Goal: Communication & Community: Answer question/provide support

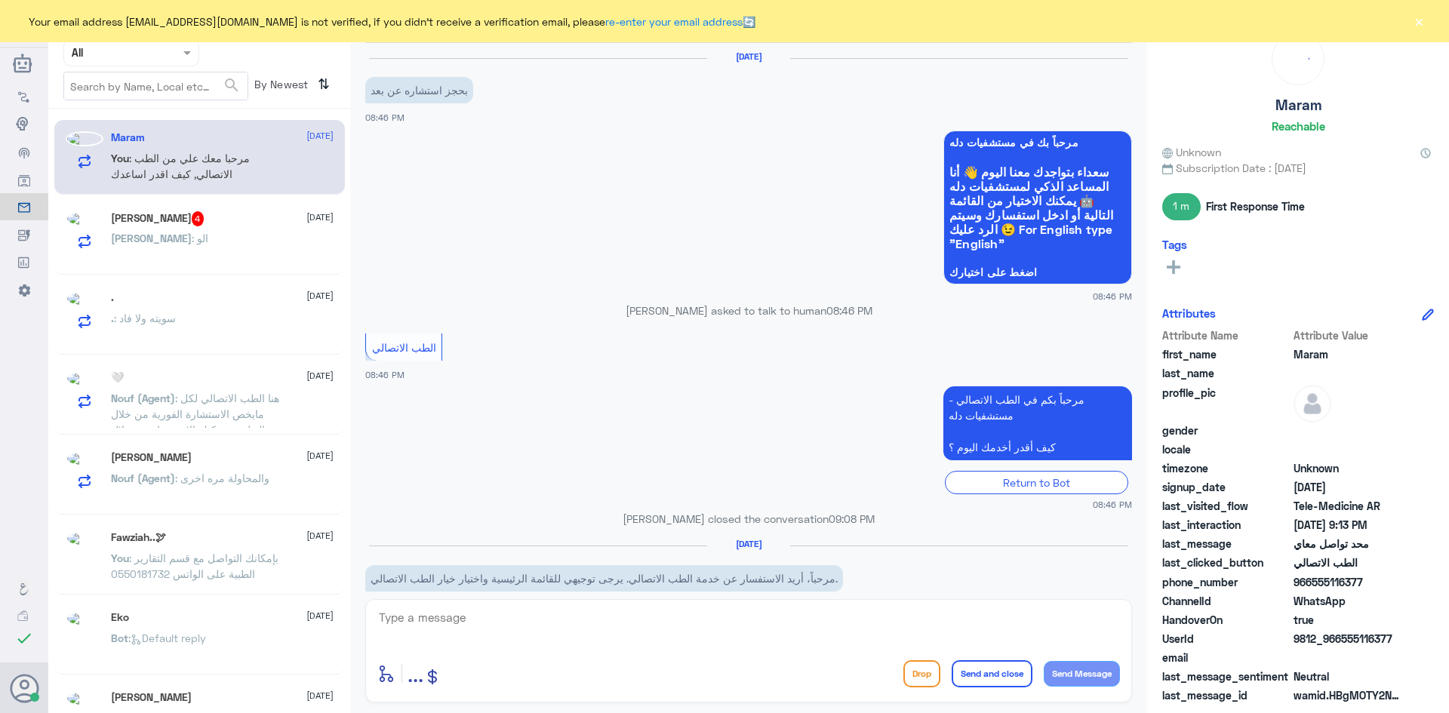
scroll to position [1016, 0]
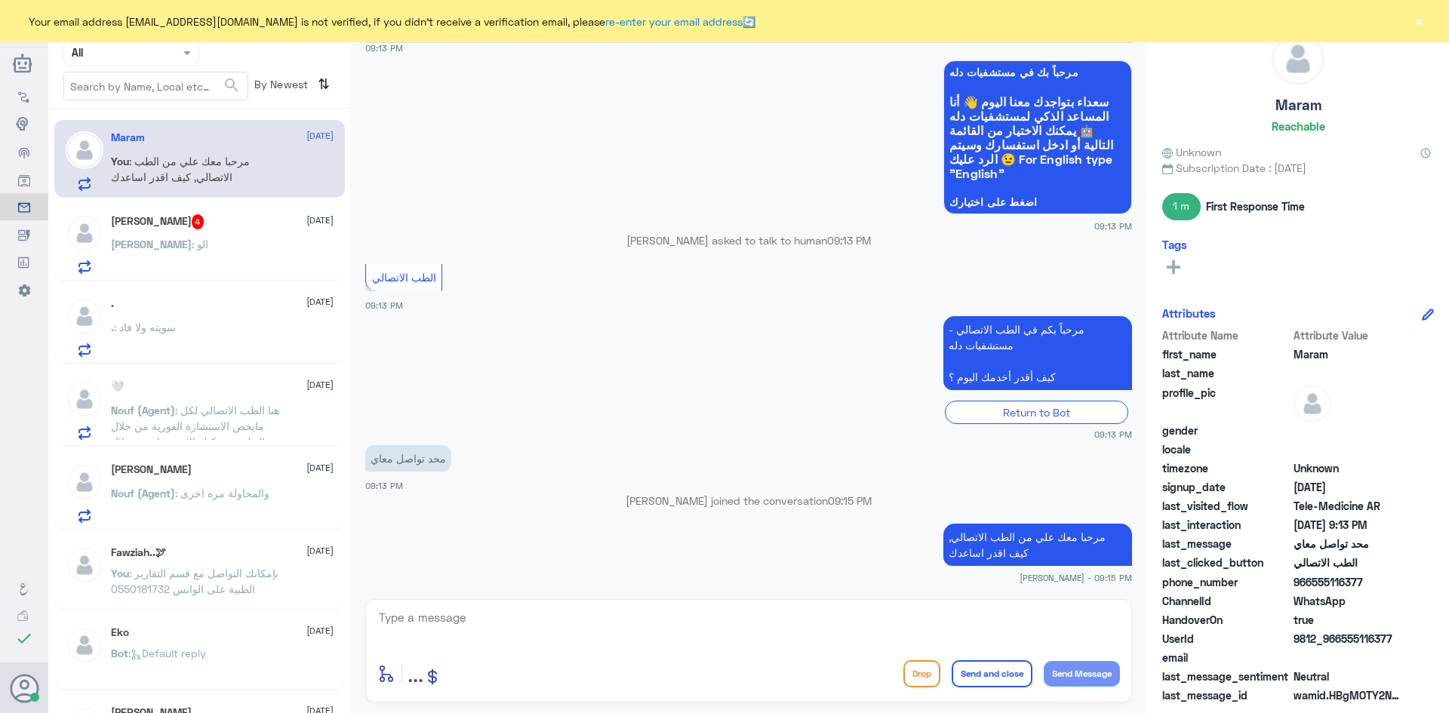
click at [205, 242] on div "Dr.sultana : الو" at bounding box center [222, 257] width 223 height 34
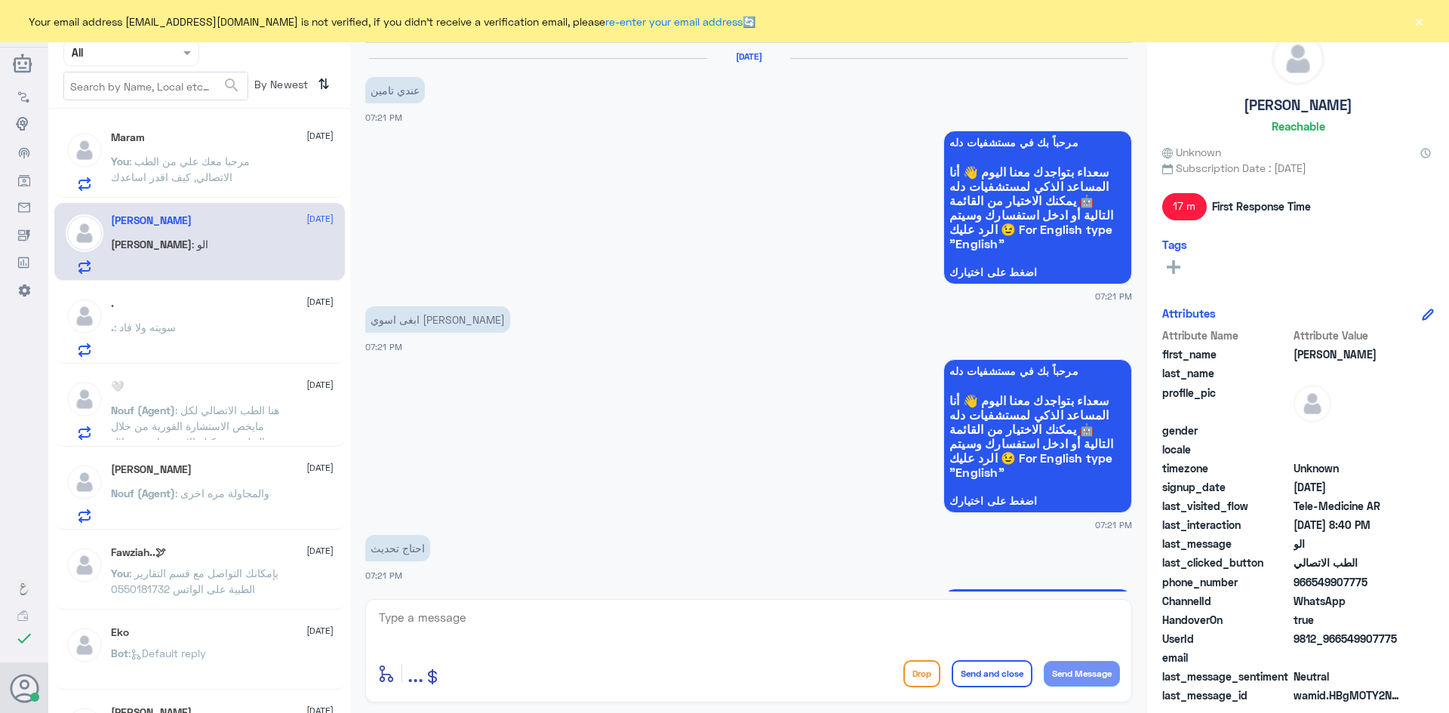
scroll to position [870, 0]
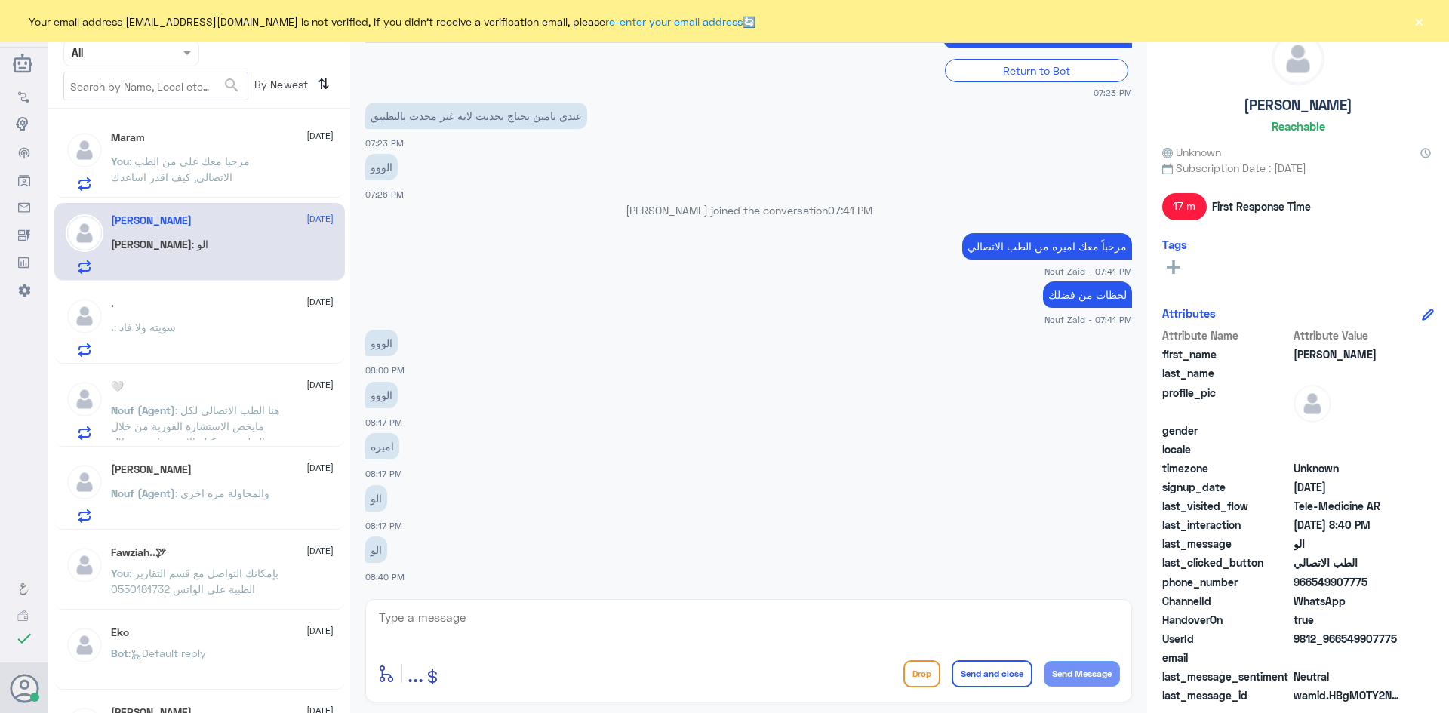
click at [1422, 20] on button "×" at bounding box center [1418, 21] width 15 height 15
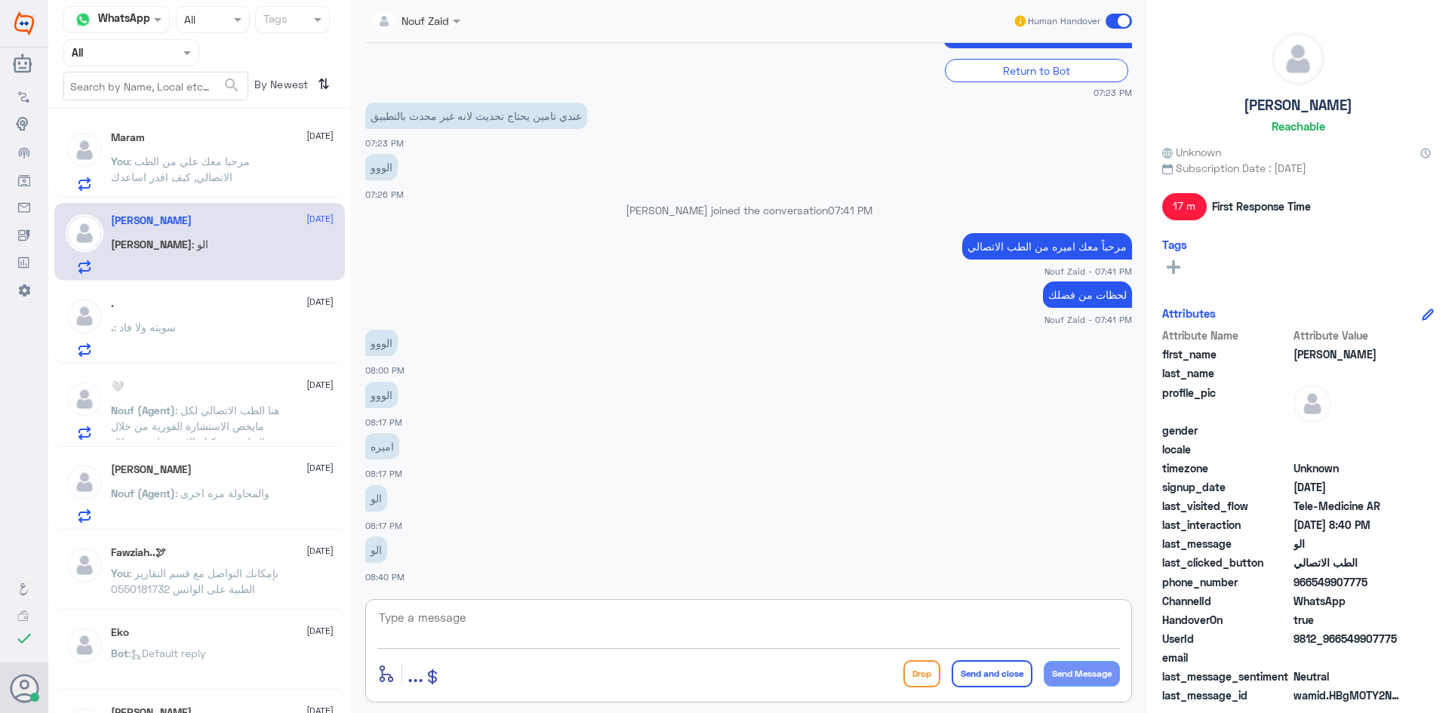
click at [481, 622] on textarea at bounding box center [748, 625] width 743 height 37
type textarea "اعتذر منك على العطل اللي حدث بالبرنامج"
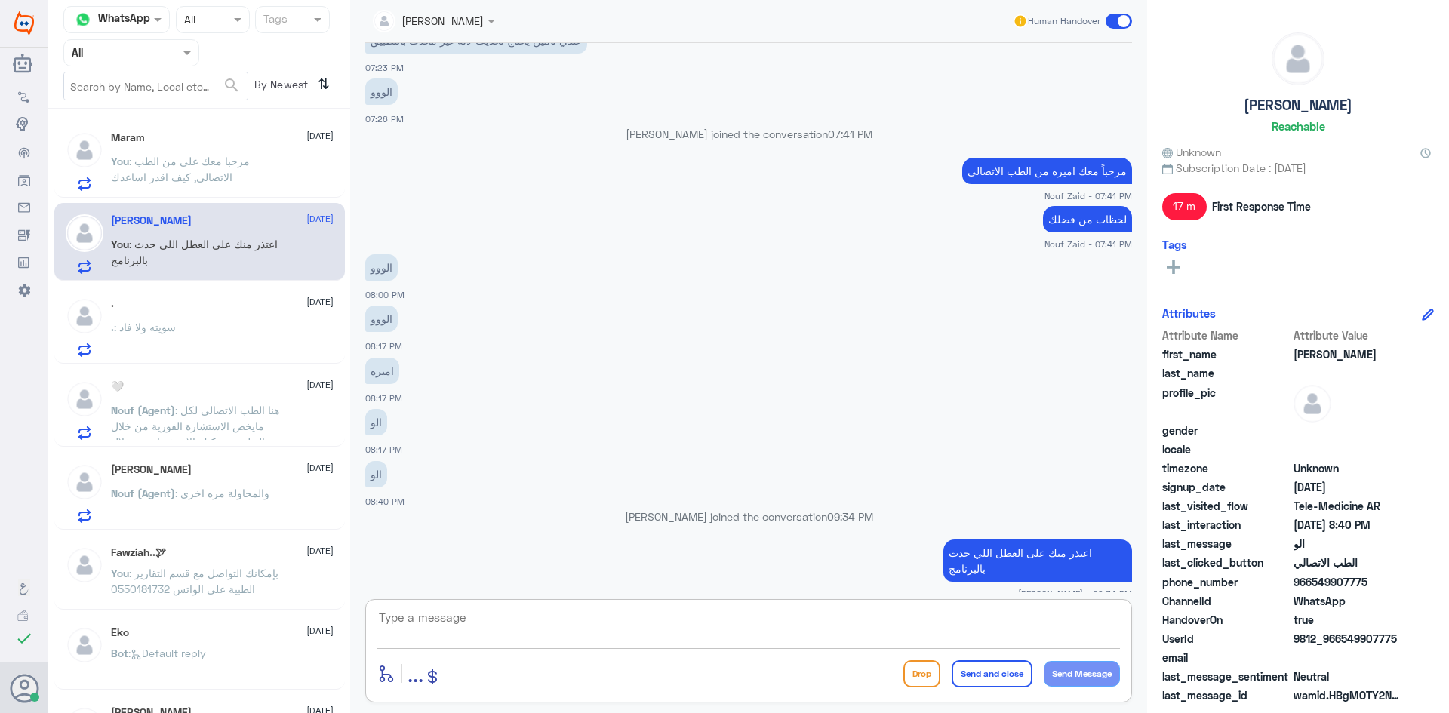
click at [874, 632] on textarea at bounding box center [748, 625] width 743 height 37
type textarea "ممكن تزودني برقم الهوية او رقم الملف"
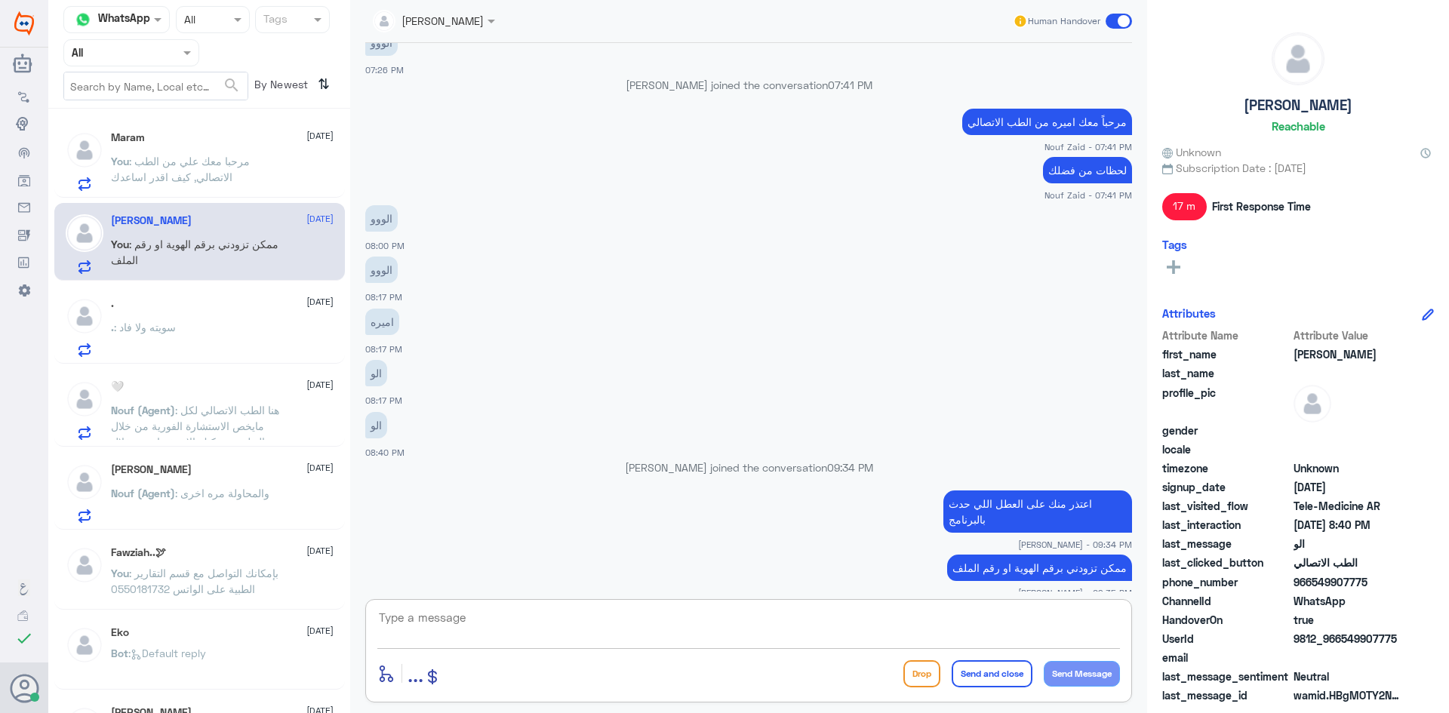
scroll to position [1019, 0]
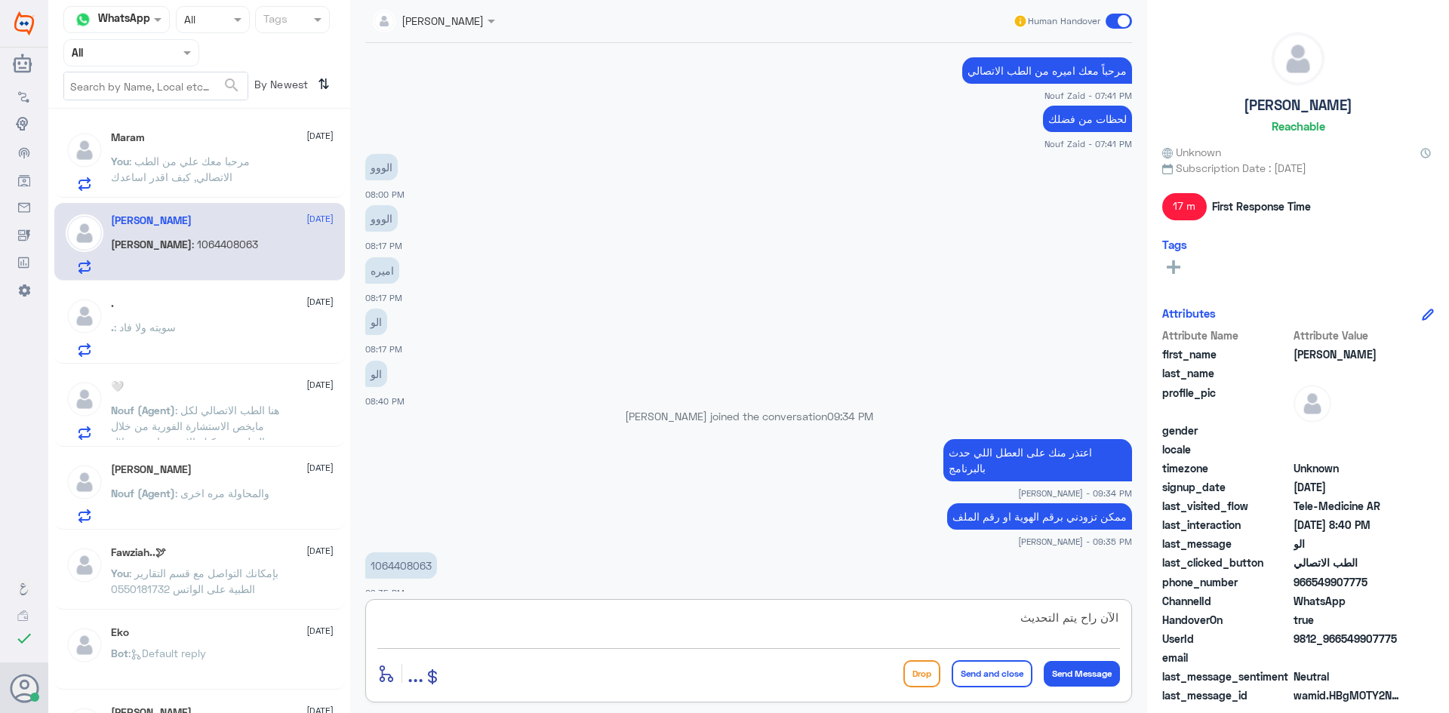
type textarea "الآن راح يتم التحديث"
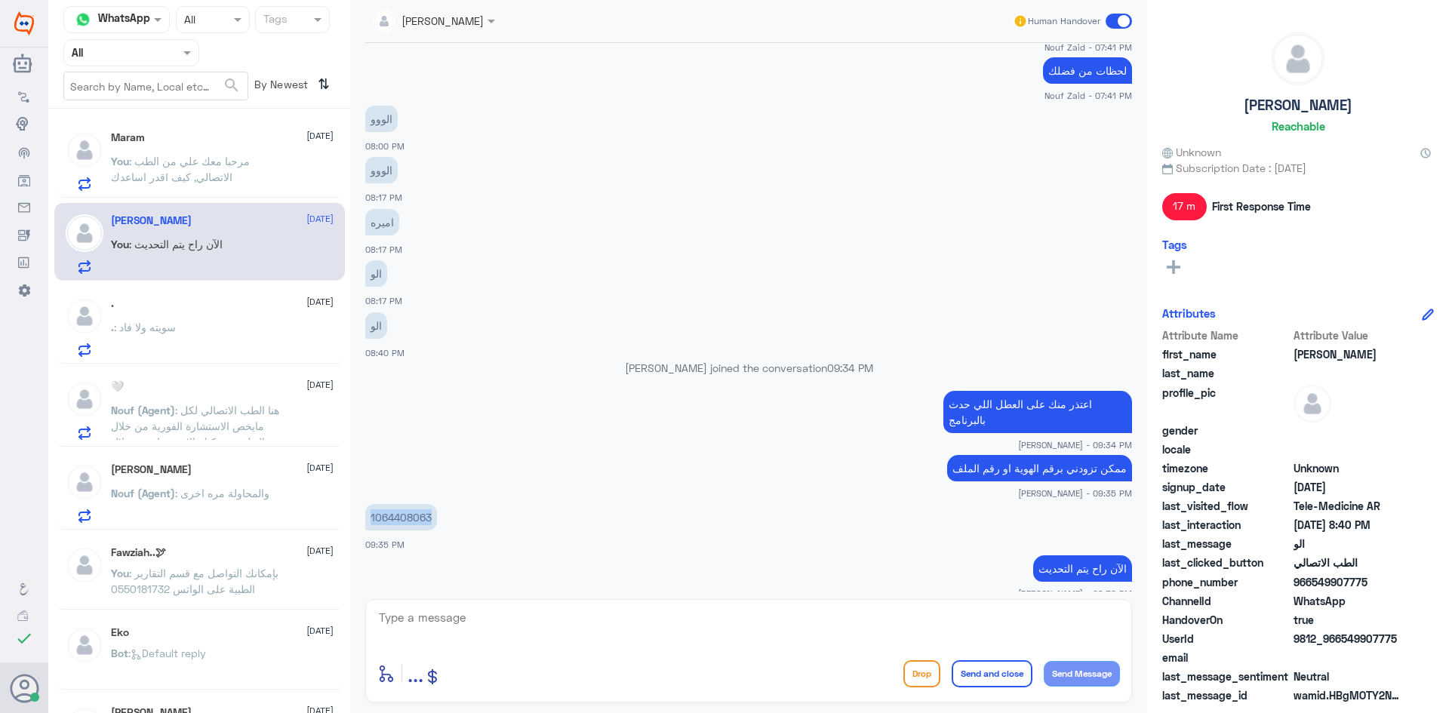
drag, startPoint x: 435, startPoint y: 500, endPoint x: 372, endPoint y: 511, distance: 63.5
click at [372, 511] on p "1064408063" at bounding box center [401, 517] width 72 height 26
copy p "1064408063"
click at [735, 626] on textarea at bounding box center [748, 625] width 743 height 37
type textarea "تم تحديث تأمينك الآن"
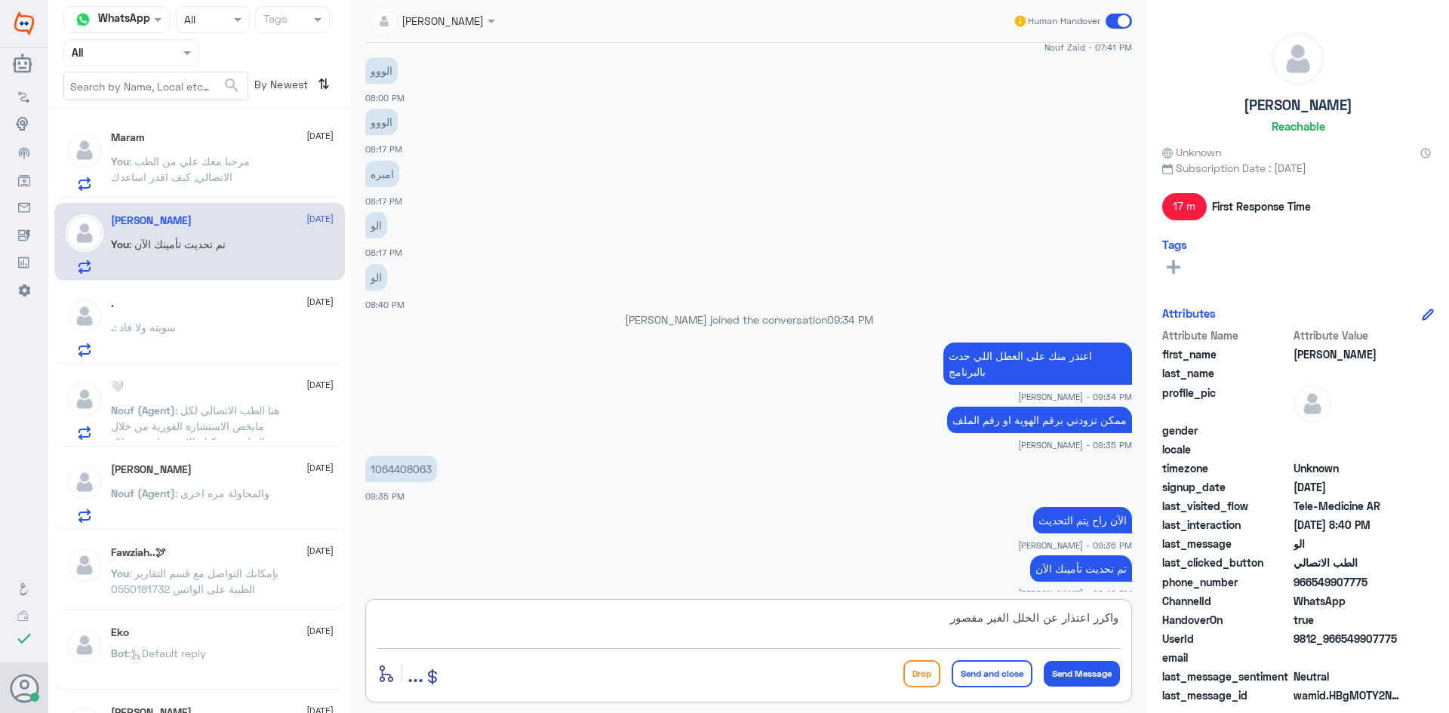
scroll to position [1167, 0]
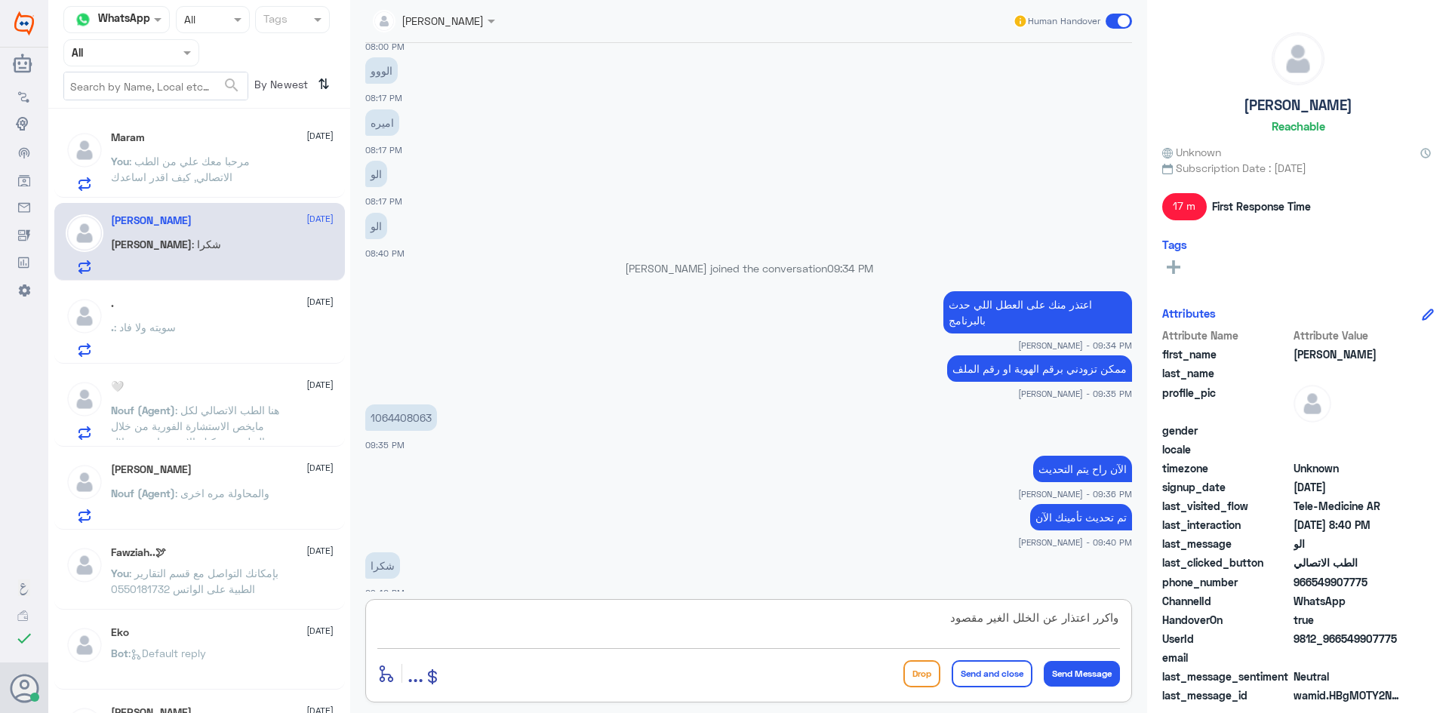
type textarea "واكرر اعتذار عن الخلل الغير مقصود"
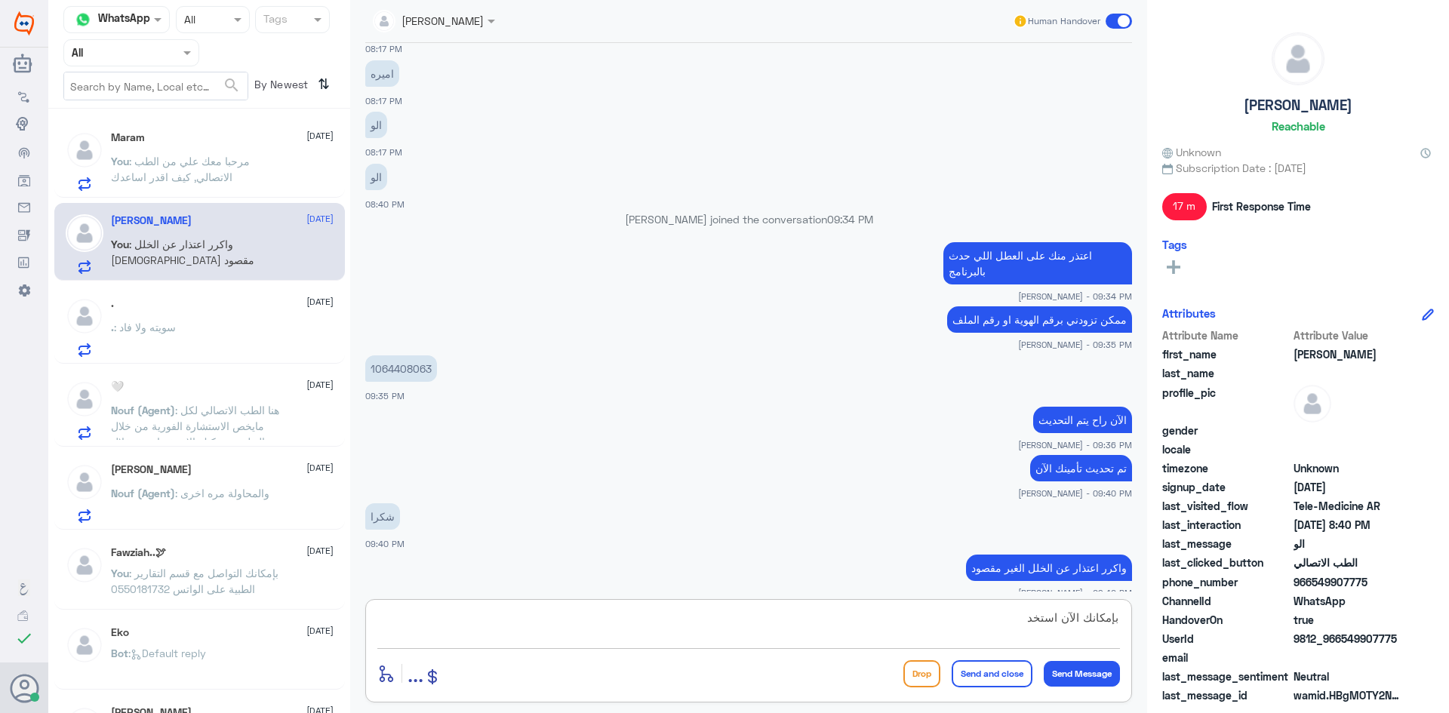
scroll to position [1267, 0]
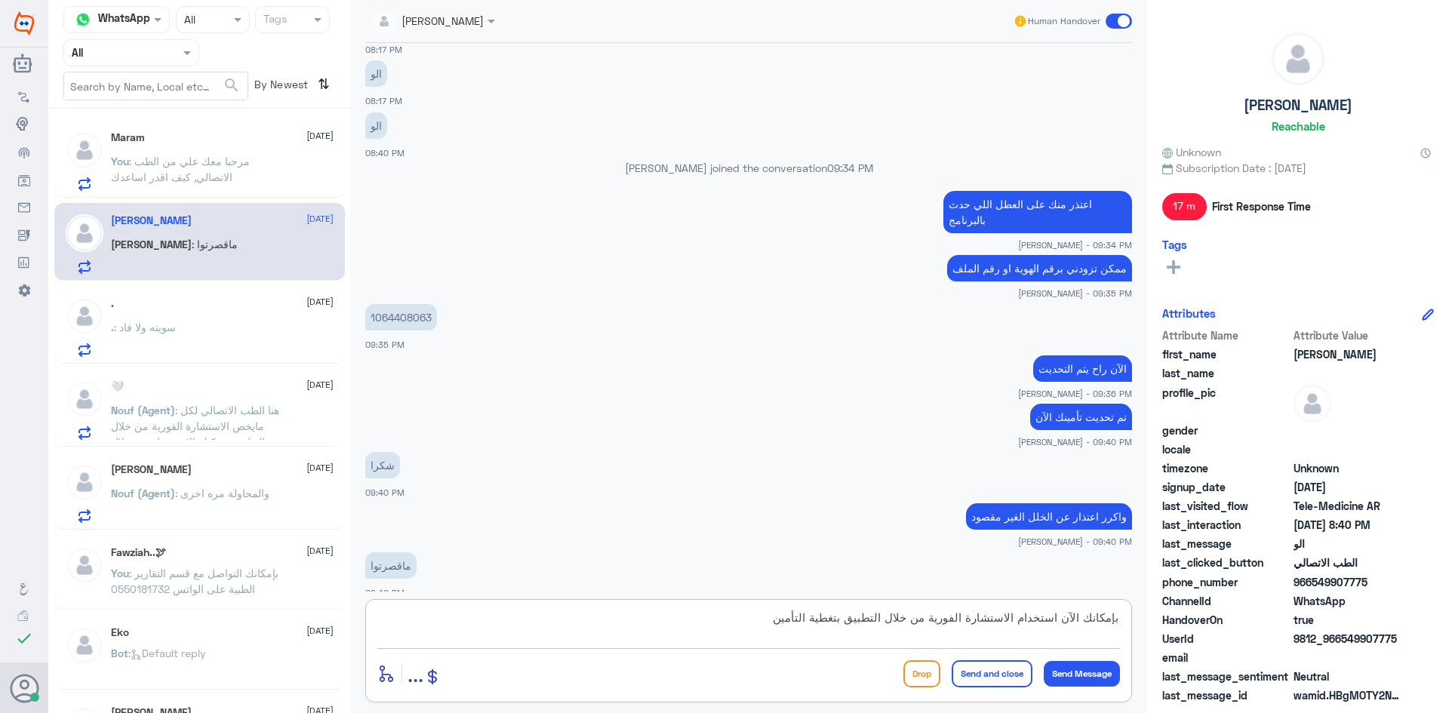
type textarea "بإمكانك الآن استخدام الاستشارة الفورية من خلال التطبيق بتغطية التأمين"
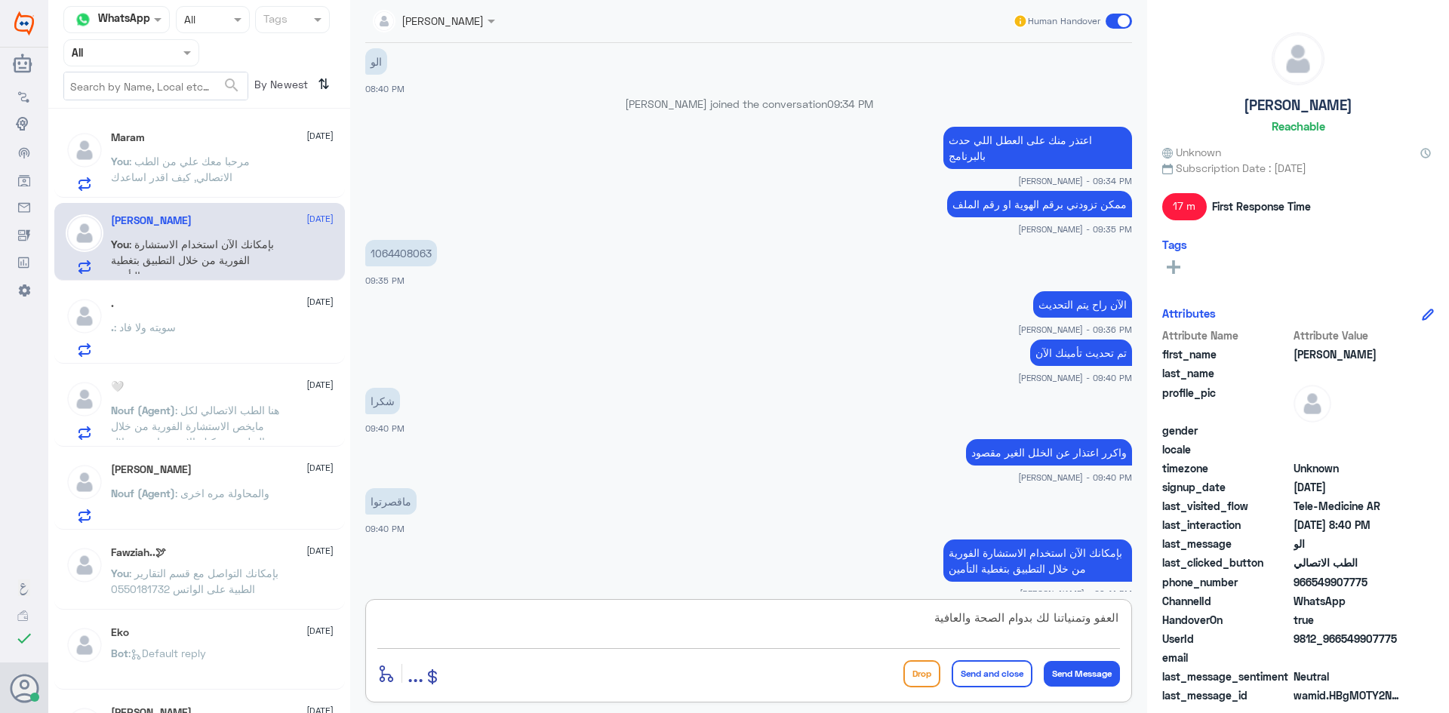
type textarea "العفو وتمنياتنا لك بدوام الصحة والعافية"
click at [994, 673] on button "Send and close" at bounding box center [992, 673] width 81 height 27
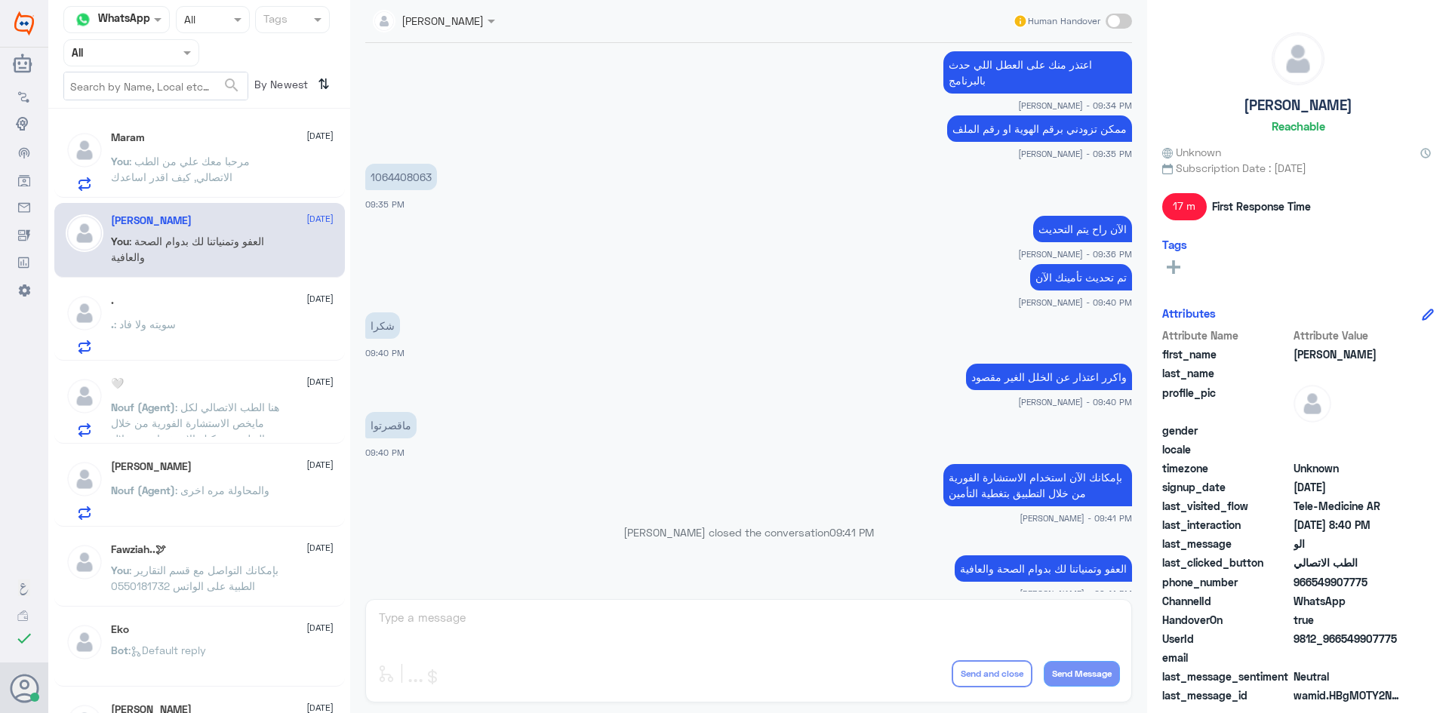
click at [226, 167] on span ": مرحبا معك علي من الطب الاتصالي, كيف اقدر اساعدك" at bounding box center [180, 169] width 139 height 29
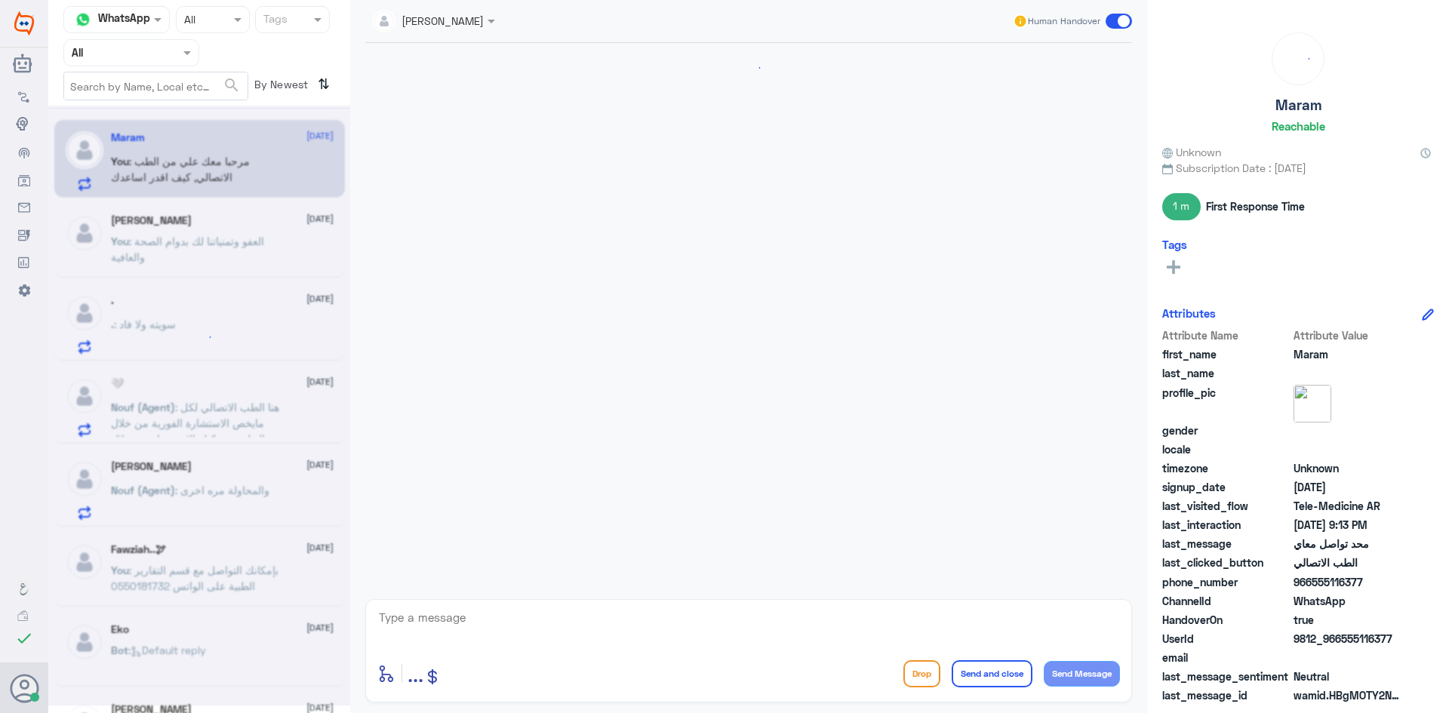
scroll to position [1016, 0]
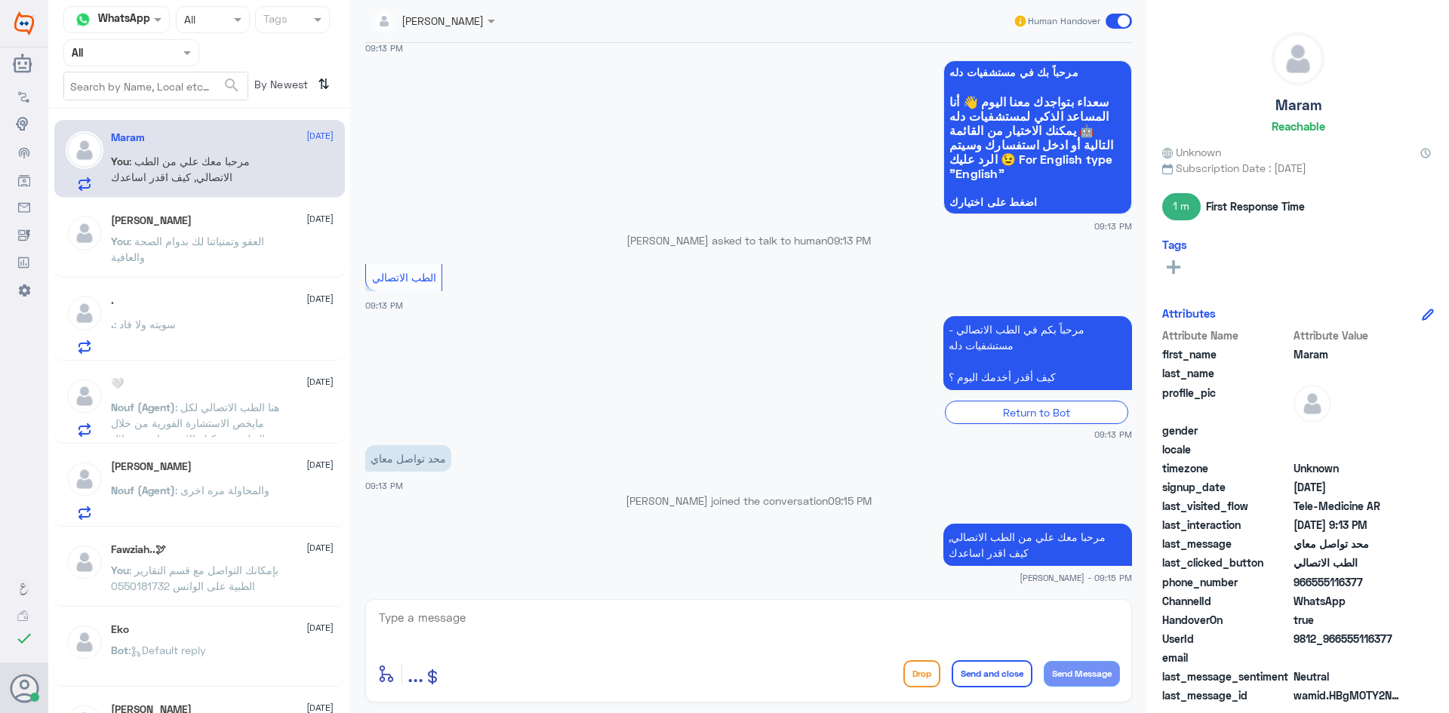
click at [1116, 20] on span at bounding box center [1119, 21] width 26 height 15
click at [0, 0] on input "checkbox" at bounding box center [0, 0] width 0 height 0
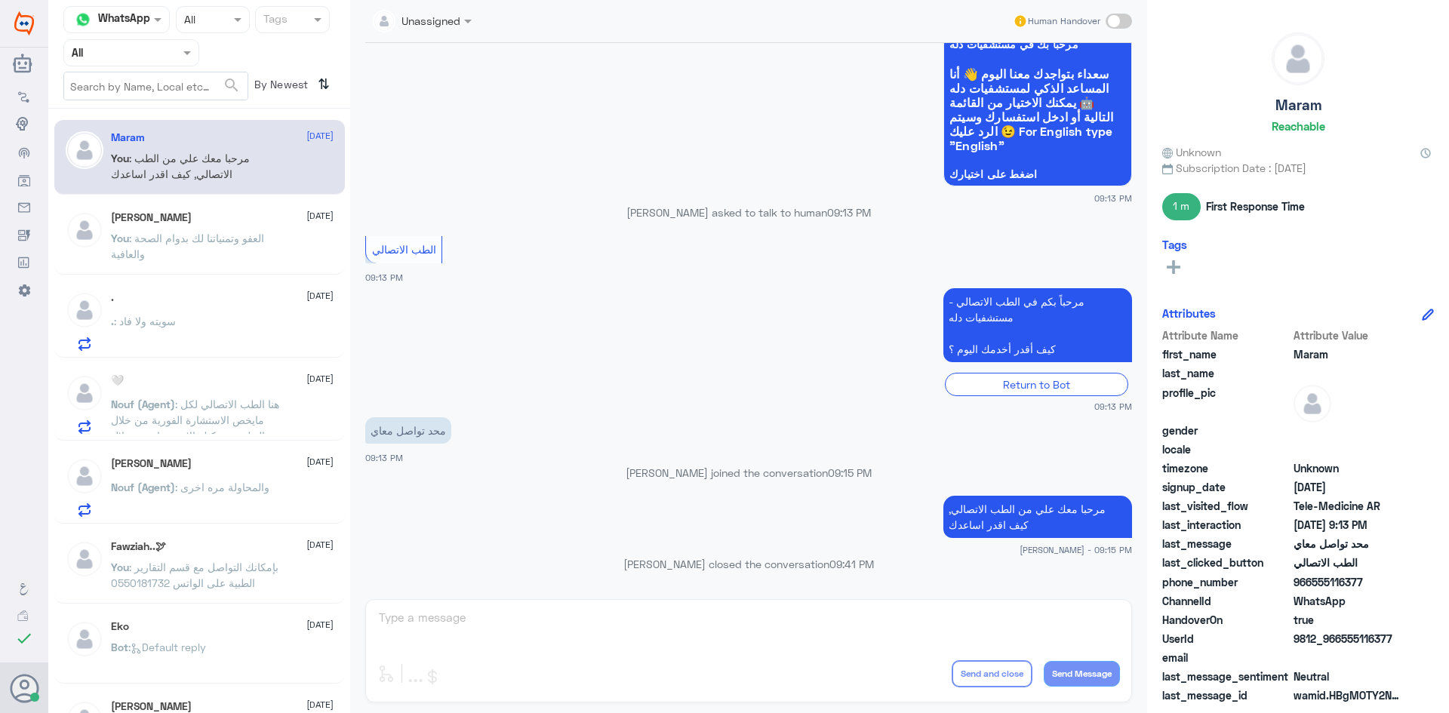
click at [208, 396] on p "Nouf (Agent) : هنا الطب الاتصالي لكل مايخص الاستشارة الفورية من خلال التطبيق، ي…" at bounding box center [196, 415] width 170 height 38
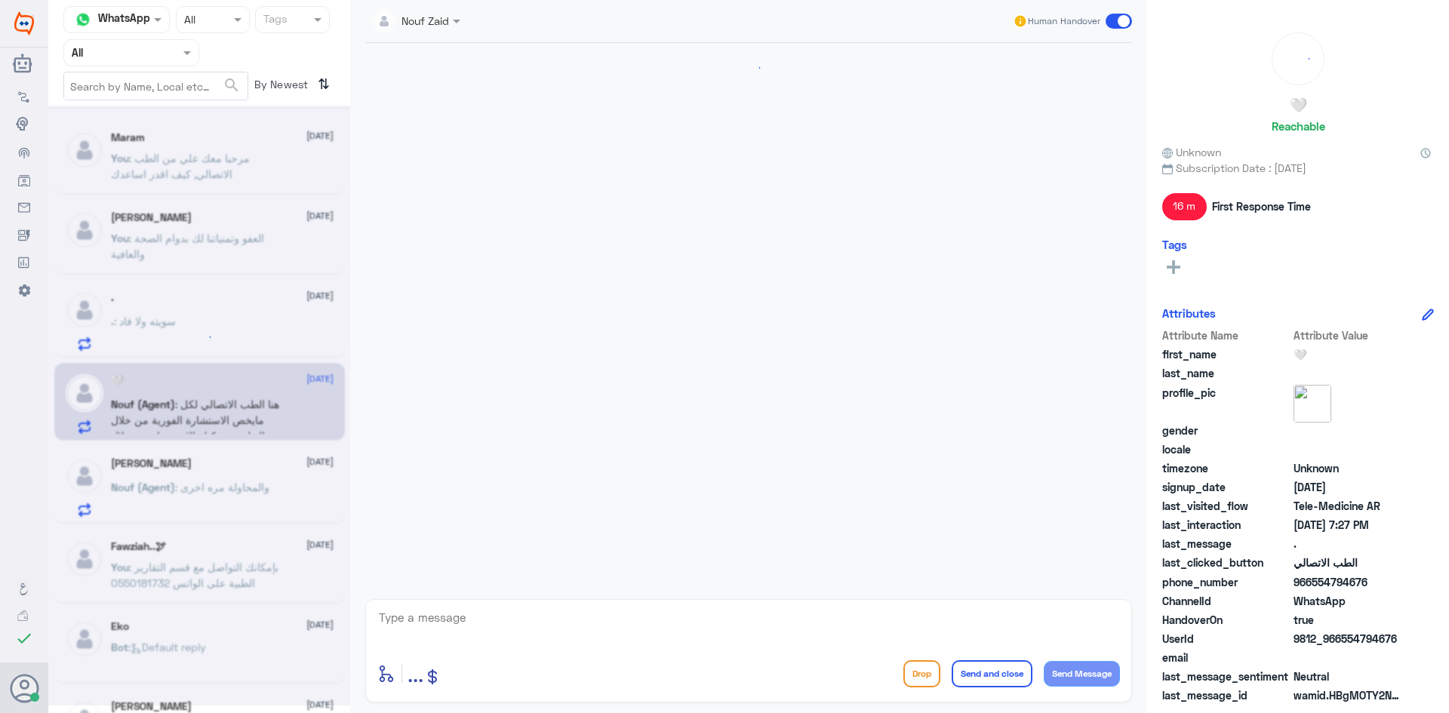
scroll to position [1121, 0]
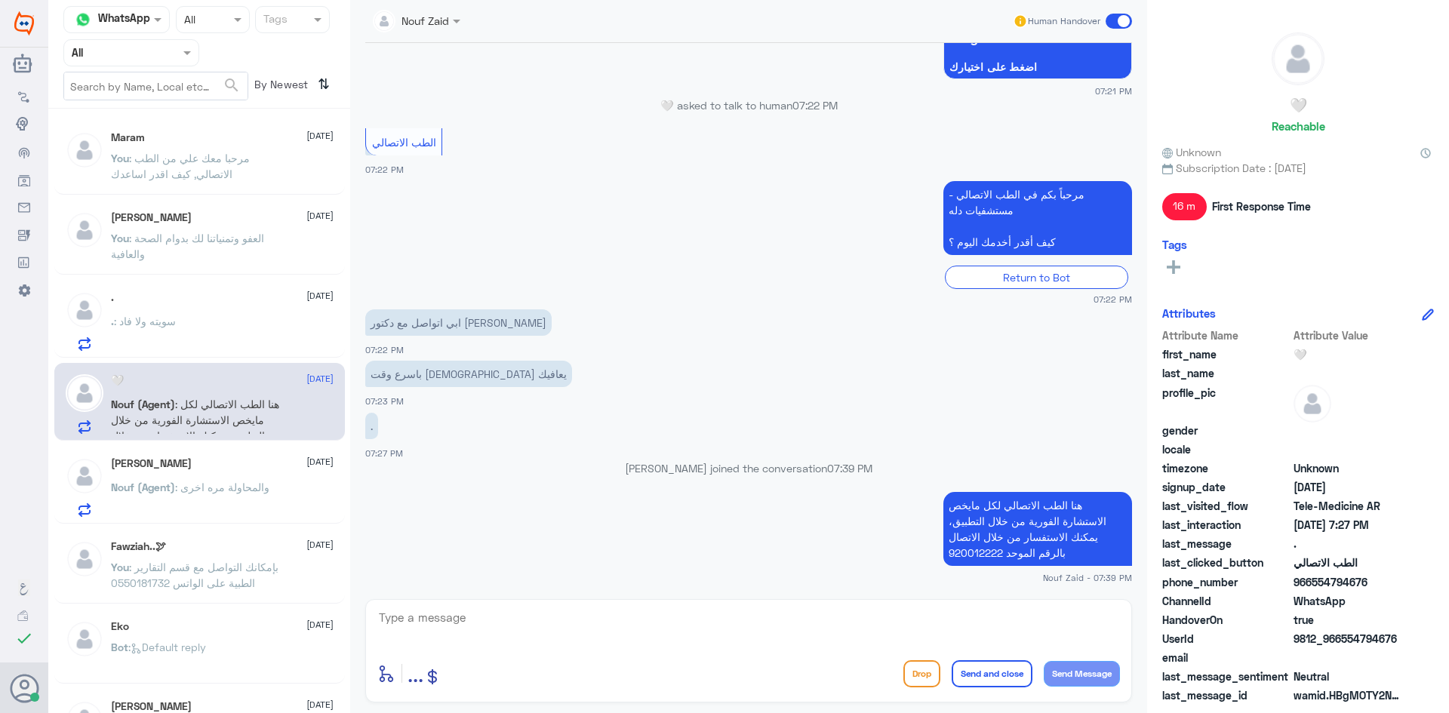
click at [1115, 20] on span at bounding box center [1119, 21] width 26 height 15
click at [0, 0] on input "checkbox" at bounding box center [0, 0] width 0 height 0
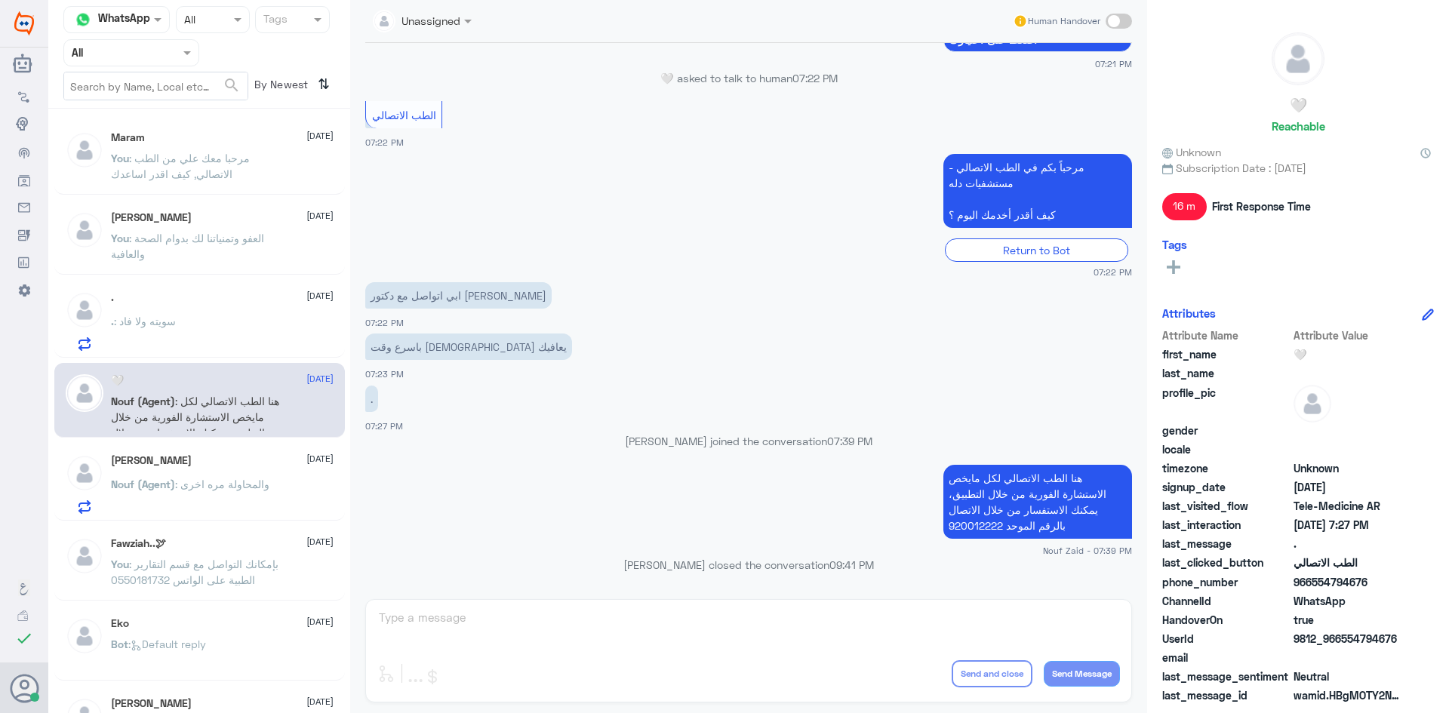
click at [211, 486] on span ": والمحاولة مره اخرى" at bounding box center [222, 484] width 94 height 13
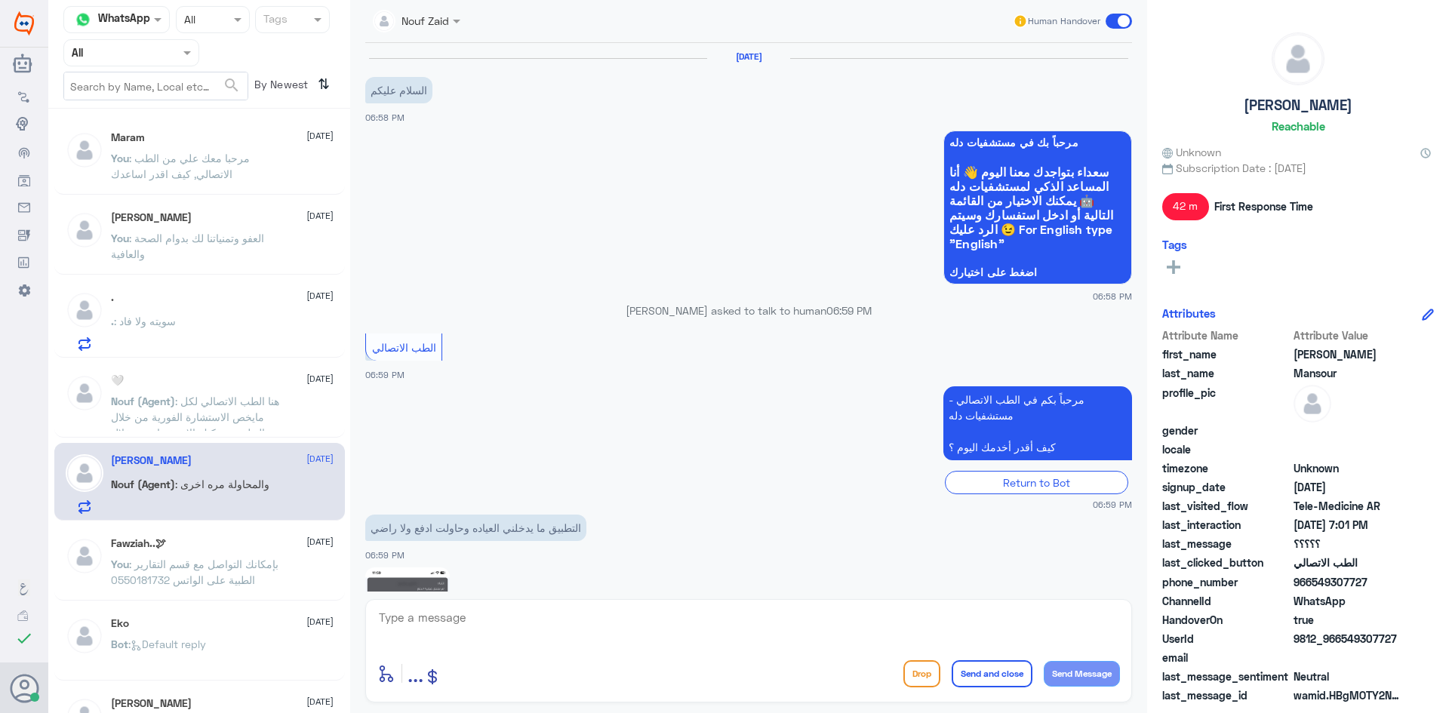
scroll to position [463, 0]
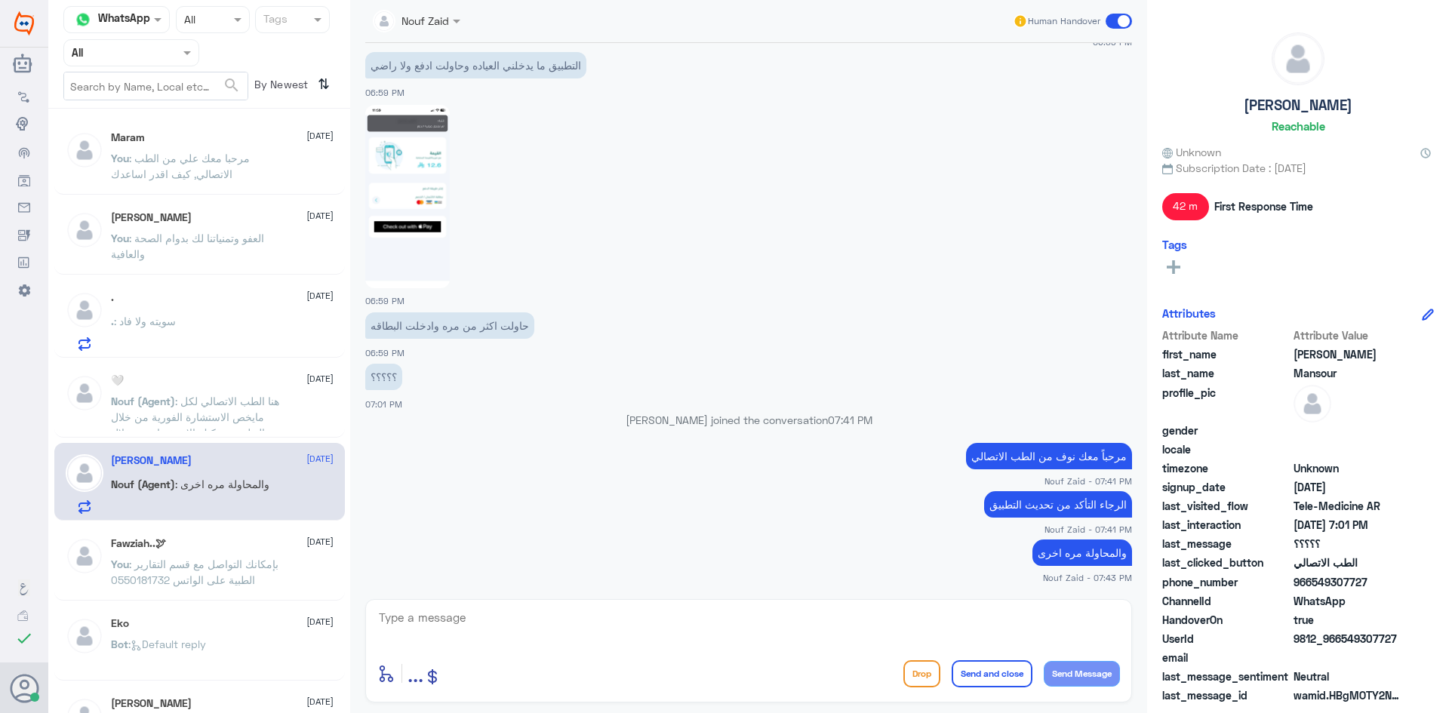
click at [226, 331] on div ". : سويته ولا فاد" at bounding box center [222, 334] width 223 height 34
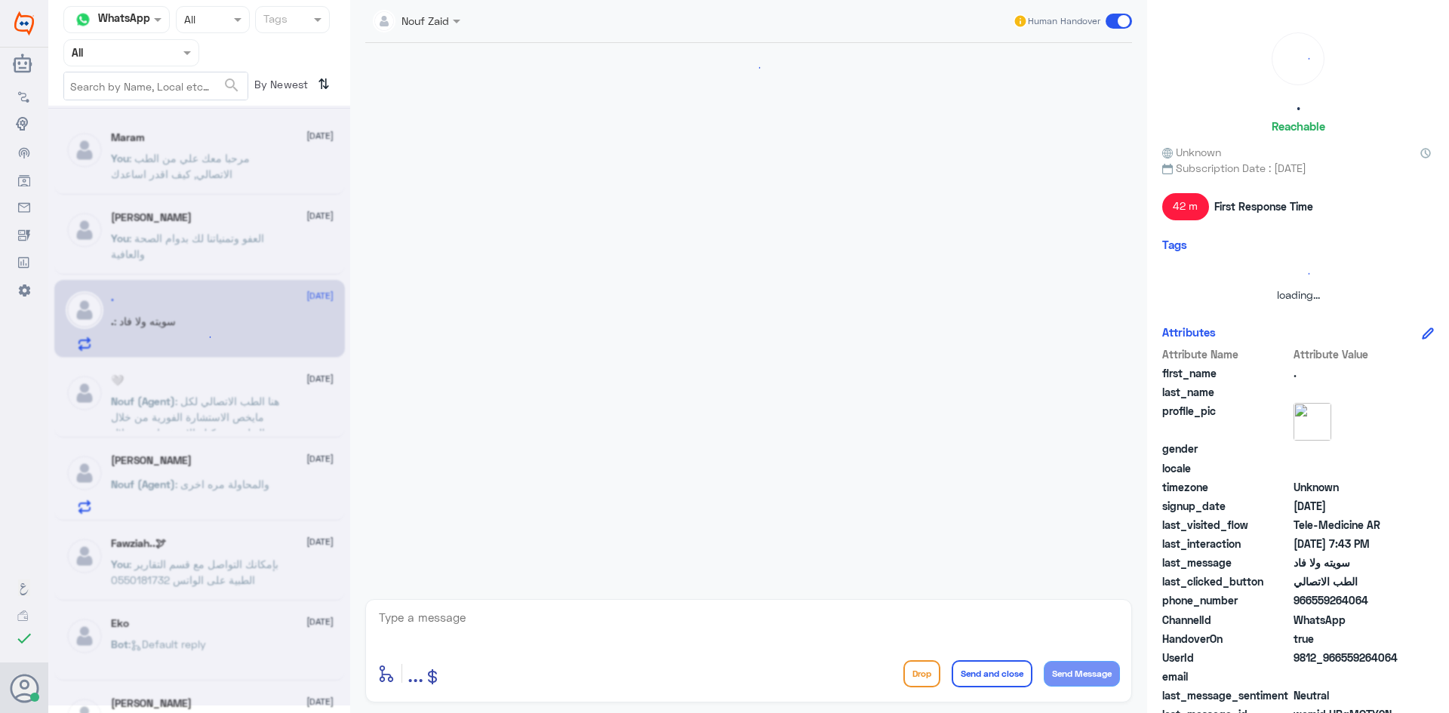
scroll to position [743, 0]
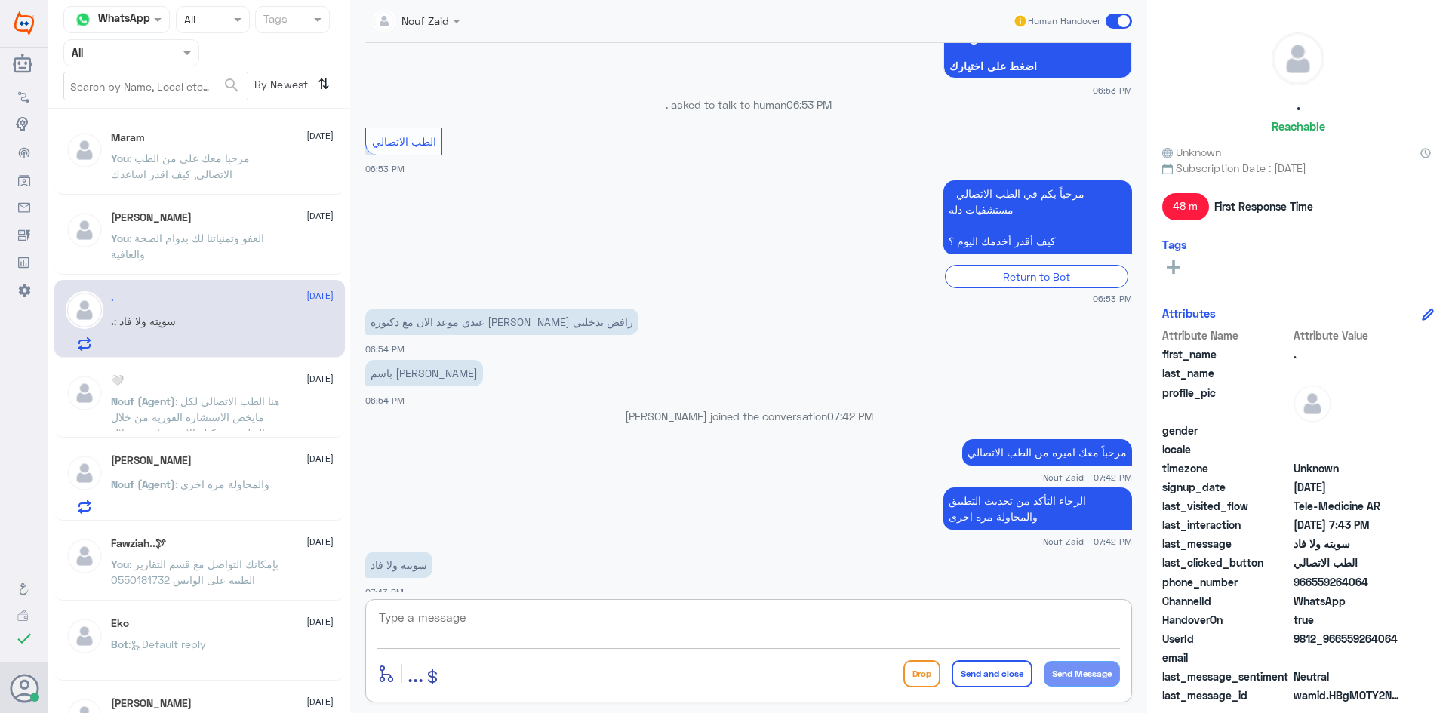
click at [689, 627] on textarea at bounding box center [748, 625] width 743 height 37
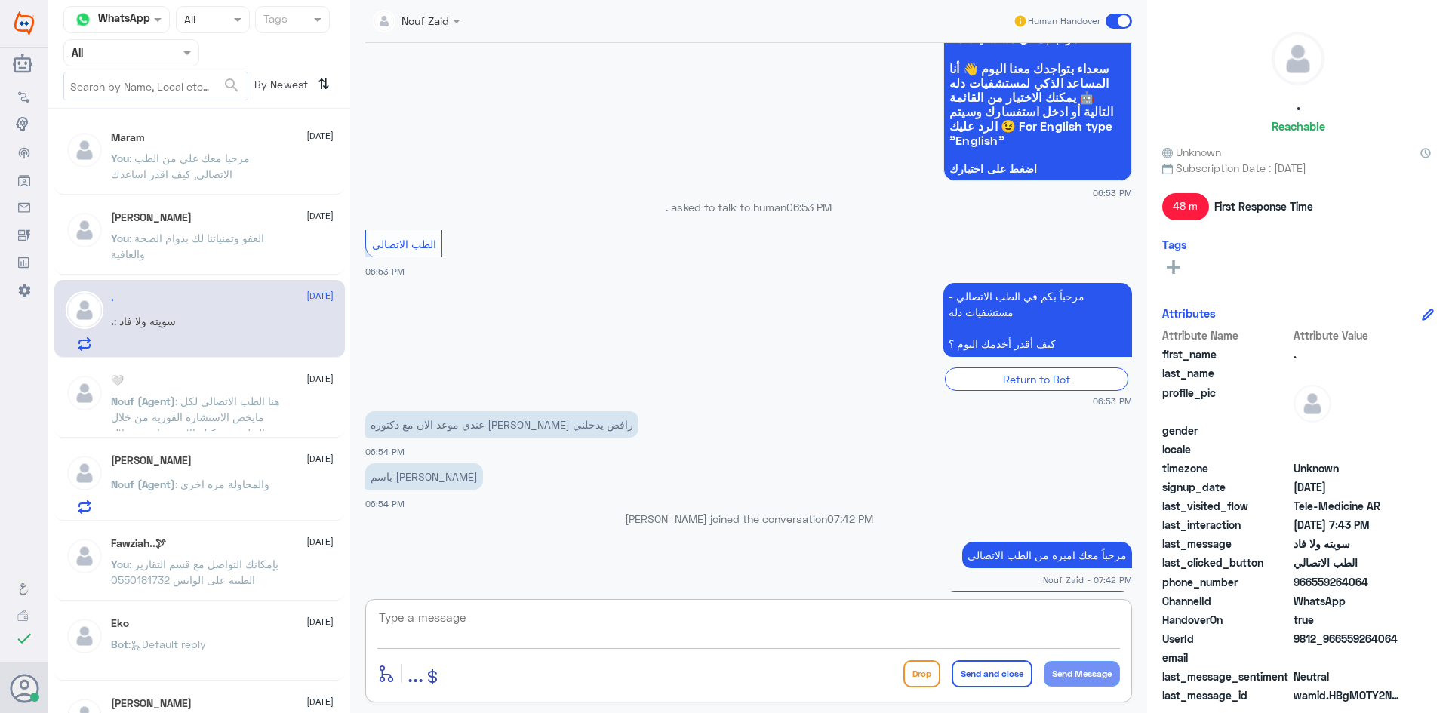
scroll to position [1084, 0]
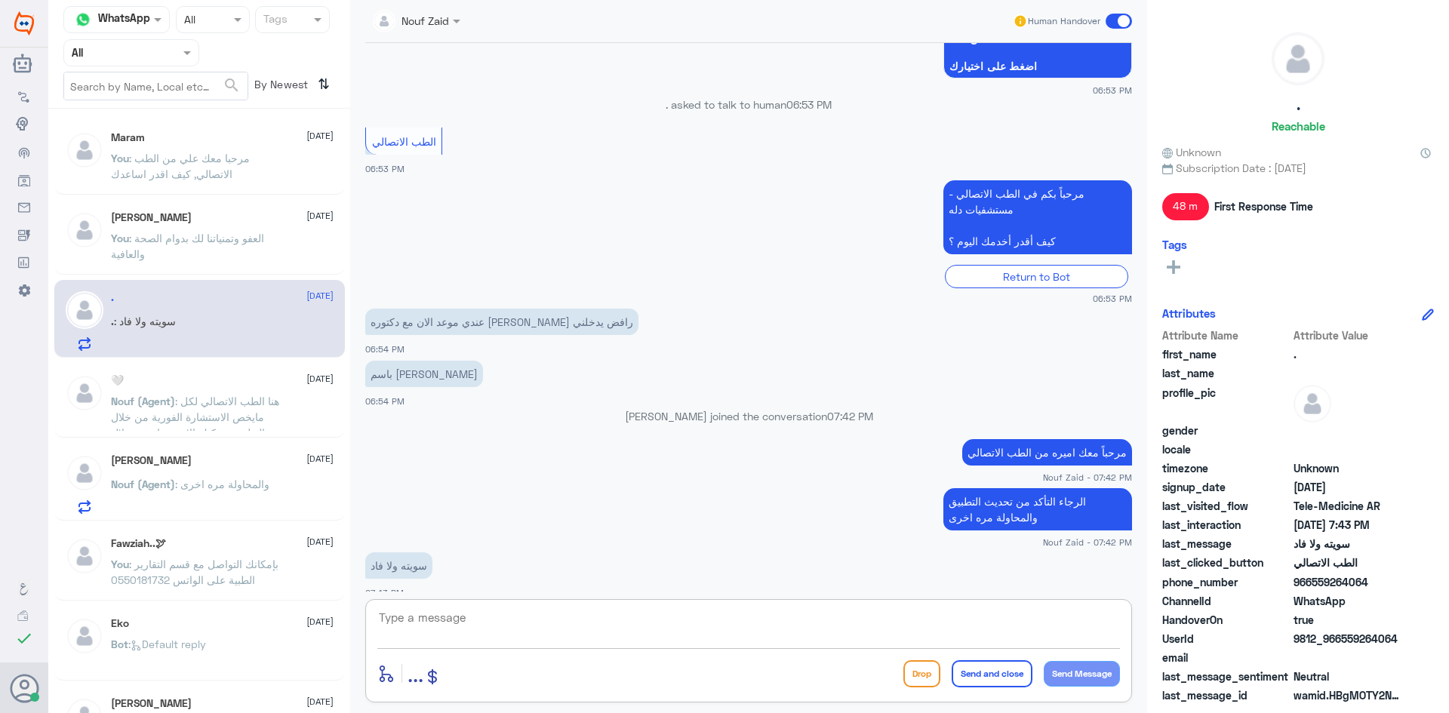
click at [1114, 20] on span at bounding box center [1119, 21] width 26 height 15
click at [0, 0] on input "checkbox" at bounding box center [0, 0] width 0 height 0
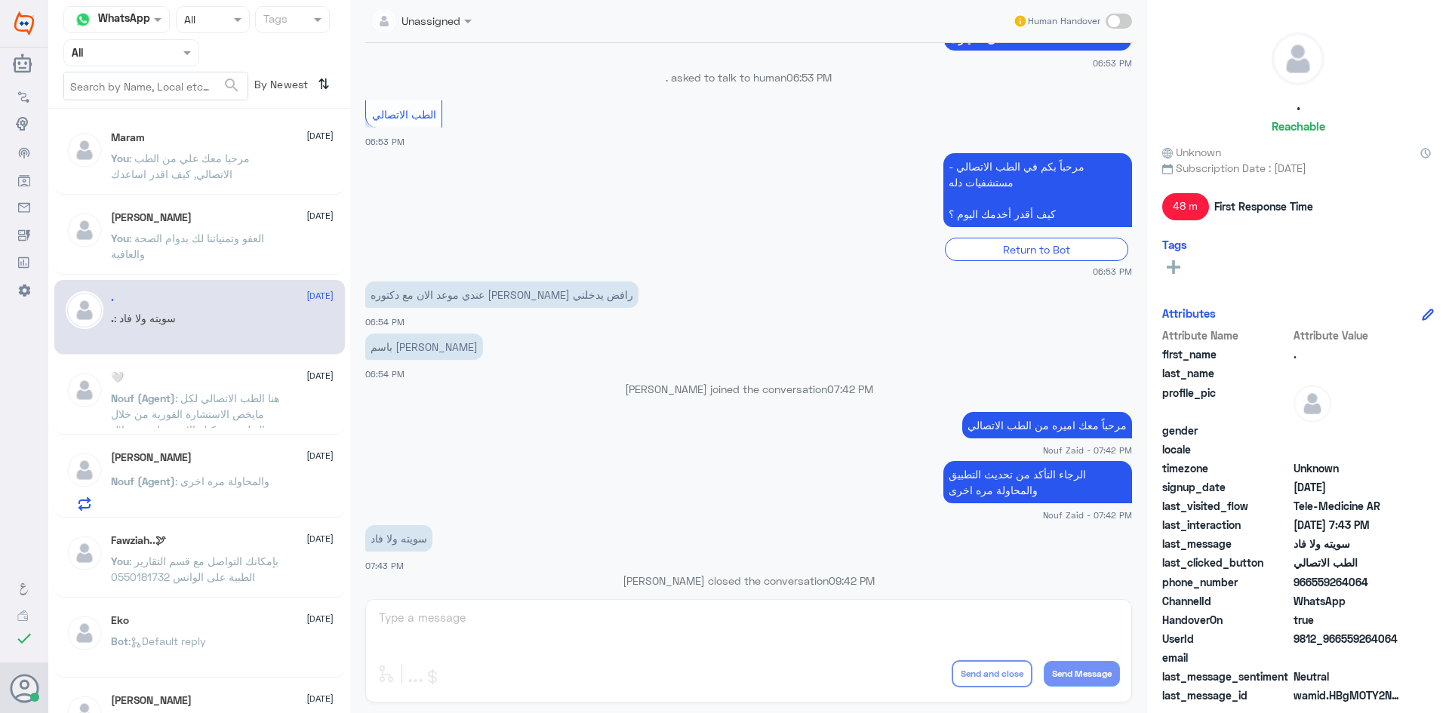
click at [238, 410] on span ": هنا الطب الاتصالي لكل مايخص الاستشارة الفورية من خلال التطبيق، يمكنك الاستفسا…" at bounding box center [195, 422] width 168 height 60
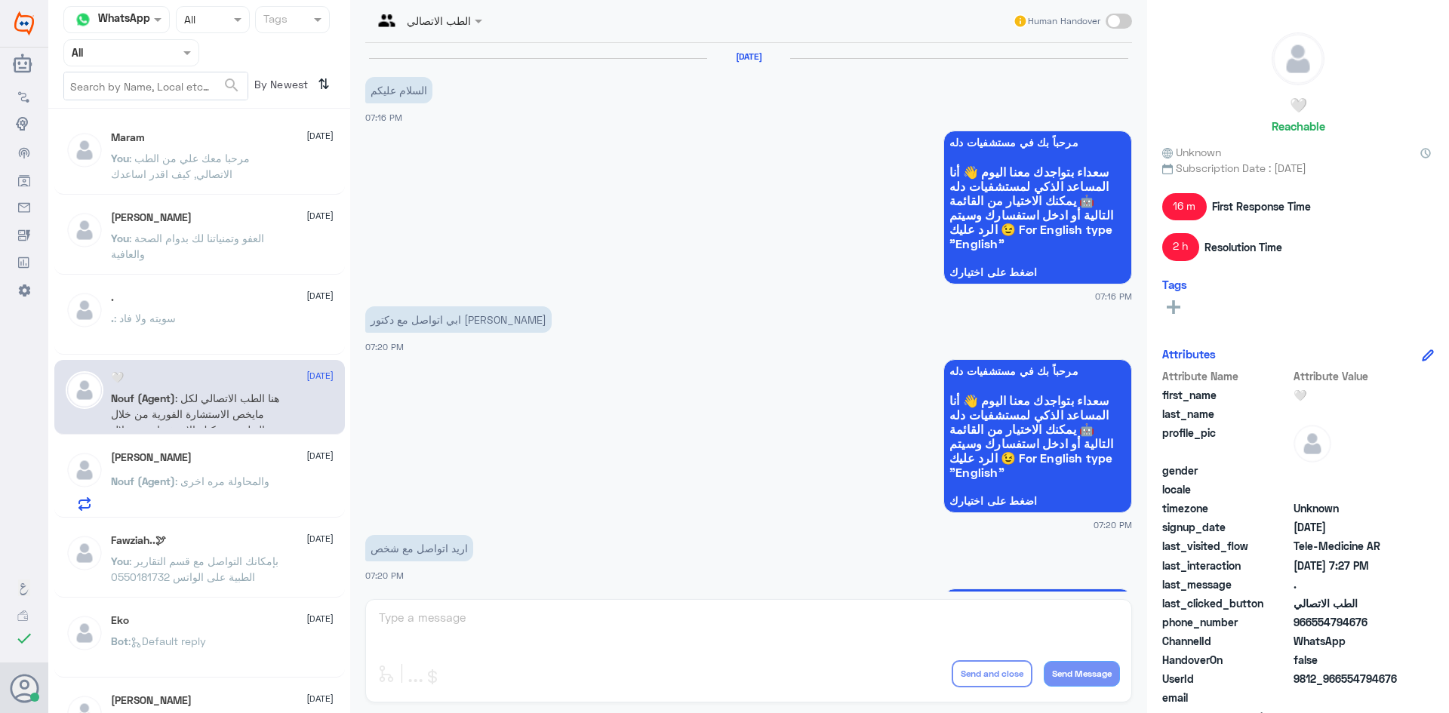
scroll to position [1149, 0]
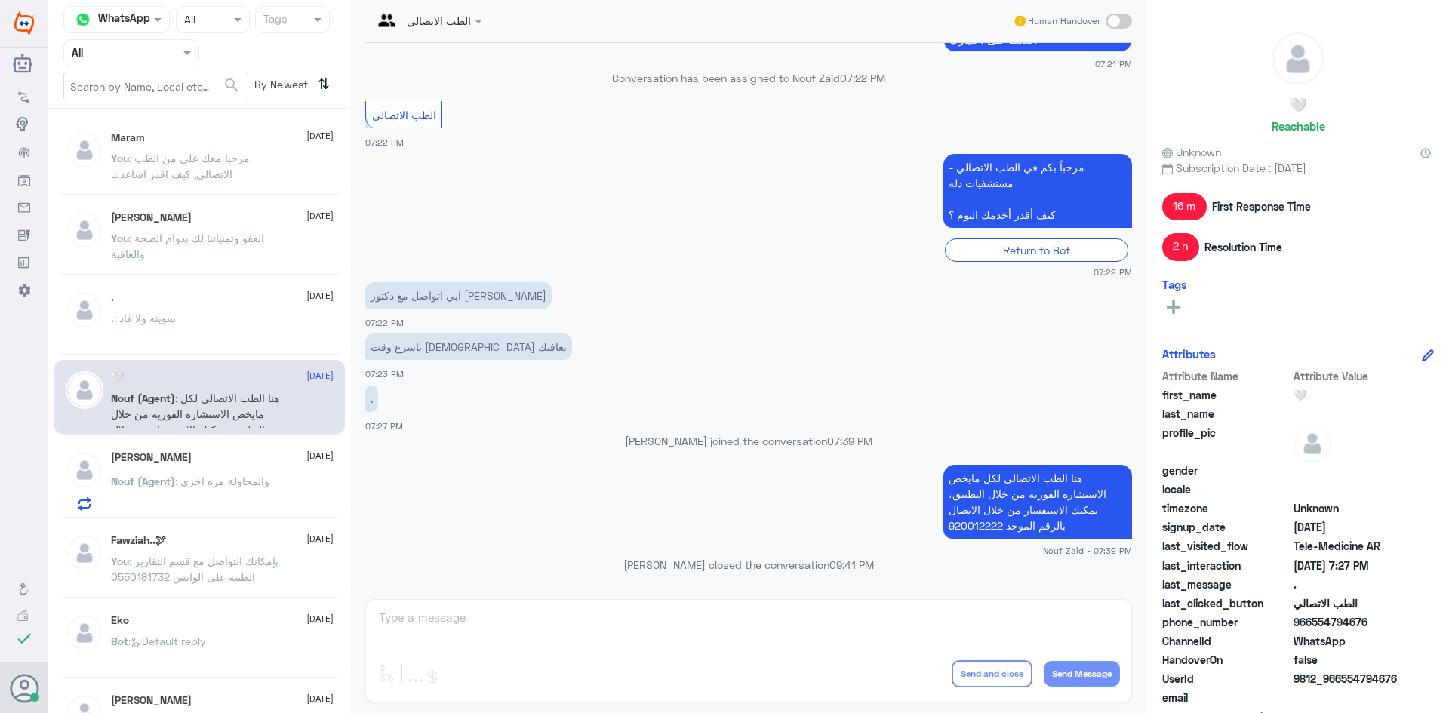
click at [277, 475] on div "Ghada Mansour 14 October Nouf (Agent) : والمحاولة مره اخرى" at bounding box center [222, 481] width 223 height 60
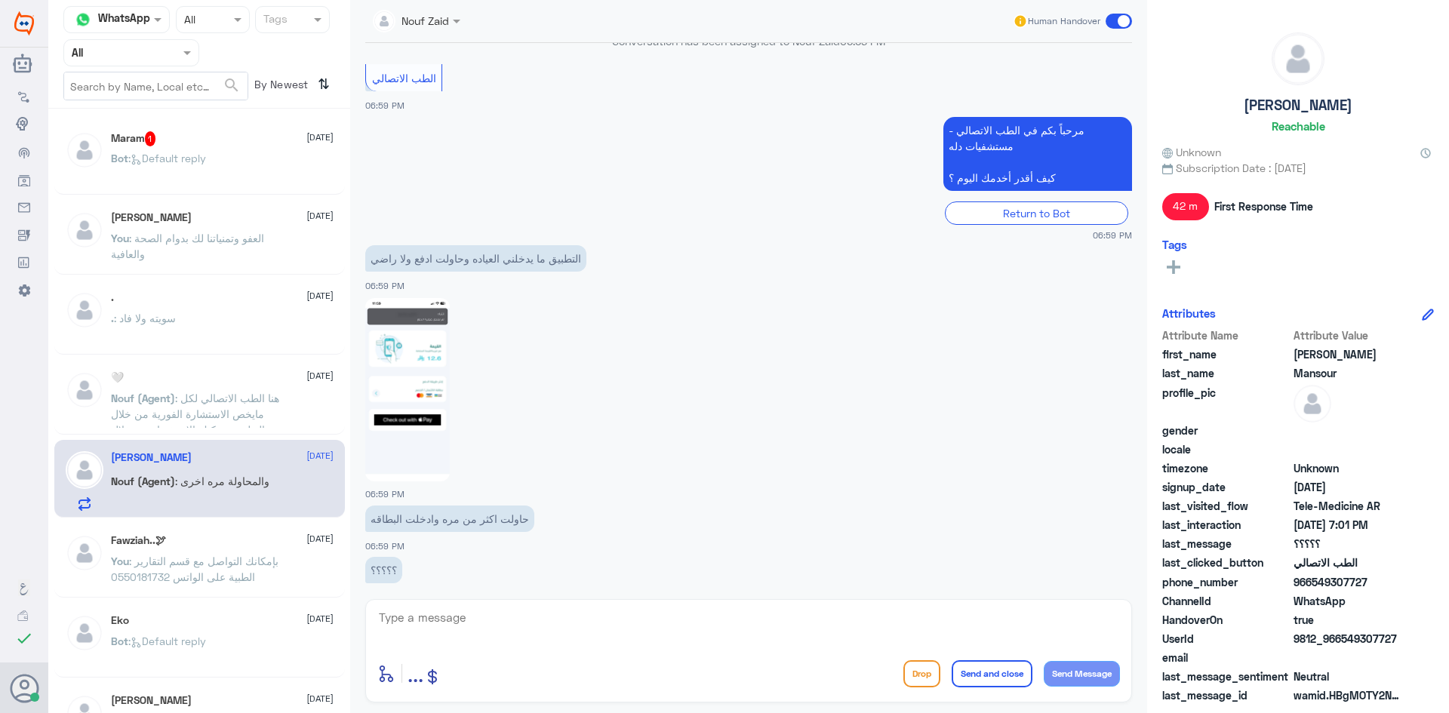
scroll to position [236, 0]
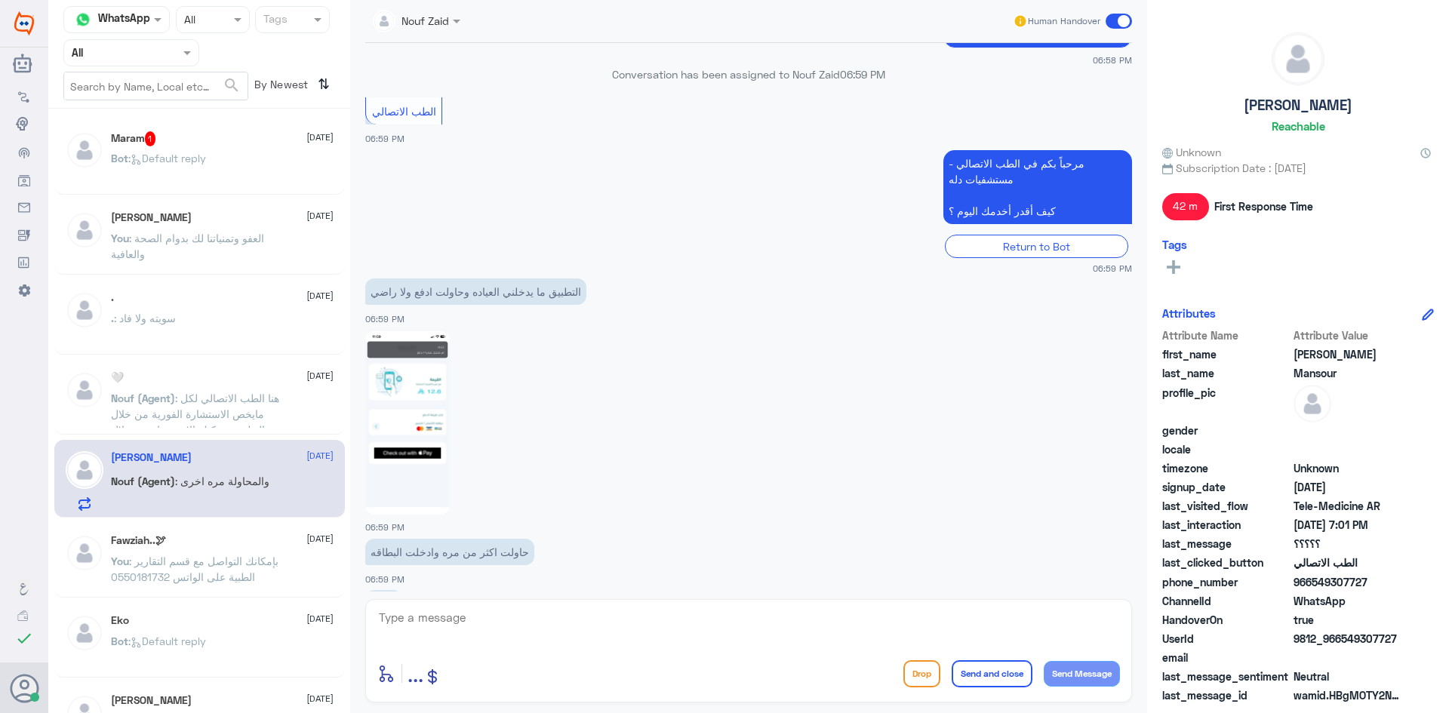
click at [251, 155] on div "Bot : Default reply" at bounding box center [222, 171] width 223 height 34
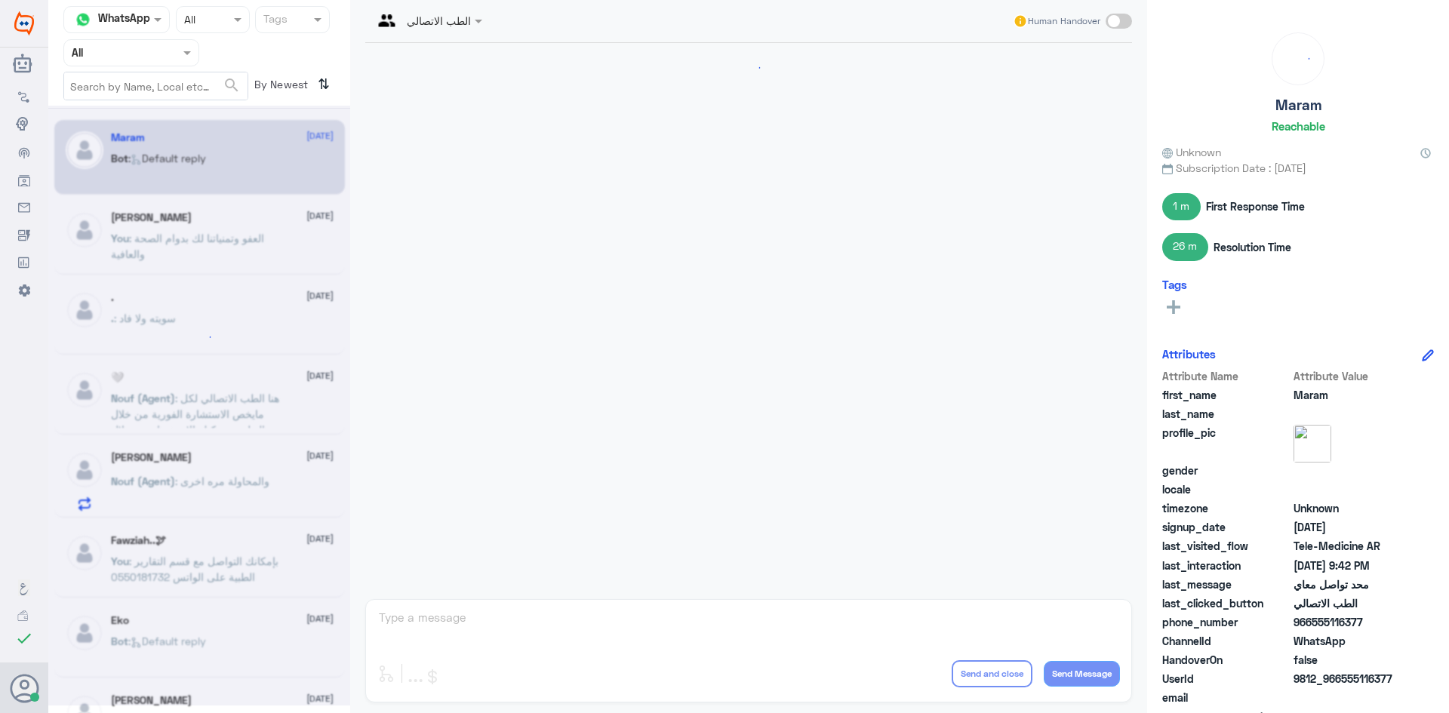
scroll to position [1047, 0]
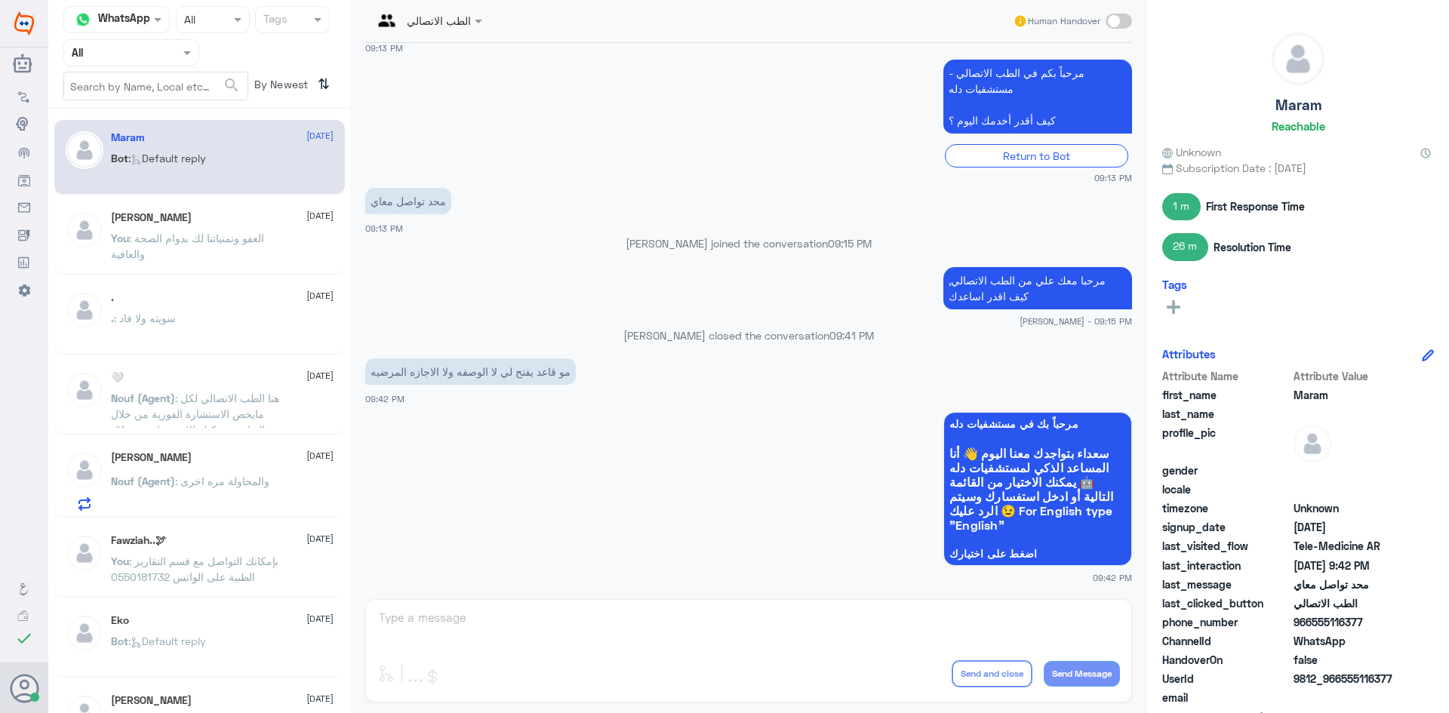
click at [1123, 17] on span at bounding box center [1119, 21] width 26 height 15
click at [0, 0] on input "checkbox" at bounding box center [0, 0] width 0 height 0
click at [703, 614] on textarea at bounding box center [748, 625] width 743 height 37
paste textarea "بإمكانك التواصل مع قسم التقارير الطبية على الواتس 0550181732"
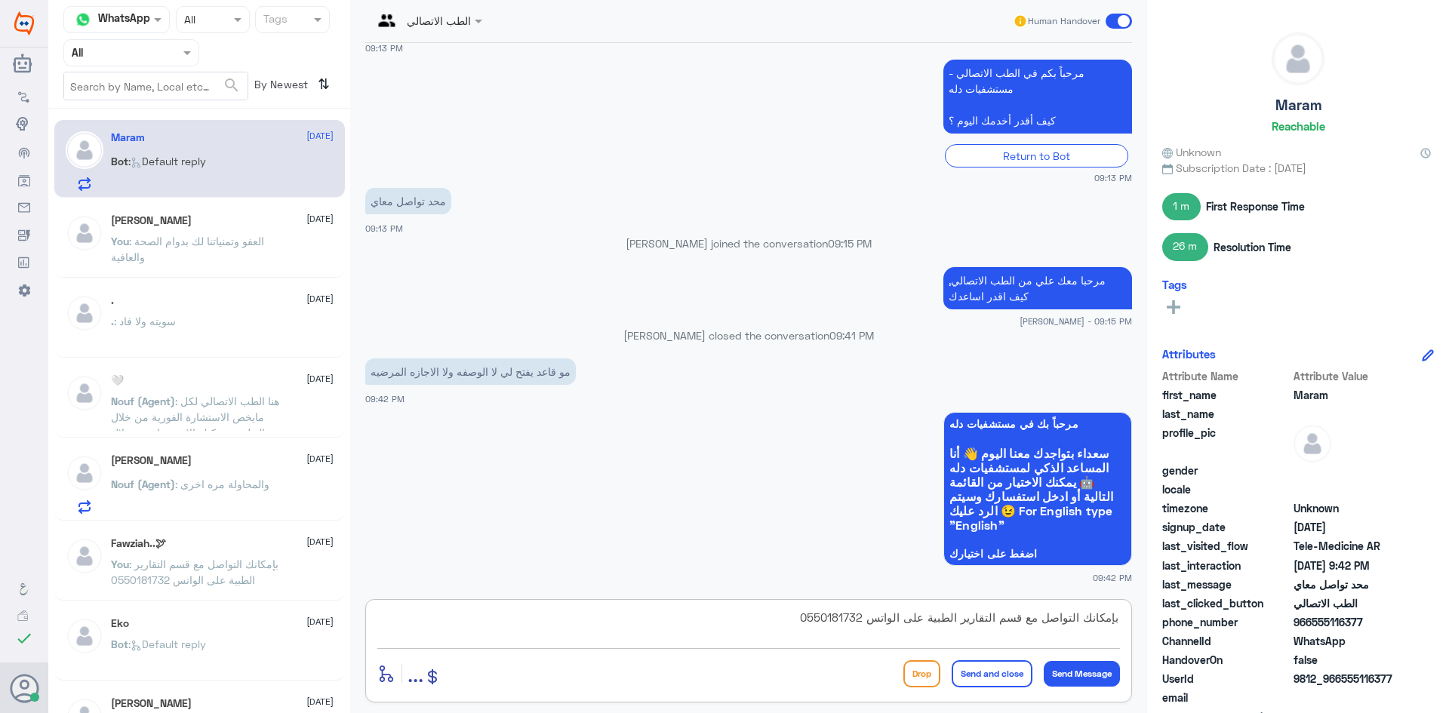
type textarea "بإمكانك التواصل مع قسم التقارير الطبية على الواتس 0550181732"
click at [967, 673] on button "Send and close" at bounding box center [992, 673] width 81 height 27
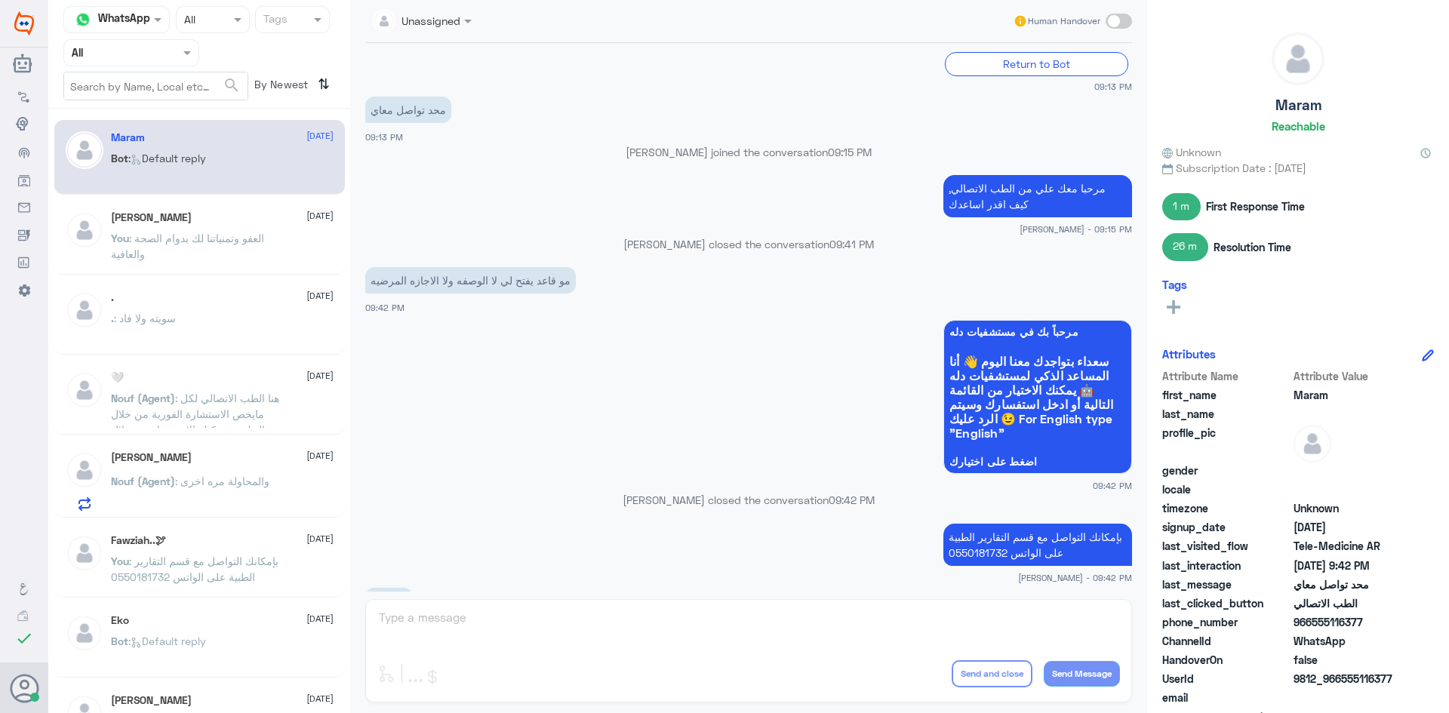
scroll to position [1336, 0]
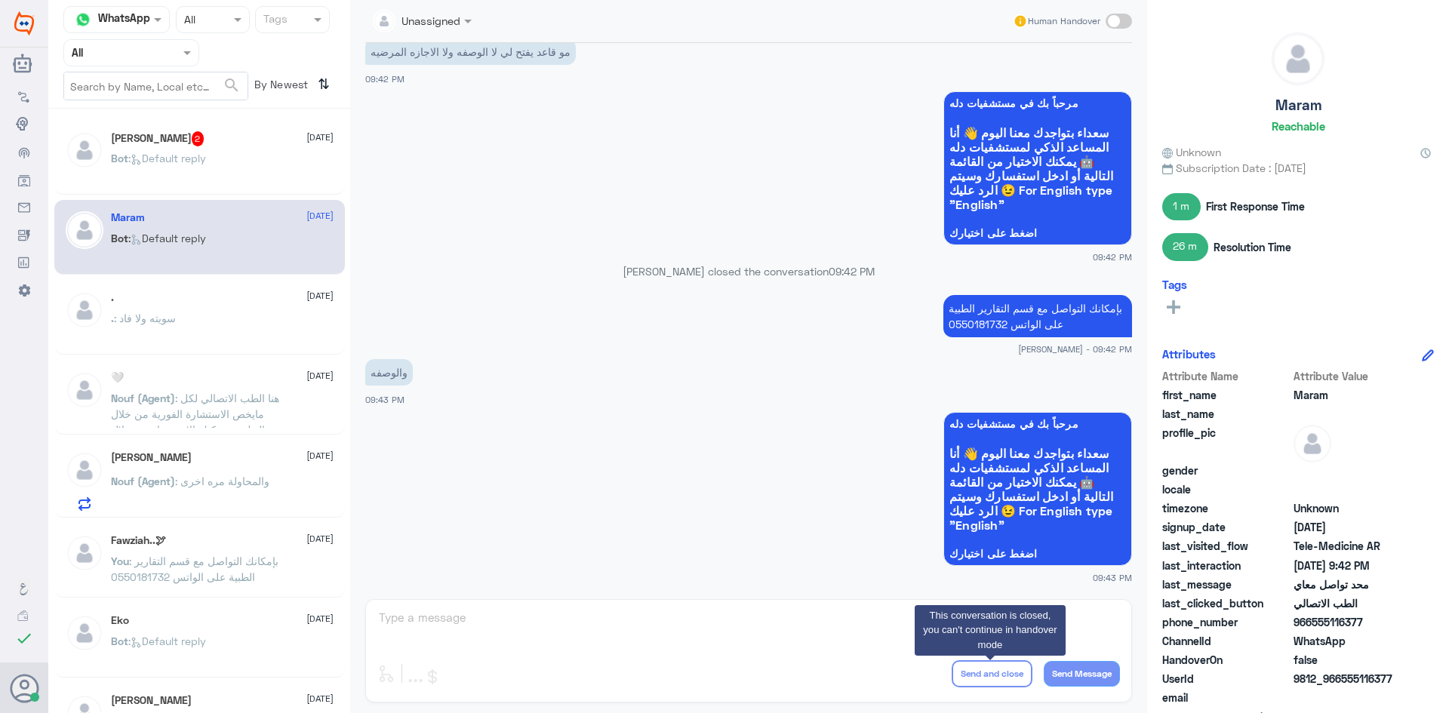
click at [198, 153] on span ": Default reply" at bounding box center [167, 158] width 78 height 13
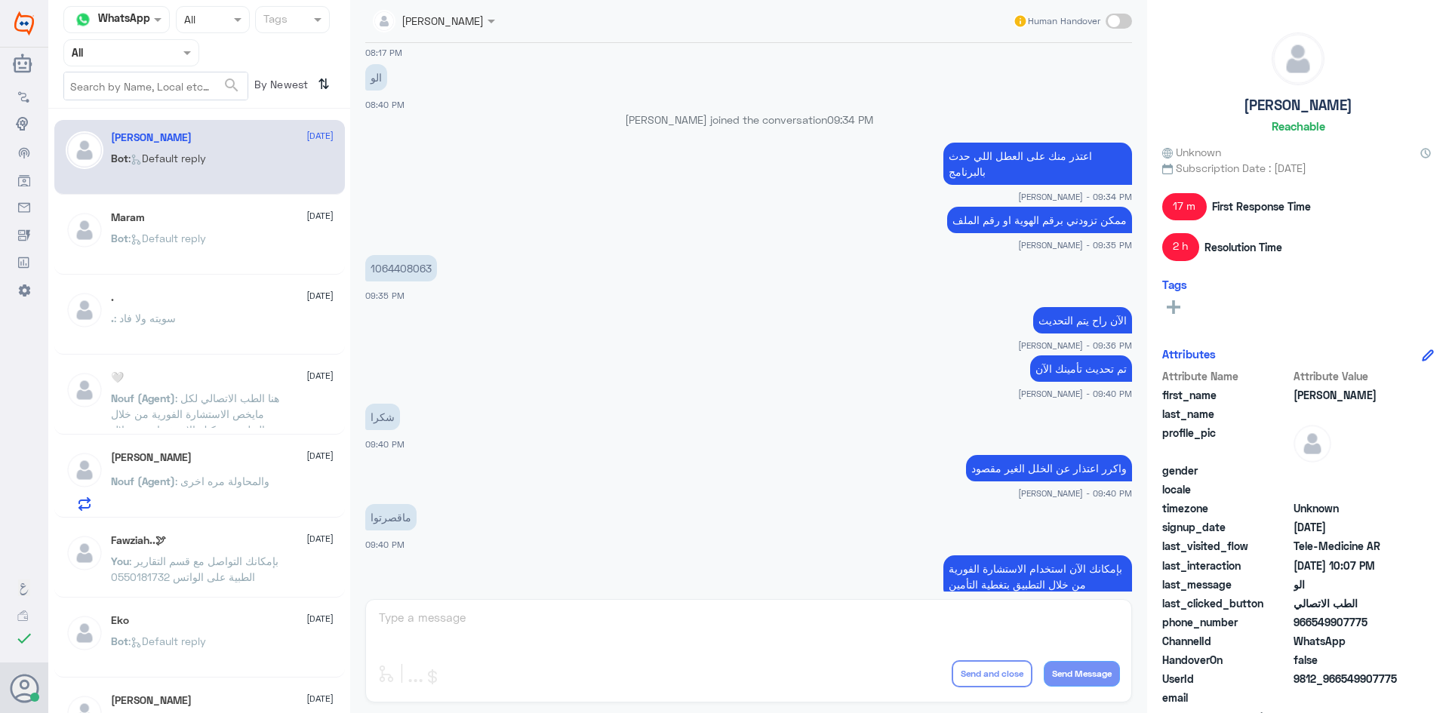
scroll to position [115, 0]
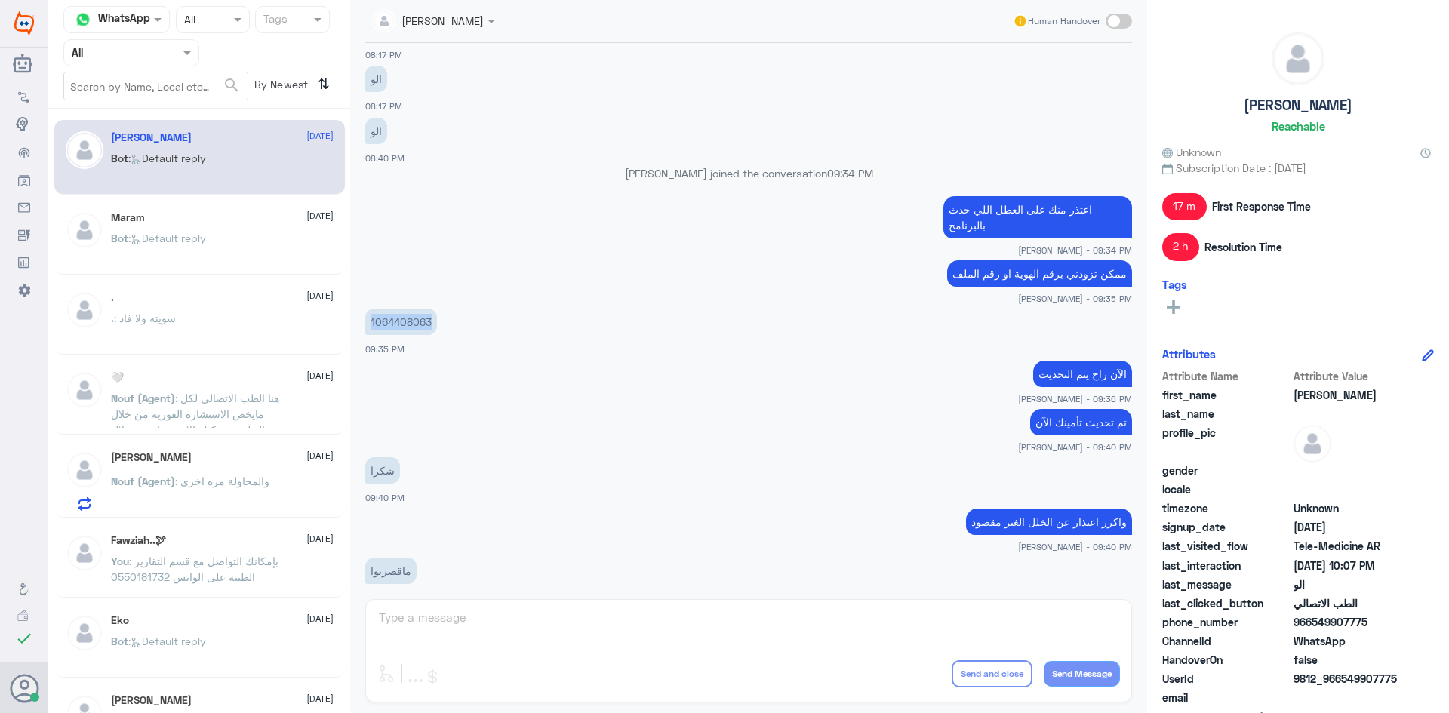
drag, startPoint x: 432, startPoint y: 306, endPoint x: 368, endPoint y: 312, distance: 65.3
click at [368, 312] on p "1064408063" at bounding box center [401, 322] width 72 height 26
copy p "1064408063"
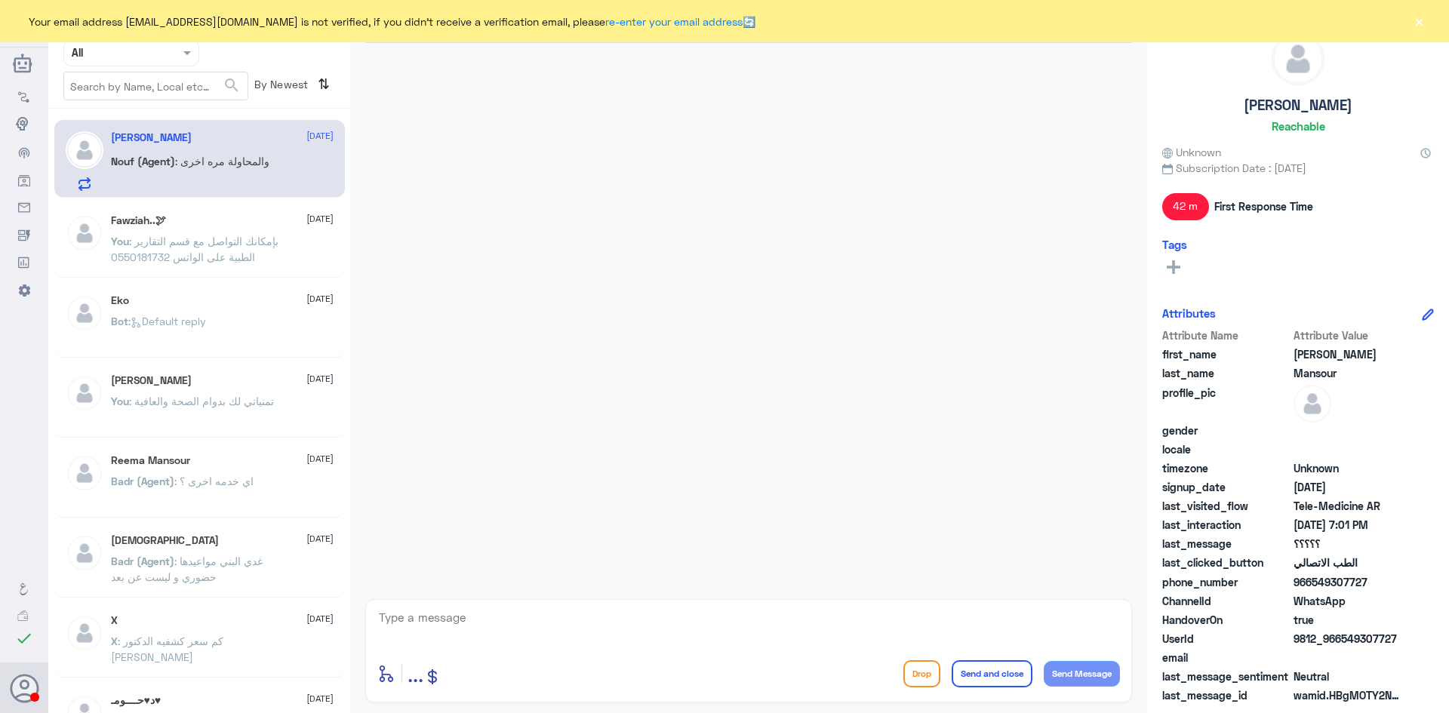
click at [1423, 17] on button "×" at bounding box center [1418, 21] width 15 height 15
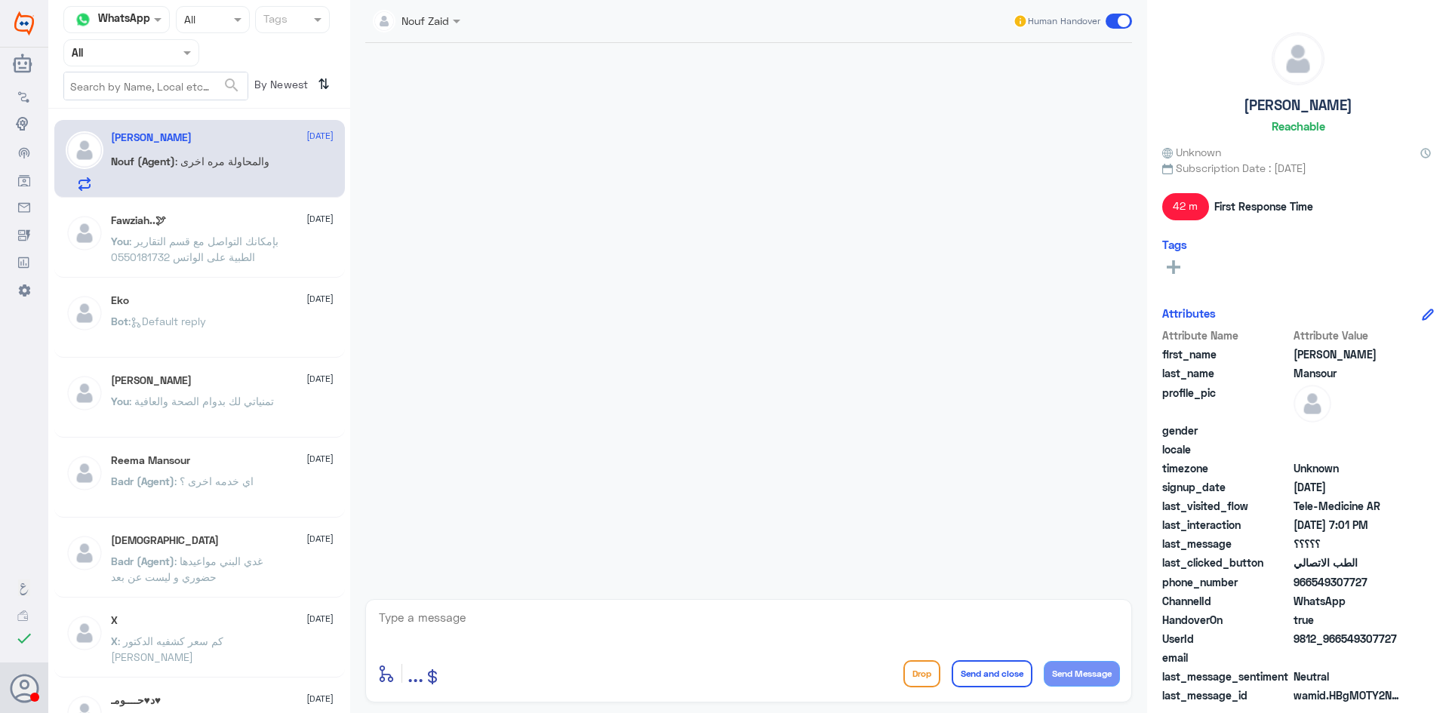
click at [1115, 20] on span at bounding box center [1119, 21] width 26 height 15
click at [0, 0] on input "checkbox" at bounding box center [0, 0] width 0 height 0
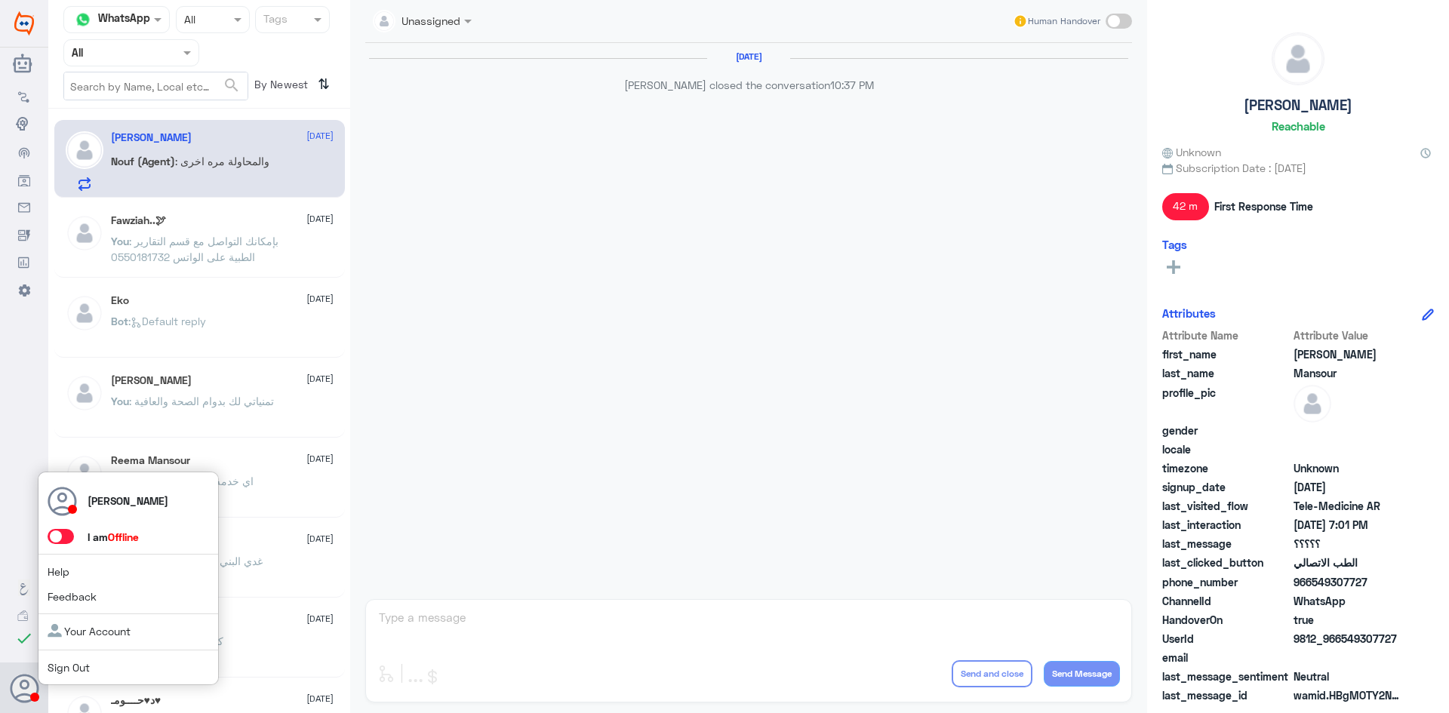
click at [66, 527] on div "[PERSON_NAME] I am Offline Help Feedback Your Account Sign Out" at bounding box center [128, 579] width 181 height 214
click at [66, 537] on span at bounding box center [61, 536] width 26 height 15
click at [0, 0] on input "checkbox" at bounding box center [0, 0] width 0 height 0
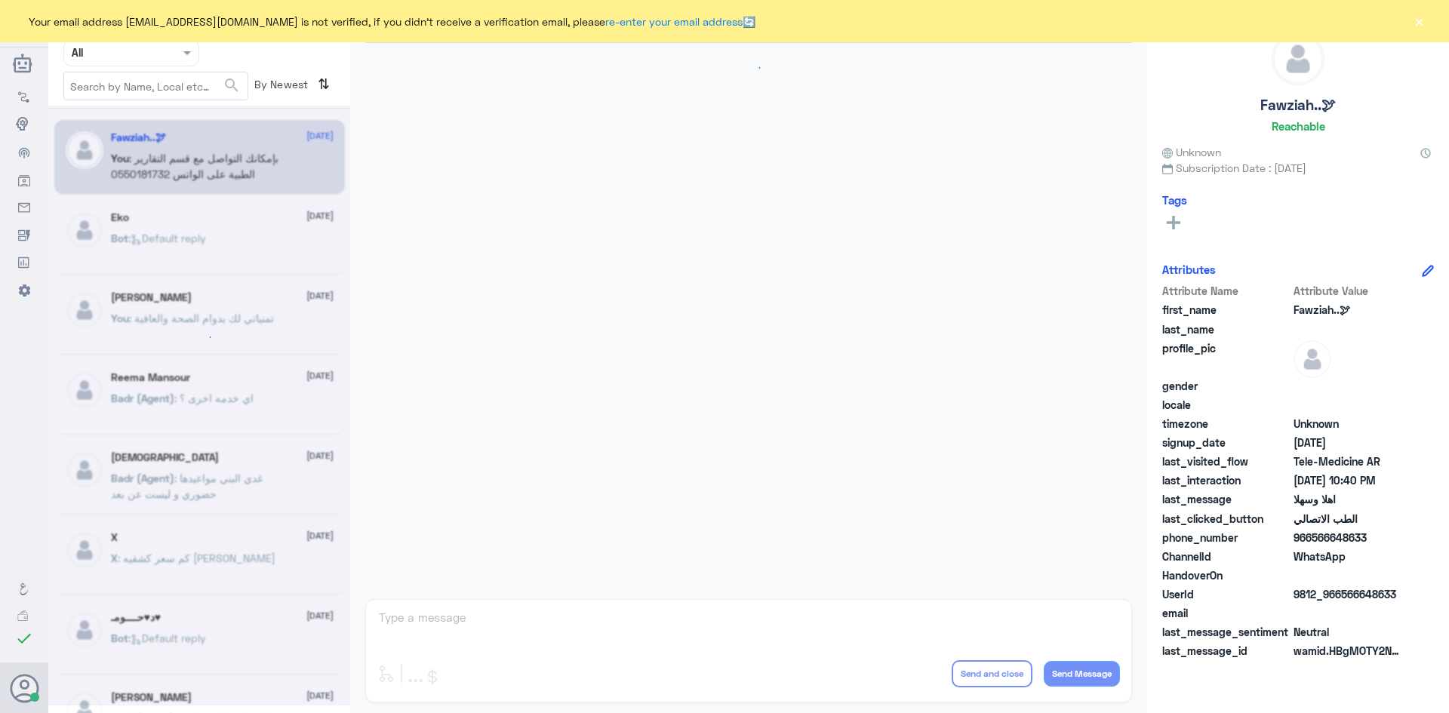
scroll to position [752, 0]
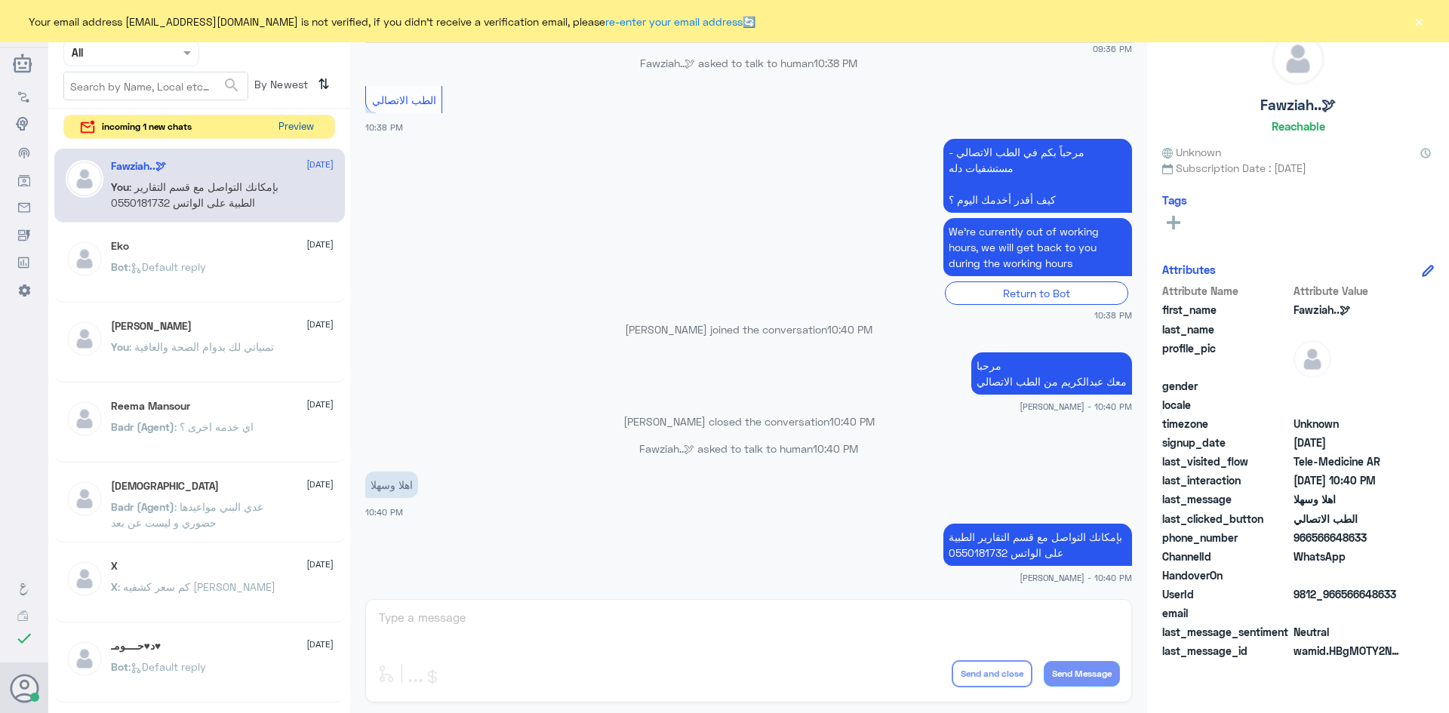
click at [313, 129] on button "Preview" at bounding box center [295, 126] width 47 height 23
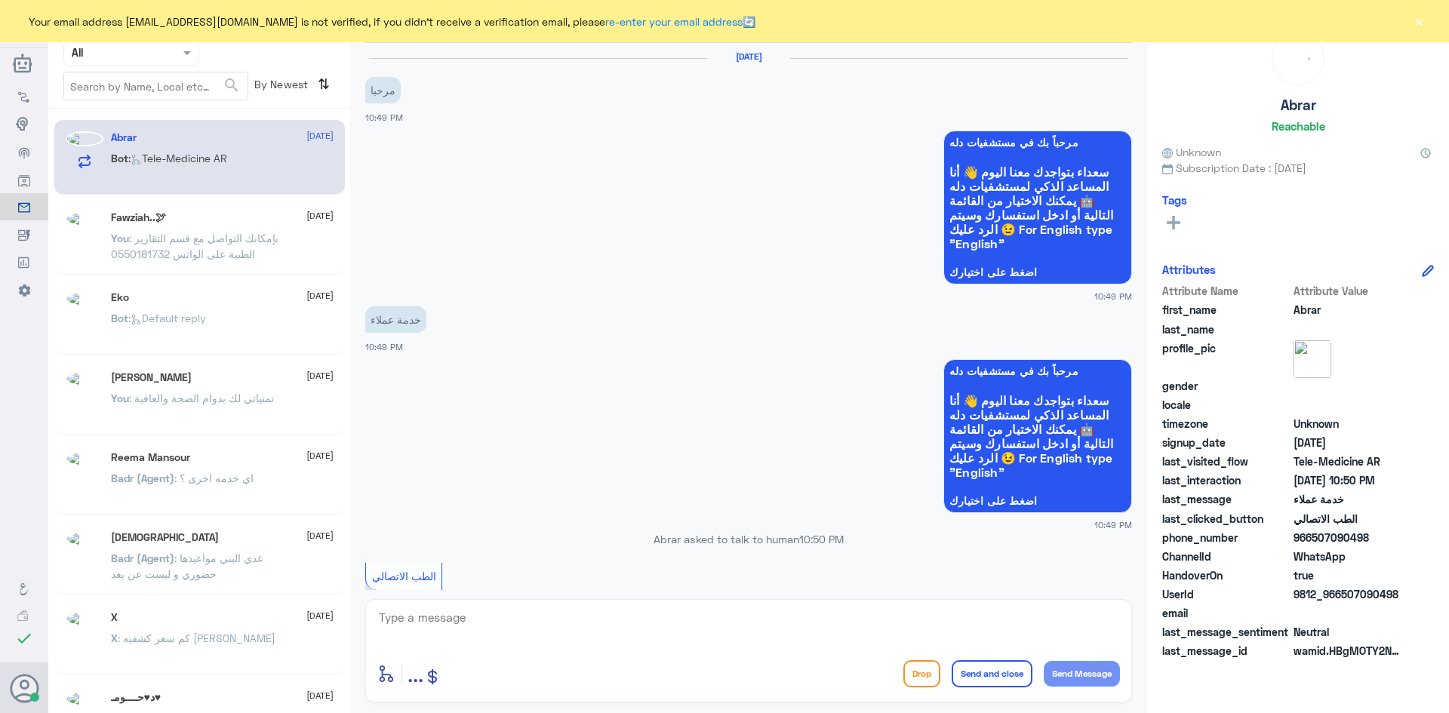
scroll to position [214, 0]
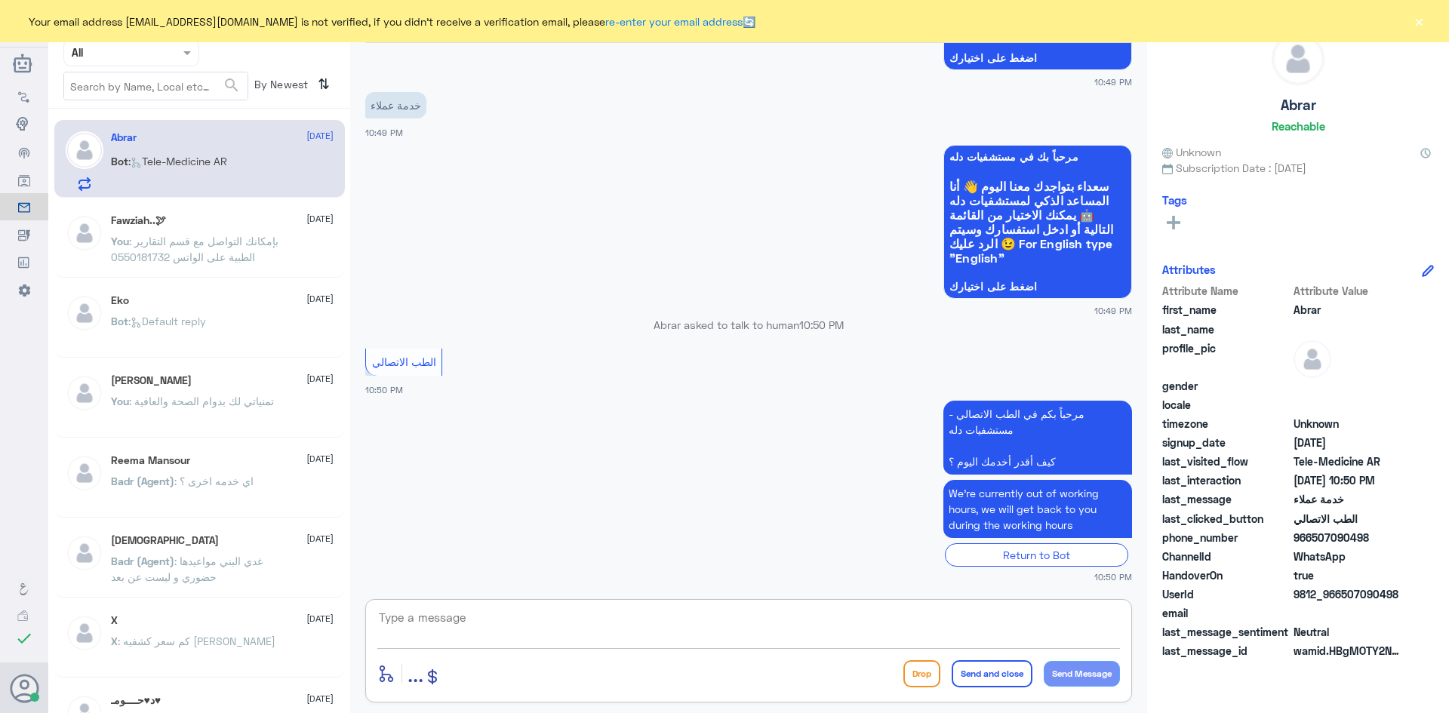
click at [598, 634] on textarea at bounding box center [748, 625] width 743 height 37
paste textarea "مرحبا معك عبدالكريم من الطب الاتصالي"
type textarea "مرحبا معك عبدالكريم من الطب الاتصالي"
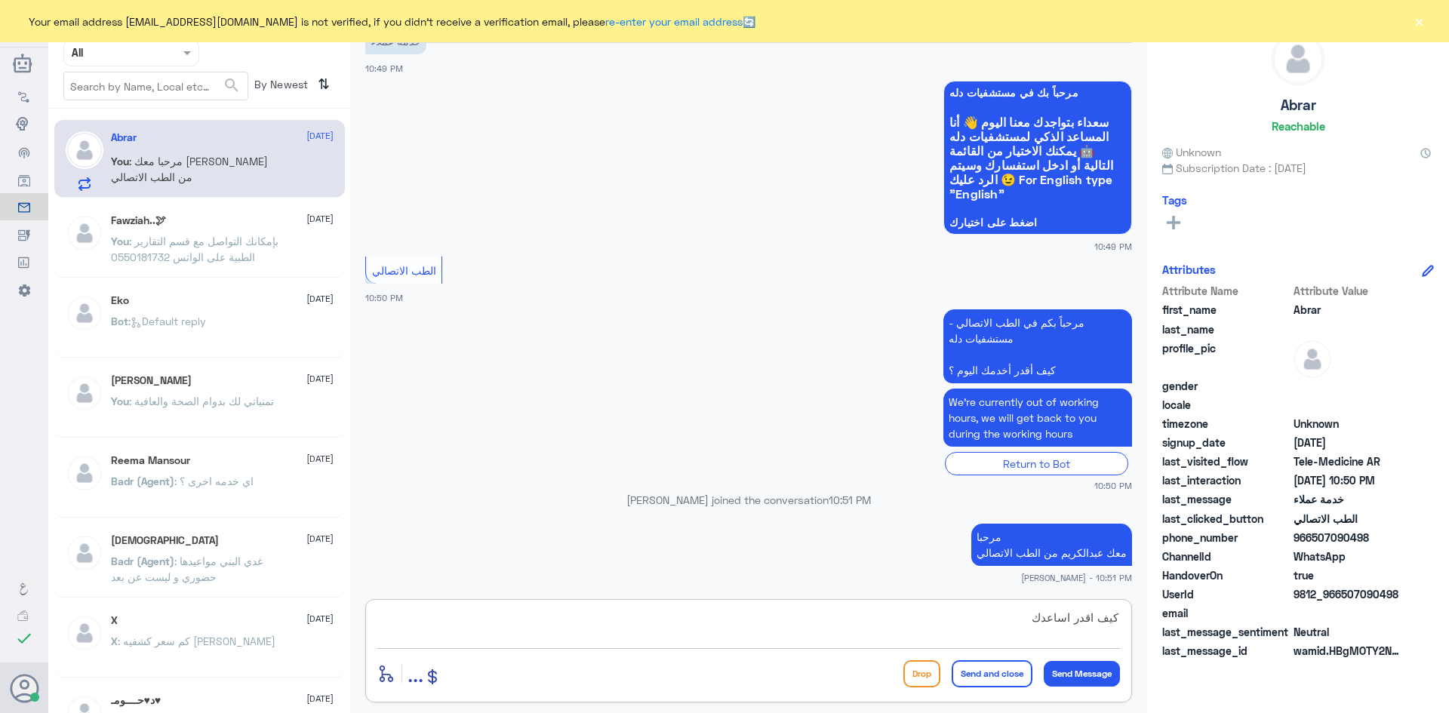
type textarea "كيف اقدر اساعدك"
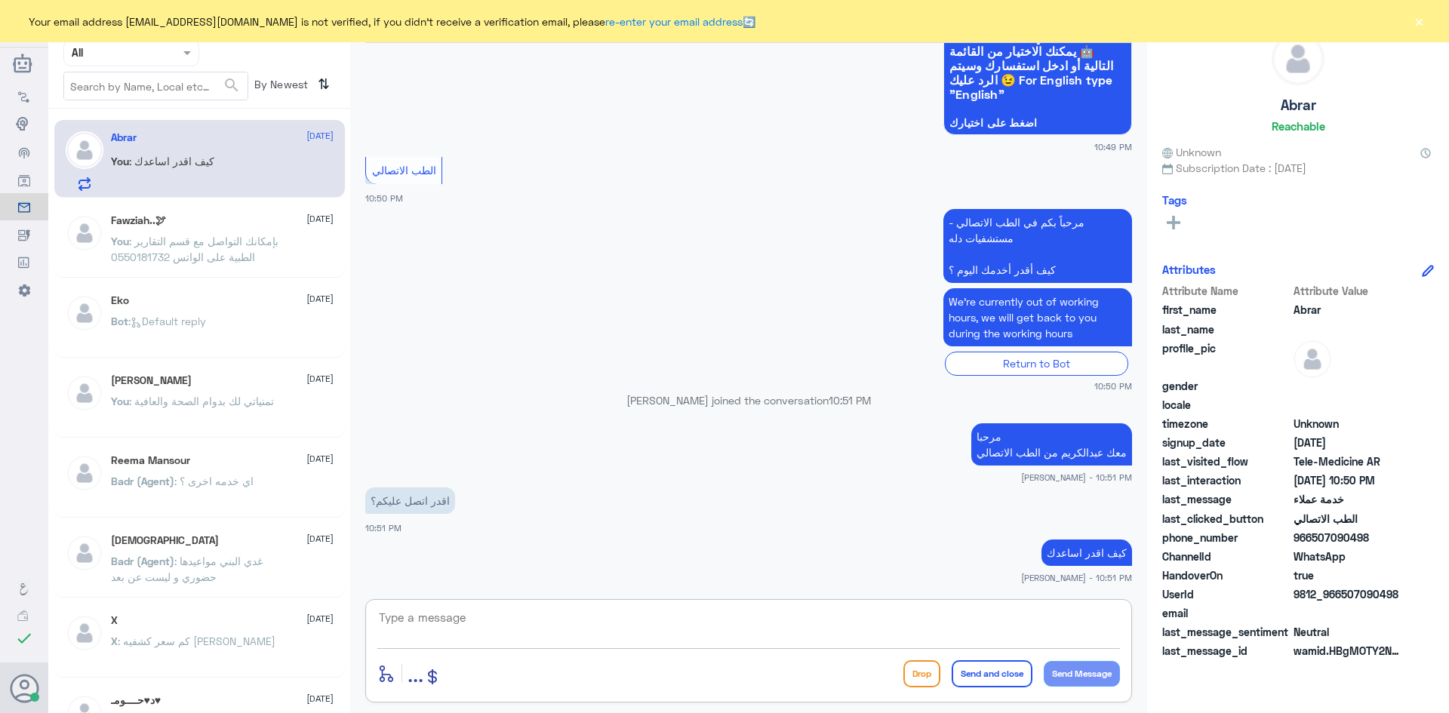
scroll to position [378, 0]
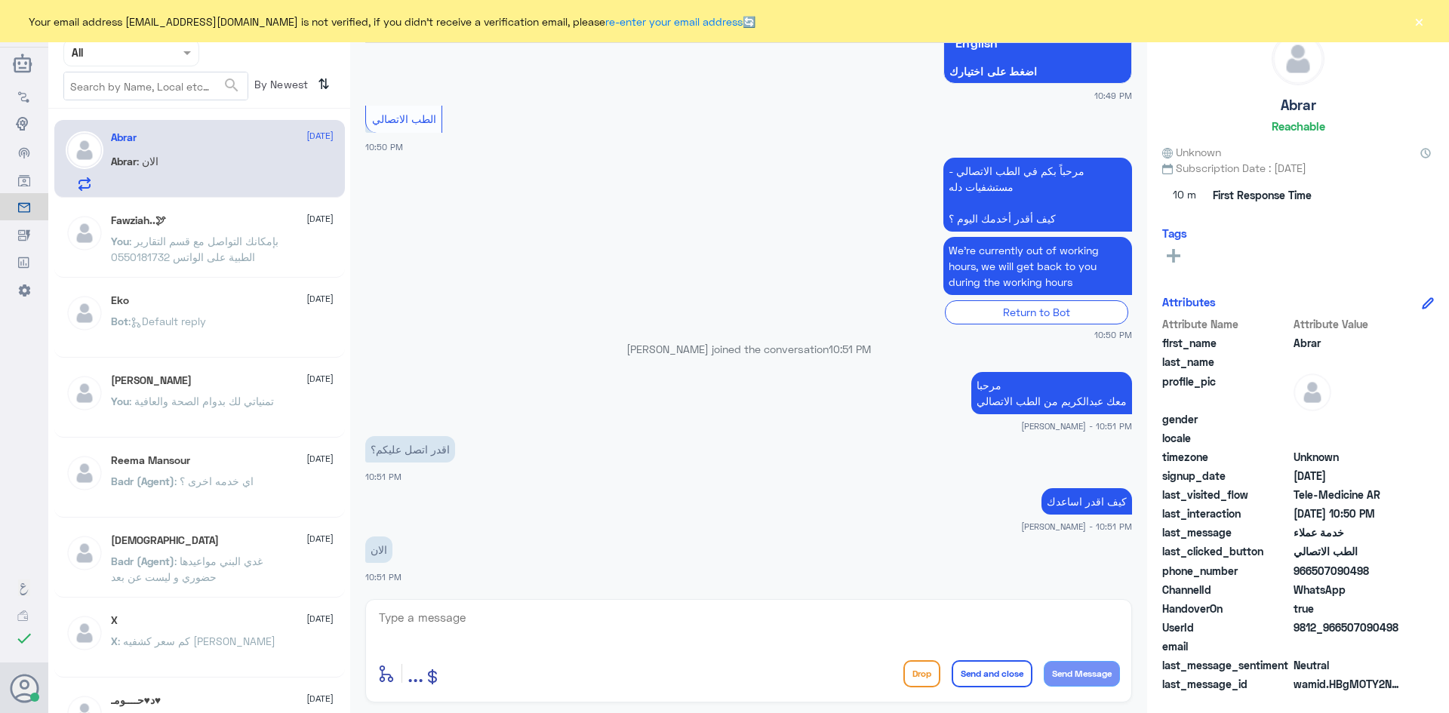
drag, startPoint x: 1370, startPoint y: 569, endPoint x: 1311, endPoint y: 574, distance: 59.8
click at [1311, 574] on span "966507090498" at bounding box center [1347, 571] width 109 height 16
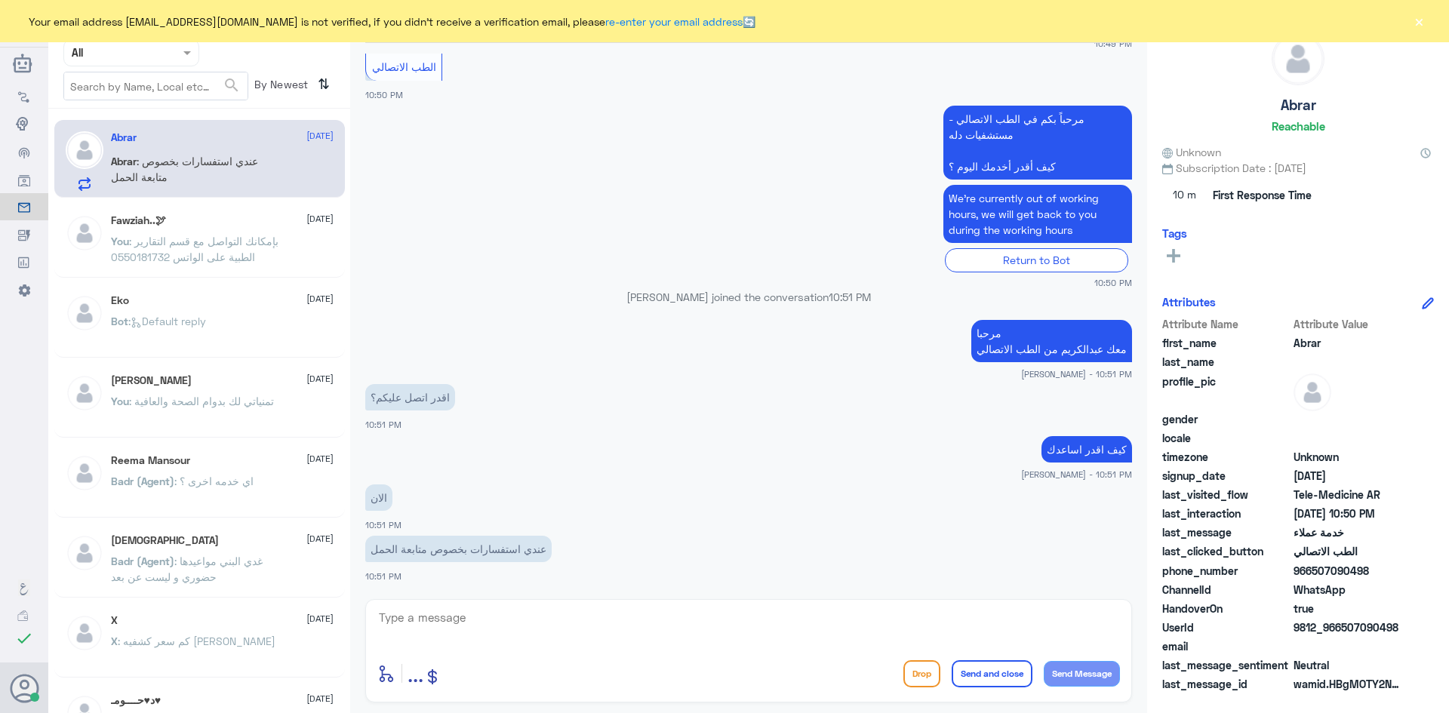
copy span "507090498"
click at [626, 622] on textarea at bounding box center [748, 625] width 743 height 37
type textarea "الاستشارة عندنا بتكون مع طبيب عام"
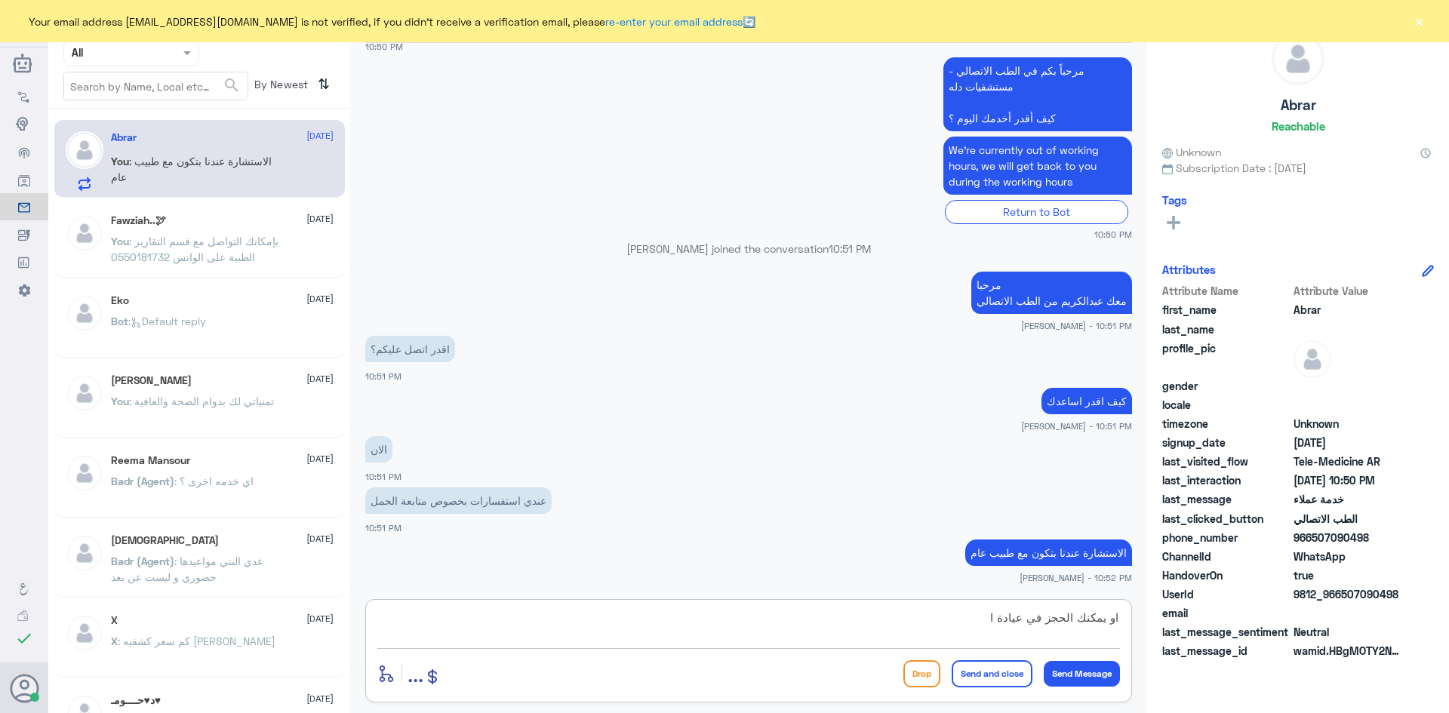
scroll to position [530, 0]
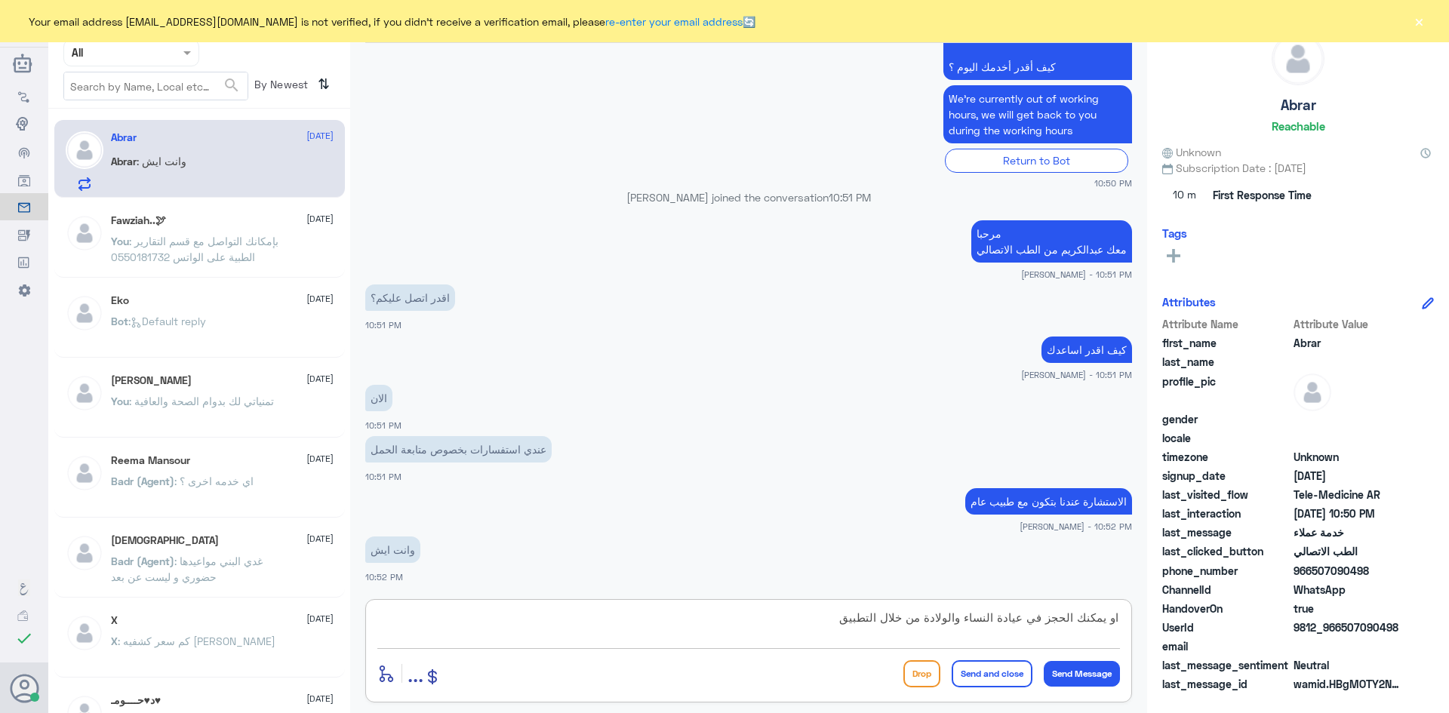
type textarea "او يمكنك الحجز في عيادة النساء والولادة من خلال التطبيق"
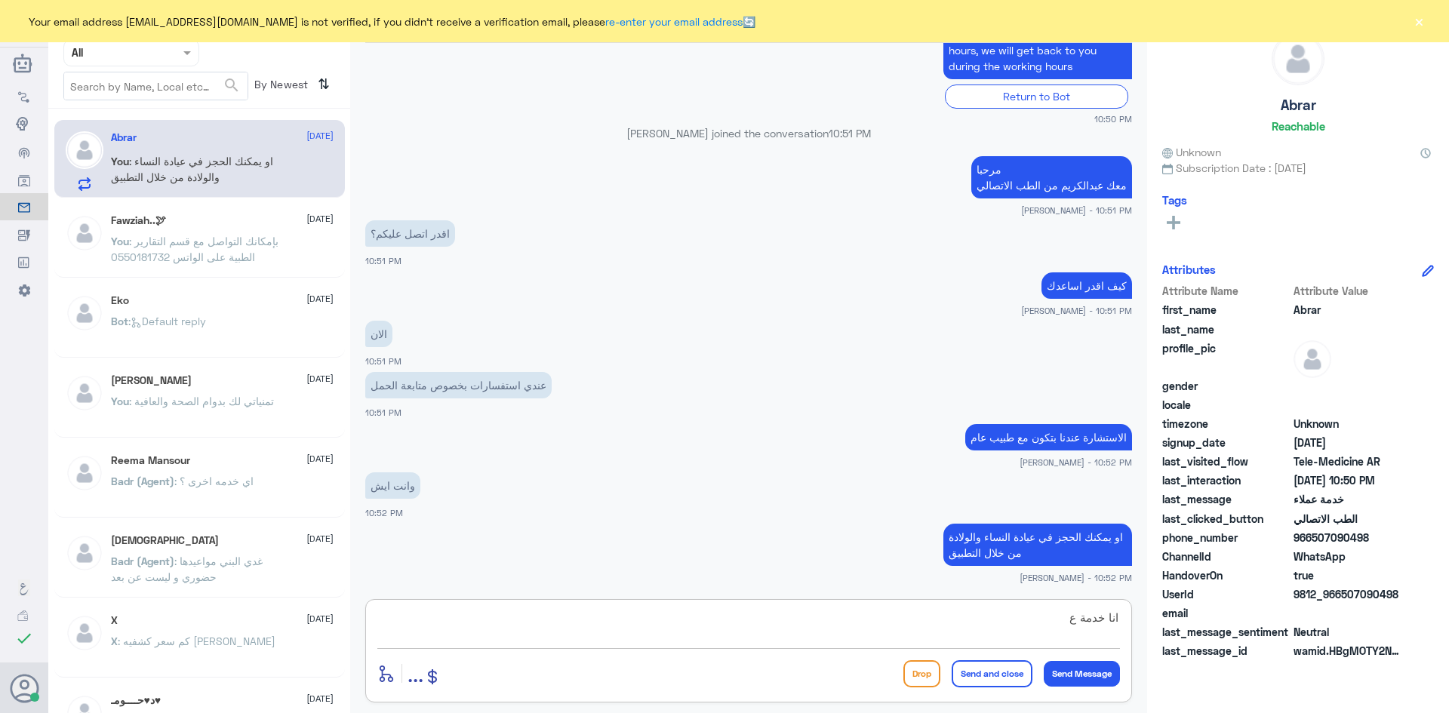
scroll to position [646, 0]
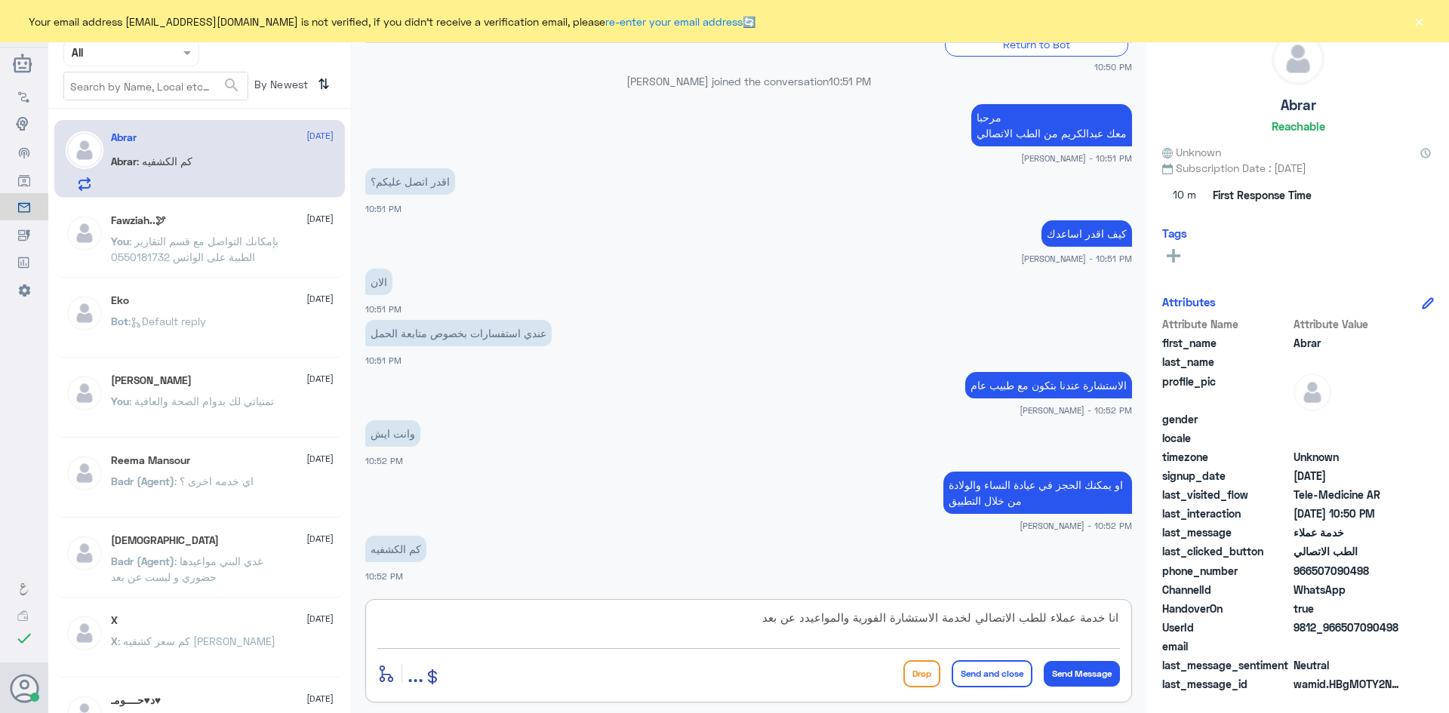
type textarea "انا خدمة عملاء للطب الاتصالي لخدمة الاستشارة الفورية والمواعيدد عن بعد"
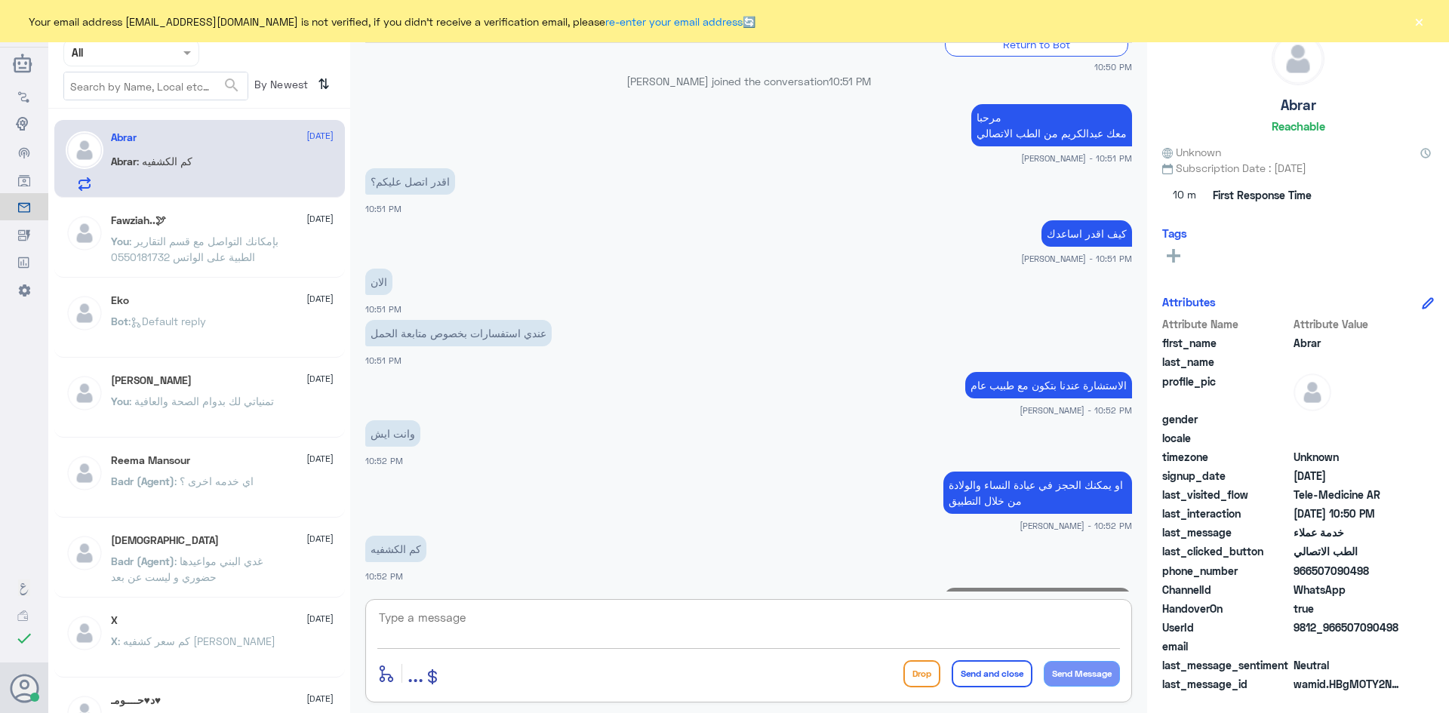
scroll to position [710, 0]
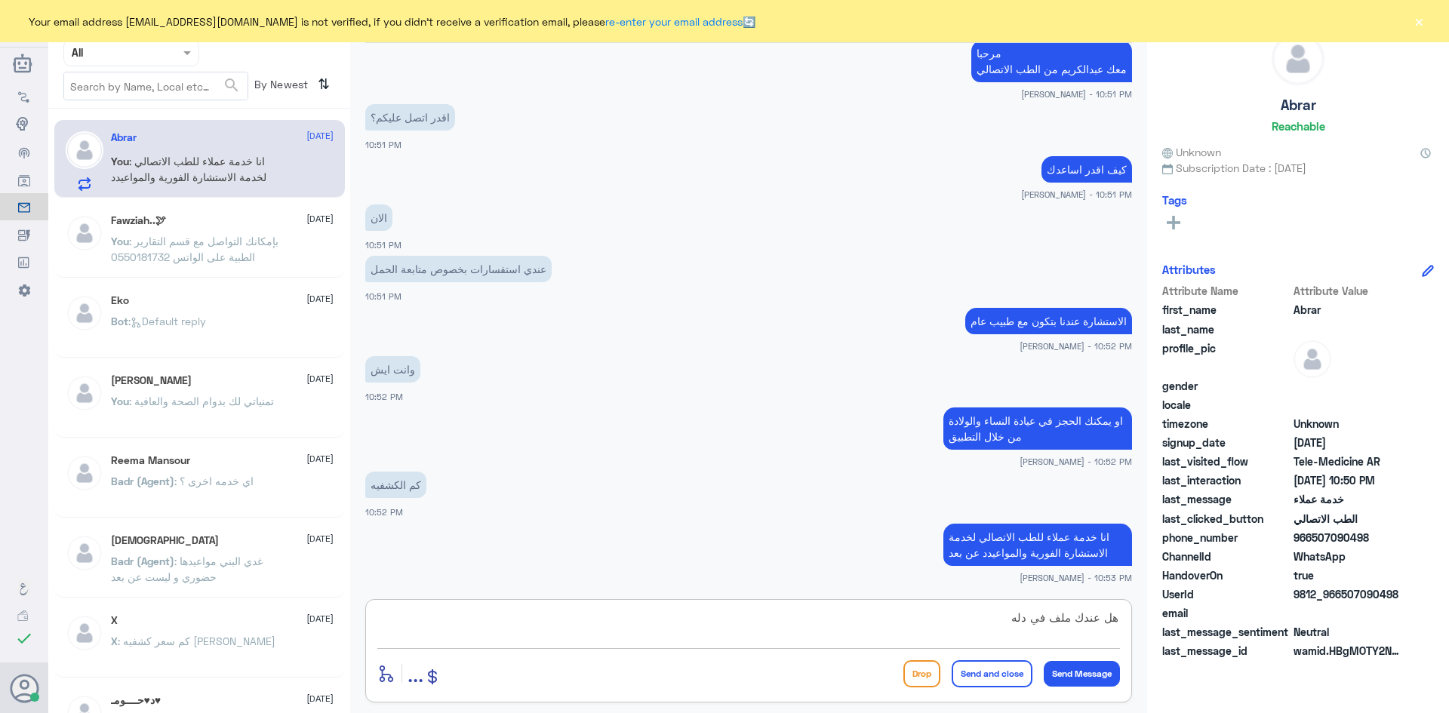
type textarea "هل عندك ملف في دله ؟"
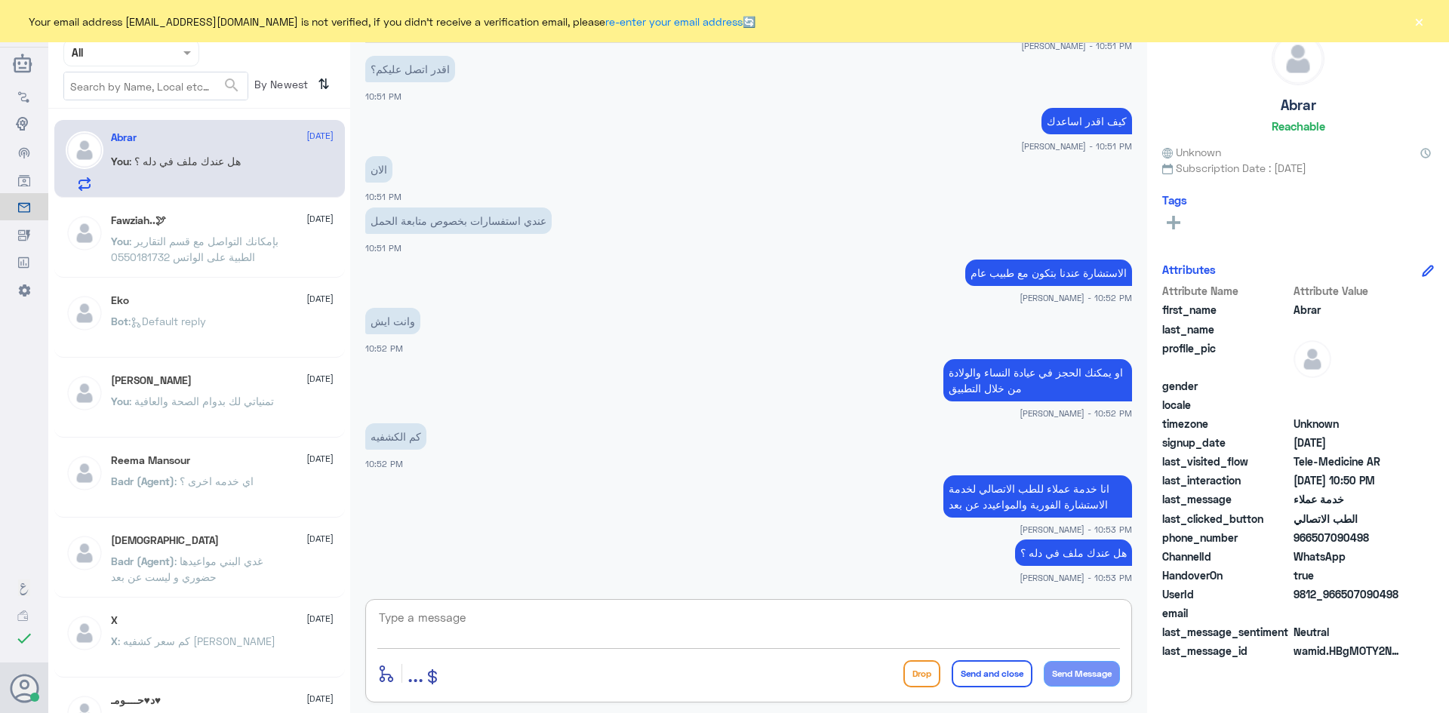
click at [1422, 27] on button "×" at bounding box center [1418, 21] width 15 height 15
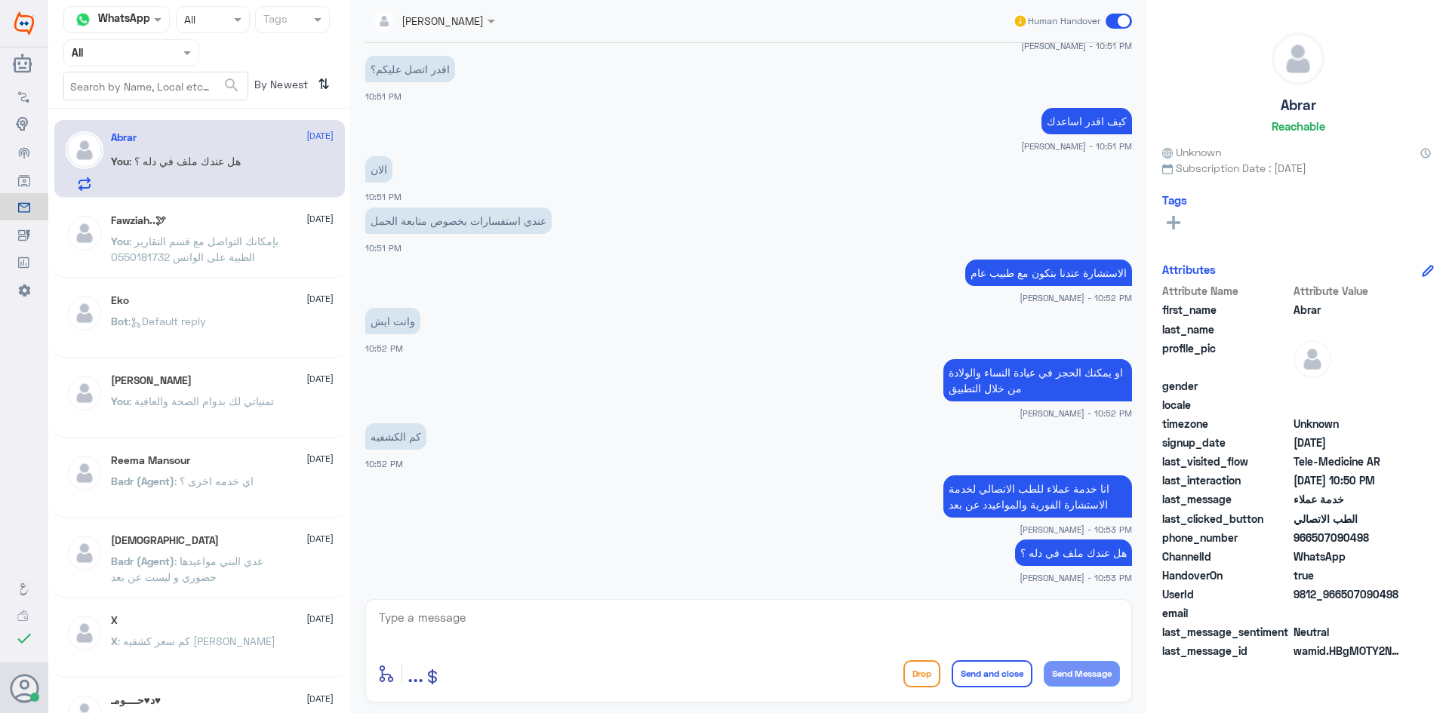
click at [1113, 20] on span at bounding box center [1119, 21] width 26 height 15
click at [0, 0] on input "checkbox" at bounding box center [0, 0] width 0 height 0
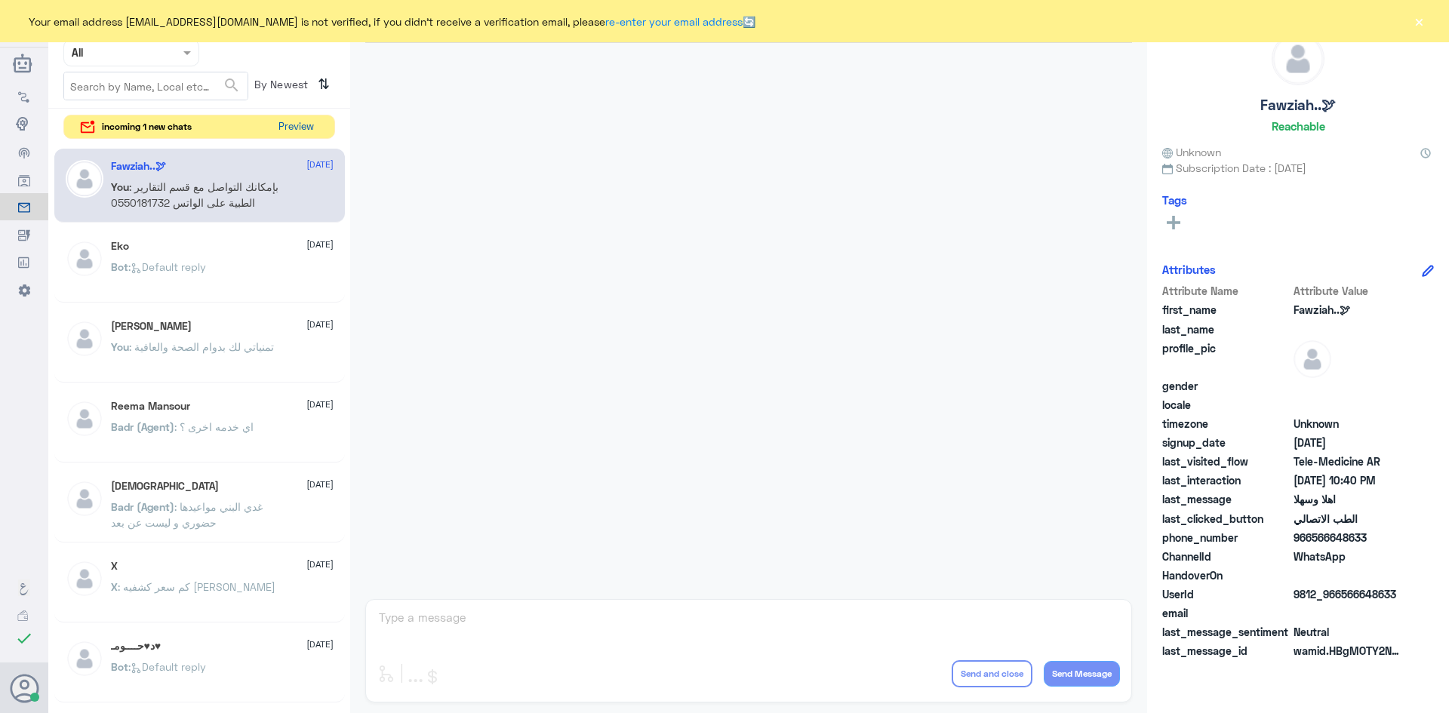
click at [304, 128] on button "Preview" at bounding box center [295, 126] width 47 height 23
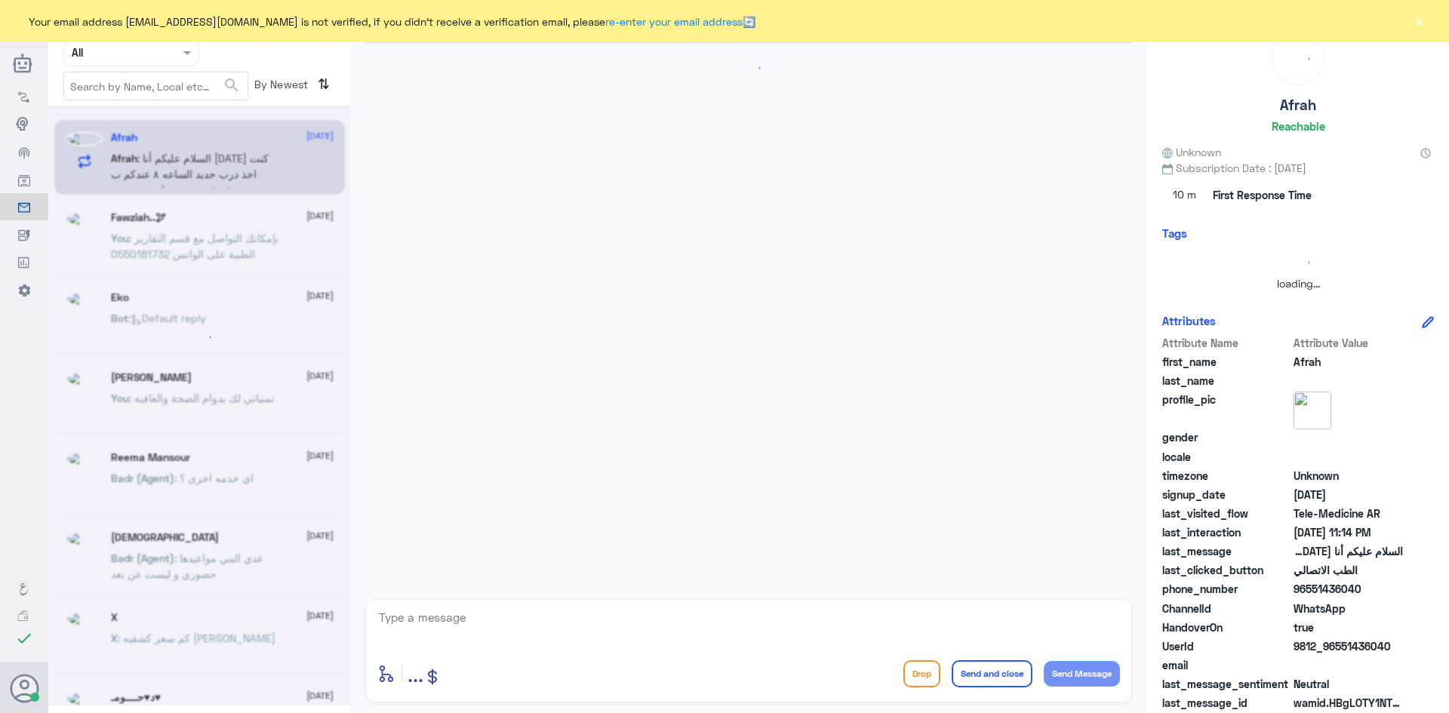
scroll to position [1086, 0]
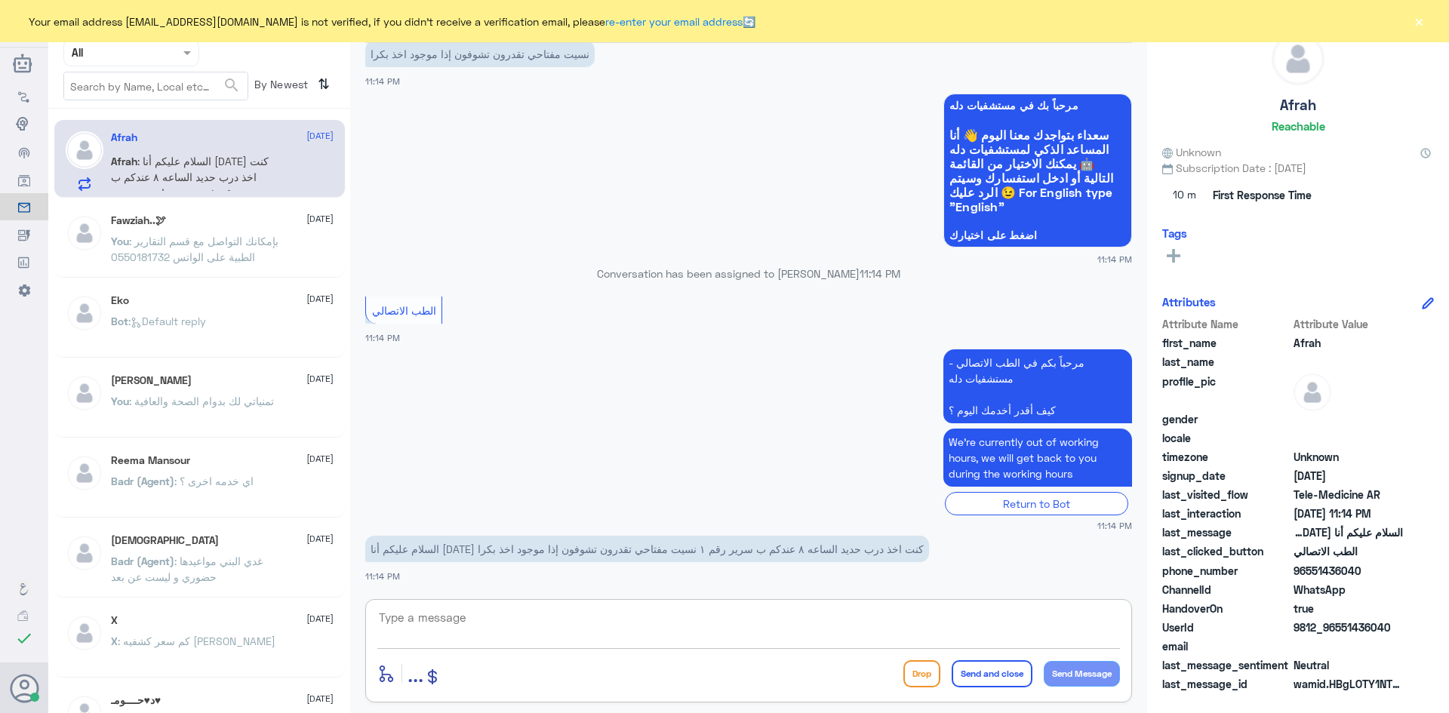
click at [892, 607] on textarea at bounding box center [748, 625] width 743 height 37
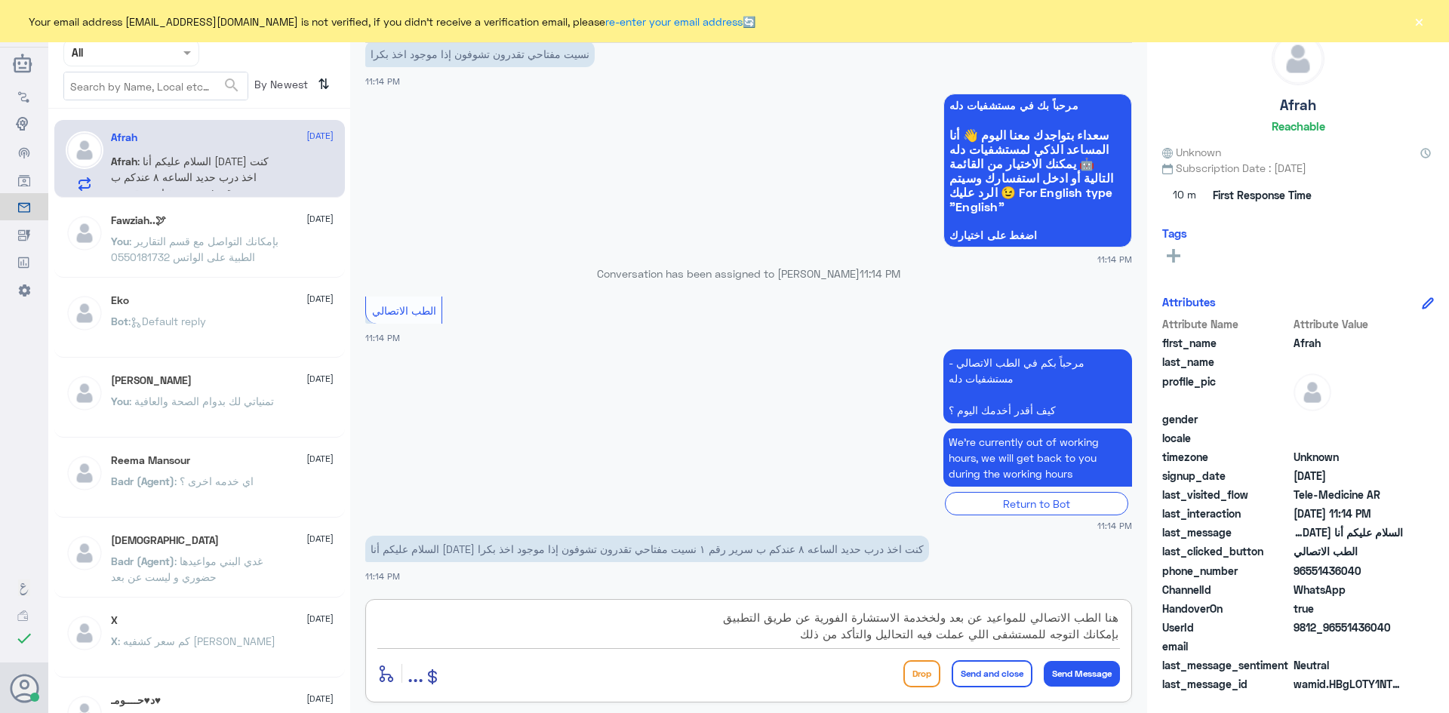
type textarea "هنا الطب الاتصالي للمواعيد عن بعد ولخخدمة الاستشارة الفورية عن طريق التطبيق بإم…"
click at [988, 682] on button "Send and close" at bounding box center [992, 673] width 81 height 27
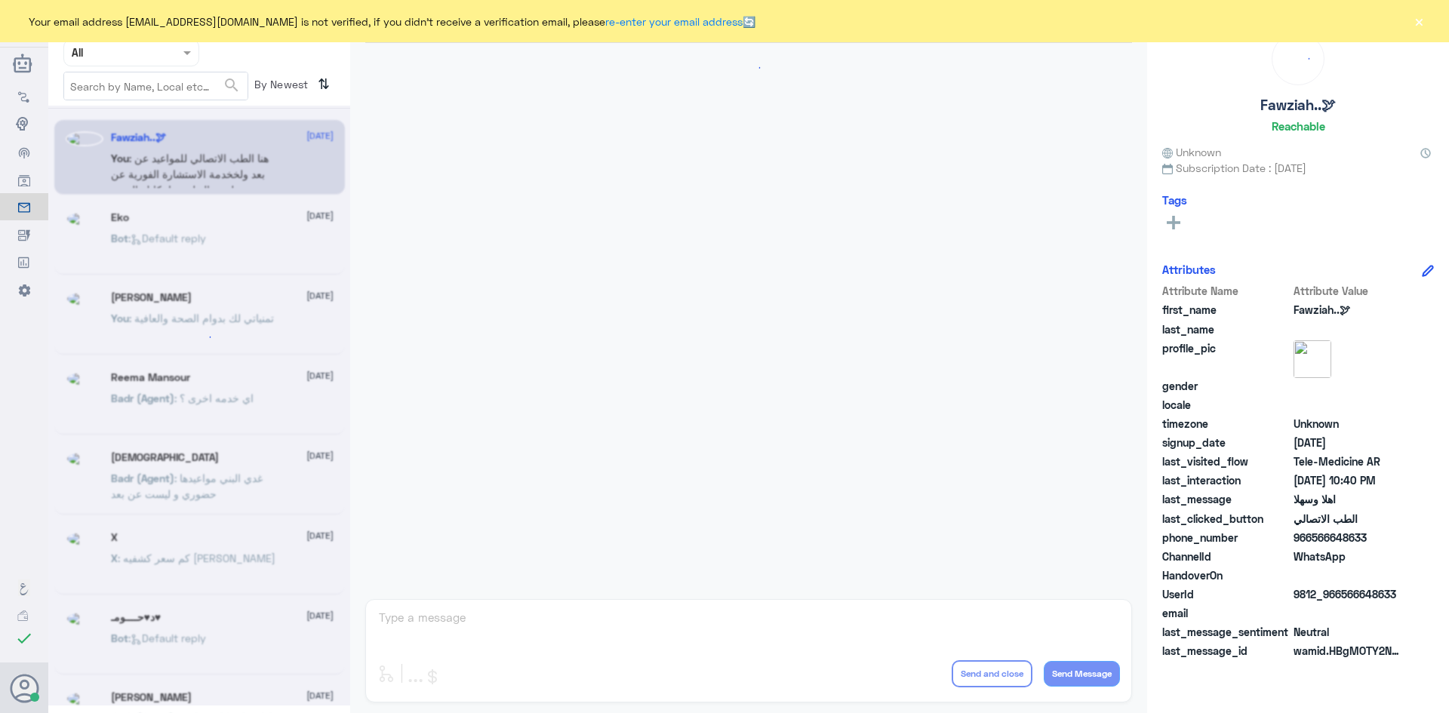
scroll to position [752, 0]
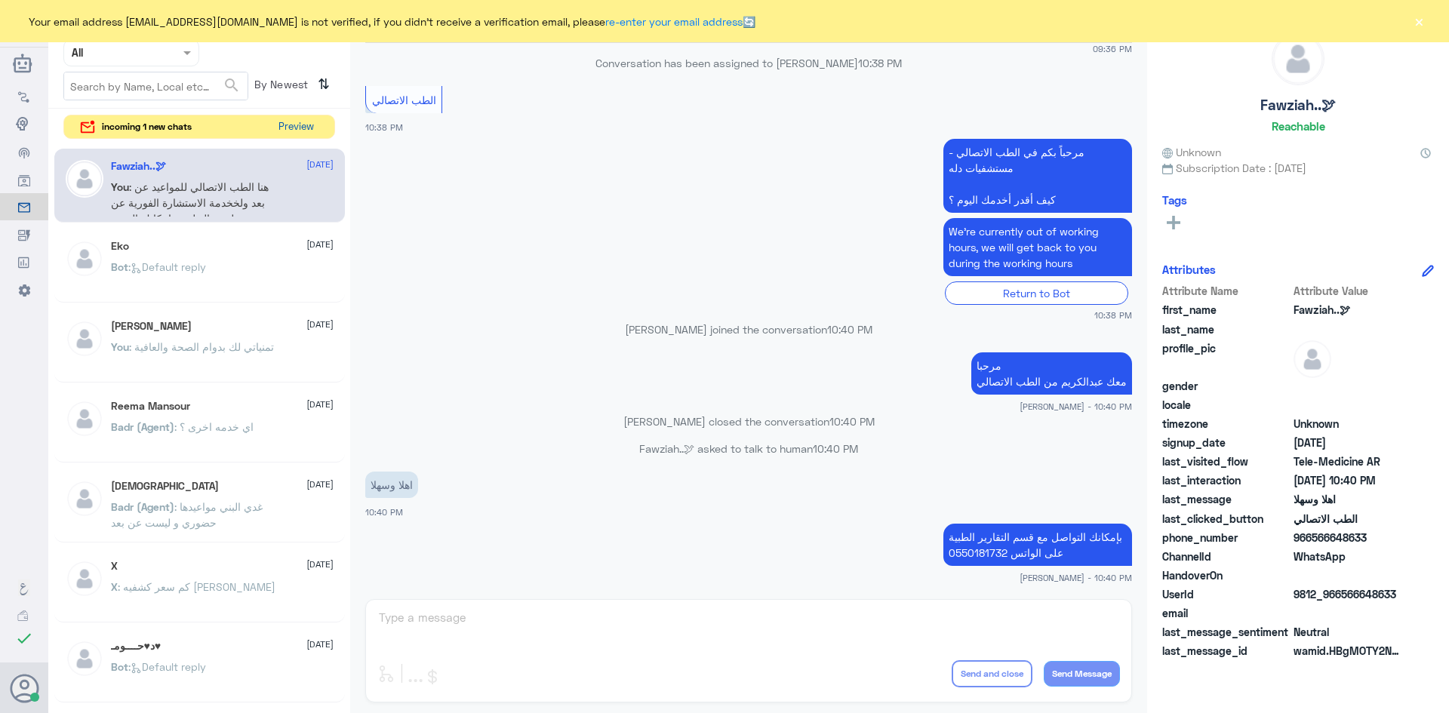
click at [310, 124] on button "Preview" at bounding box center [295, 126] width 47 height 23
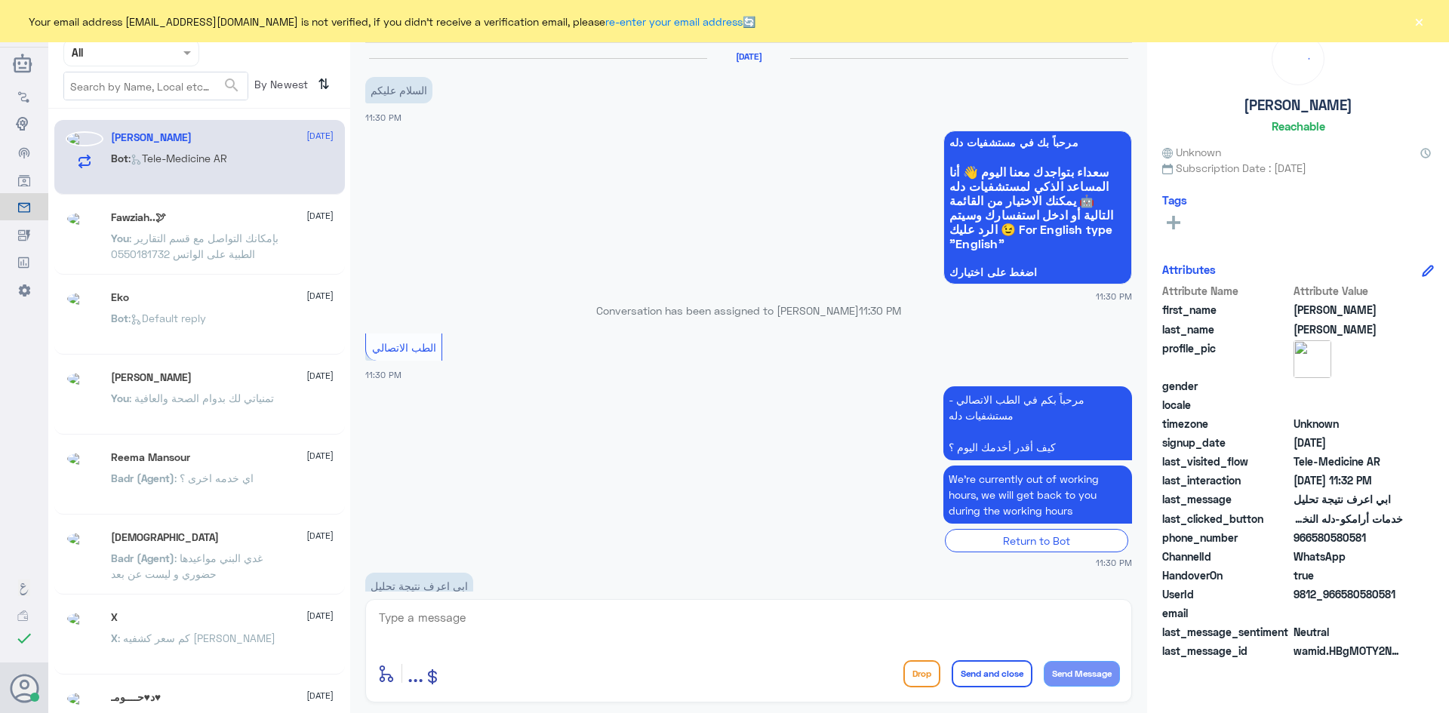
scroll to position [169, 0]
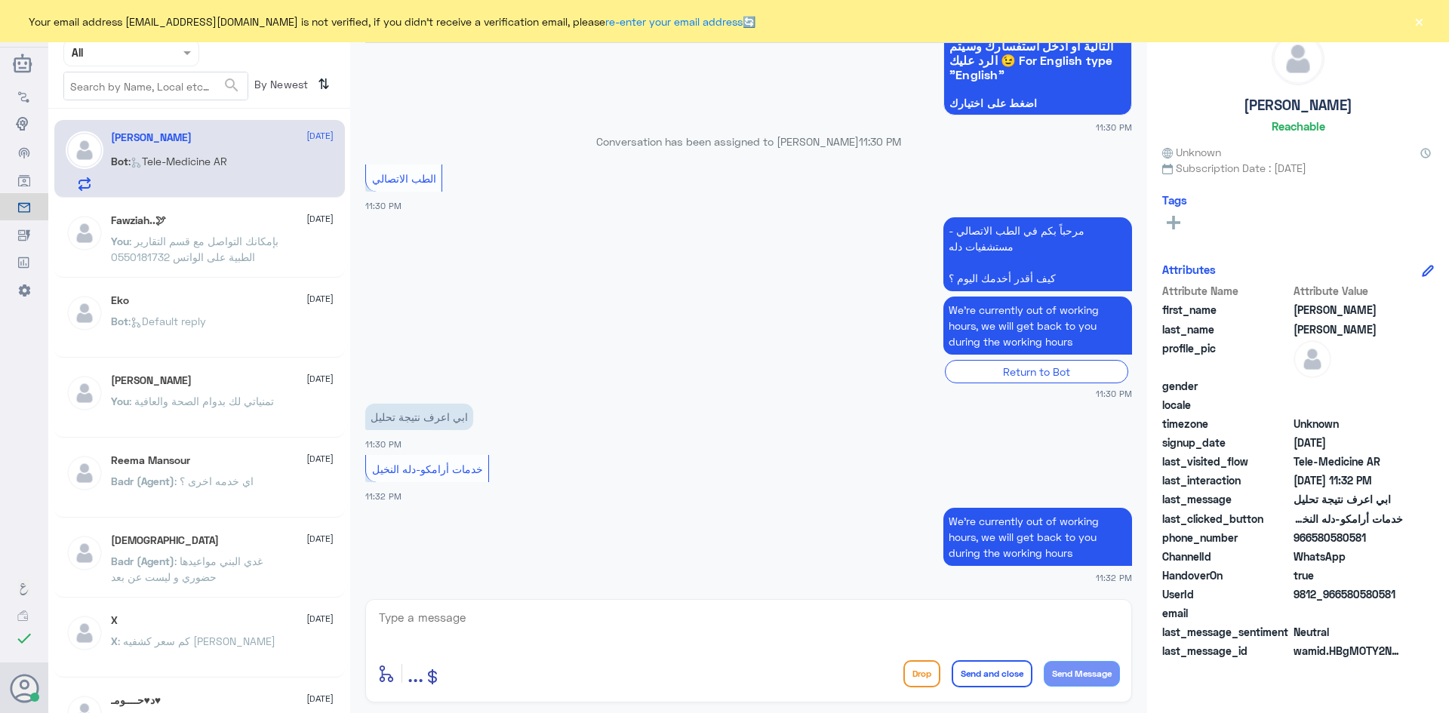
click at [605, 627] on textarea at bounding box center [748, 625] width 743 height 37
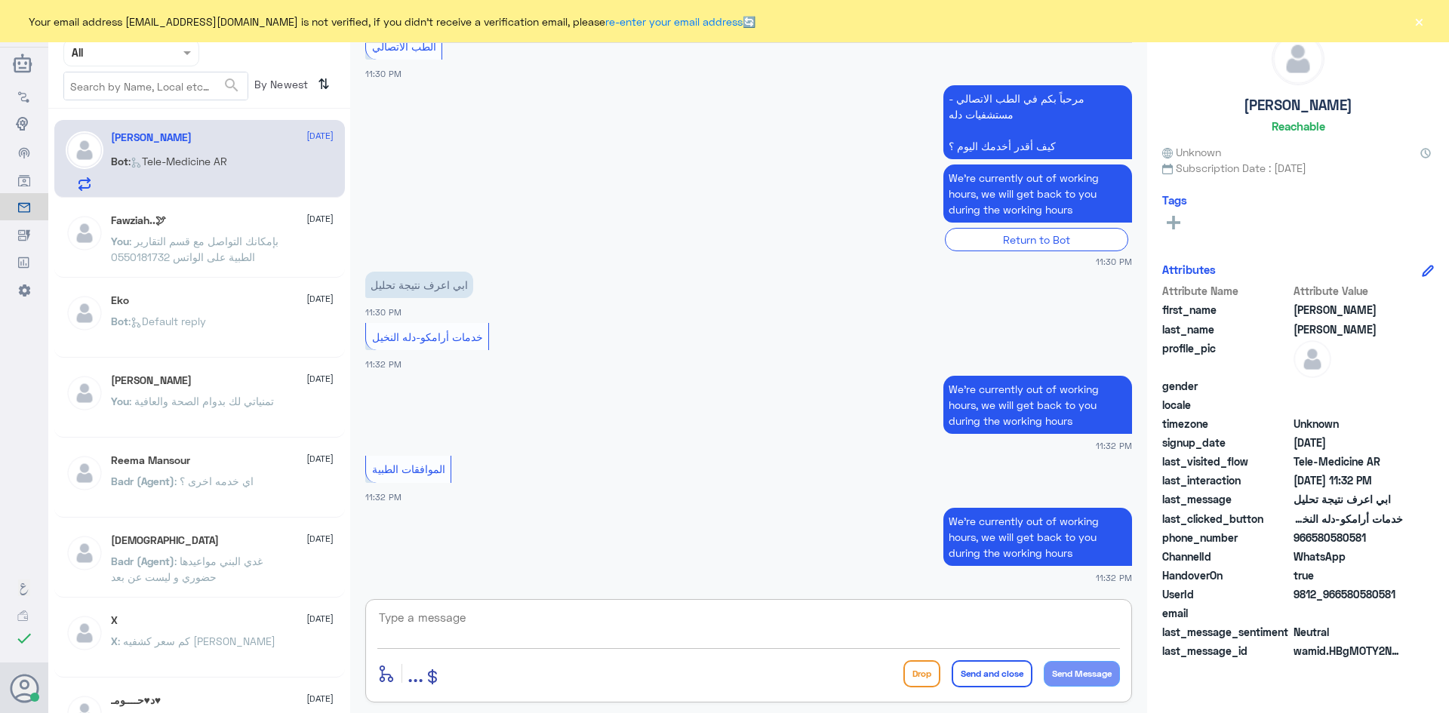
click at [1422, 22] on button "×" at bounding box center [1418, 21] width 15 height 15
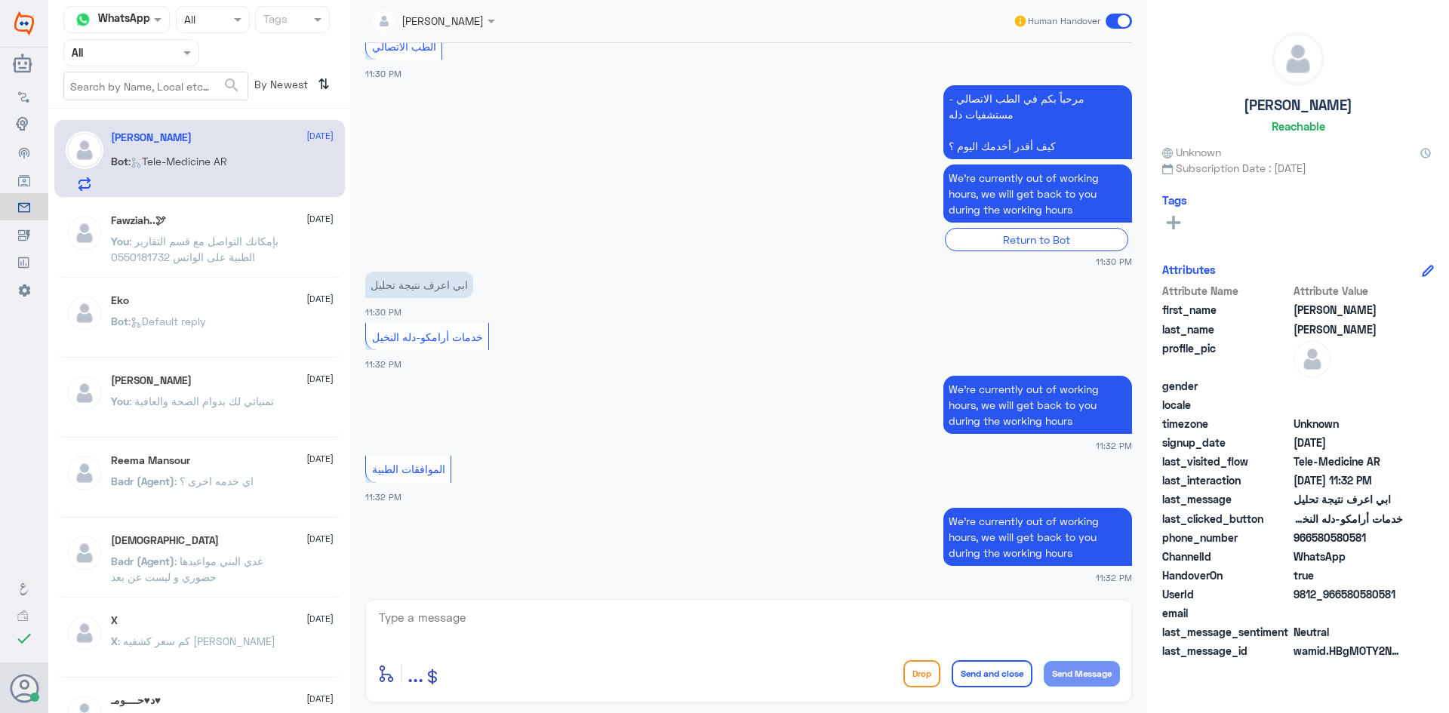
click at [1111, 15] on span at bounding box center [1119, 21] width 26 height 15
click at [0, 0] on input "checkbox" at bounding box center [0, 0] width 0 height 0
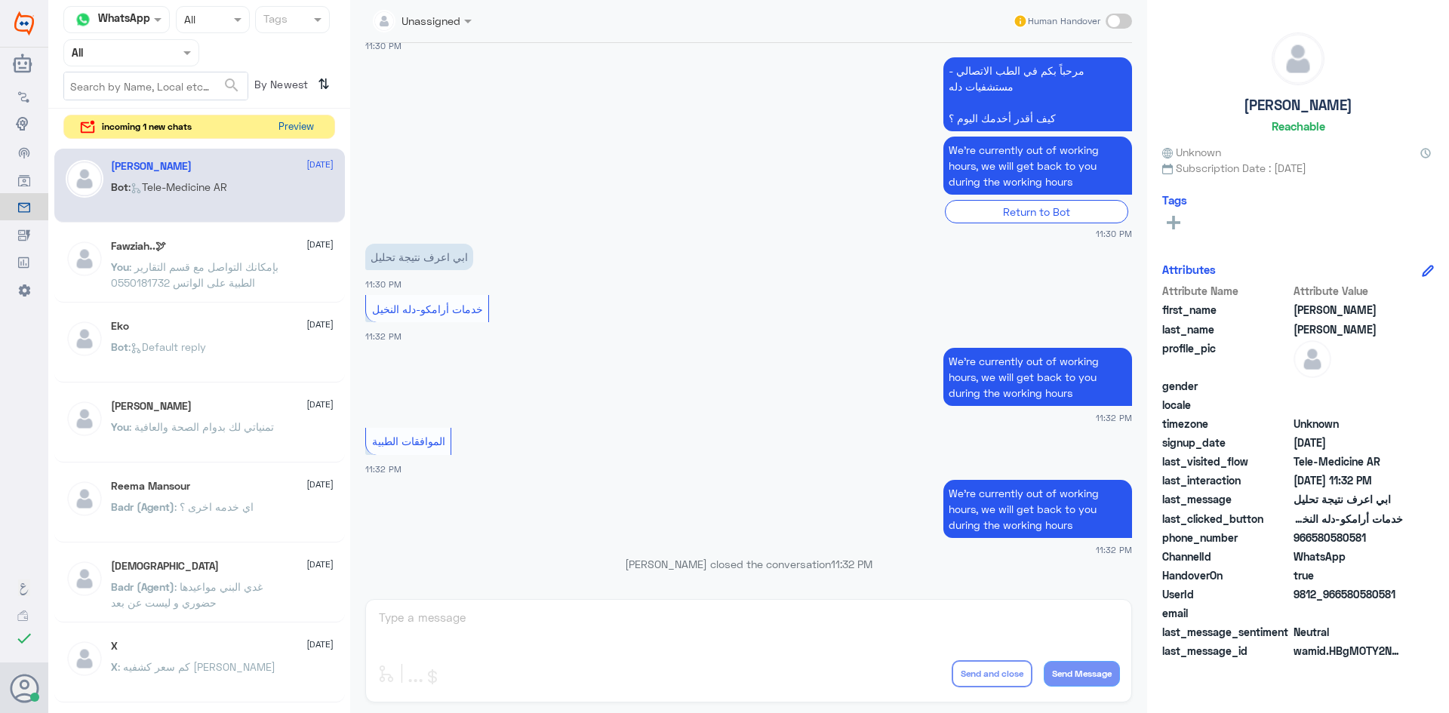
click at [306, 122] on button "Preview" at bounding box center [295, 126] width 47 height 23
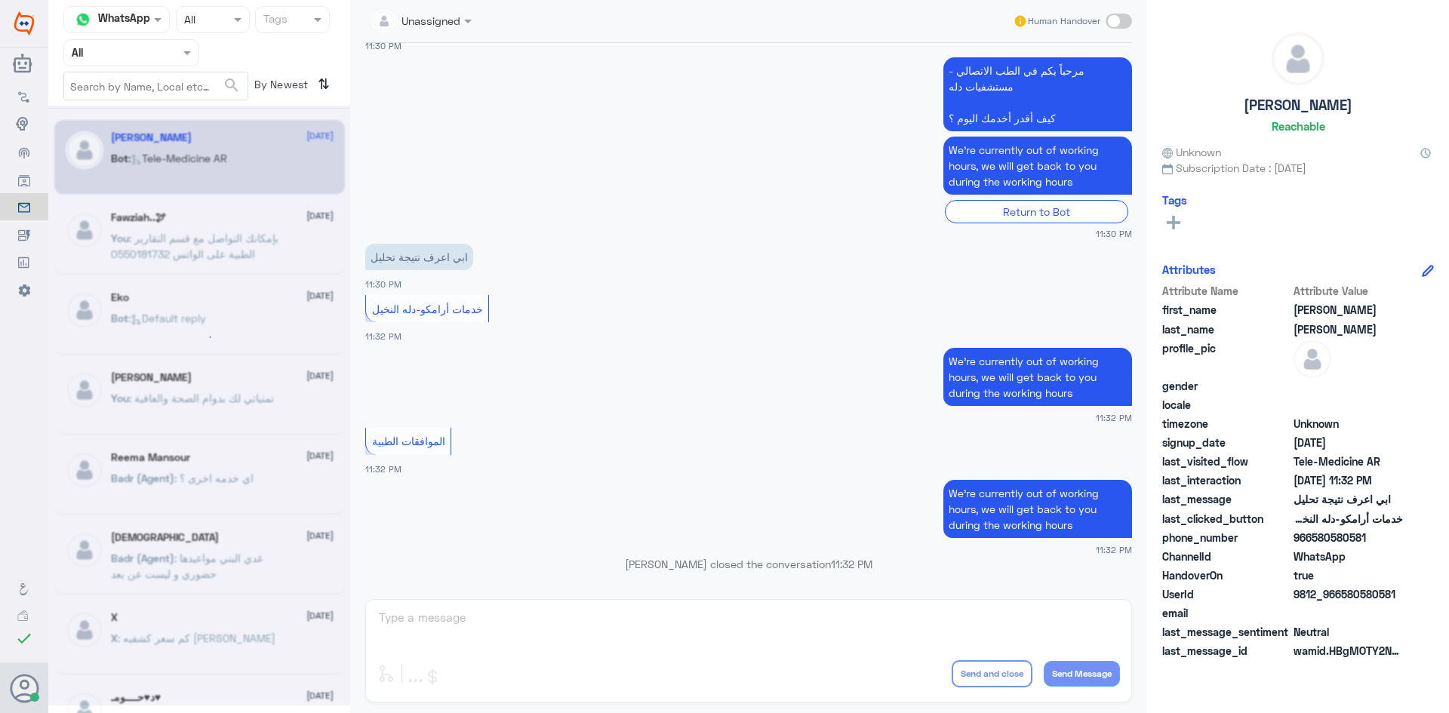
scroll to position [0, 0]
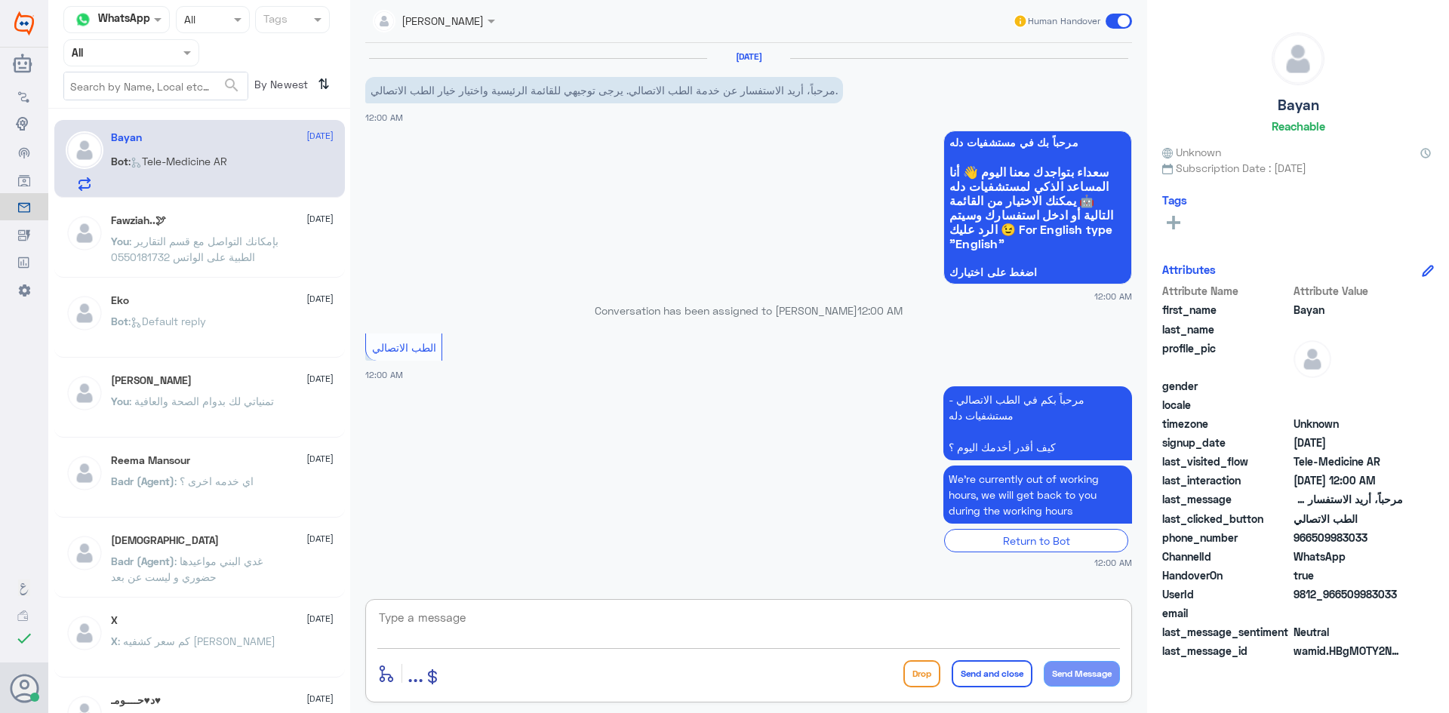
click at [639, 611] on textarea at bounding box center [748, 625] width 743 height 37
paste textarea "مرحبا معك عبدالكريم من الطب الاتصالي"
type textarea "مرحبا معك عبدالكريم من الطب الاتصالي"
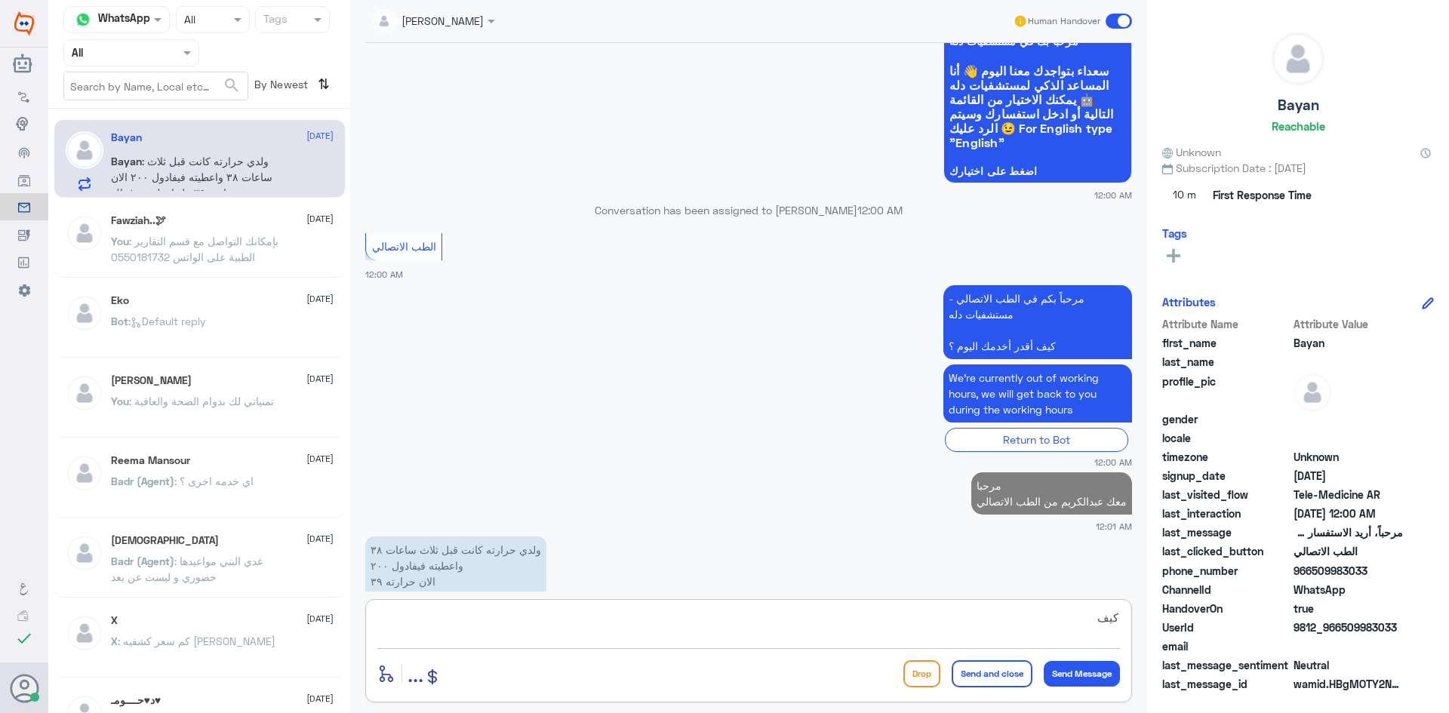
scroll to position [97, 0]
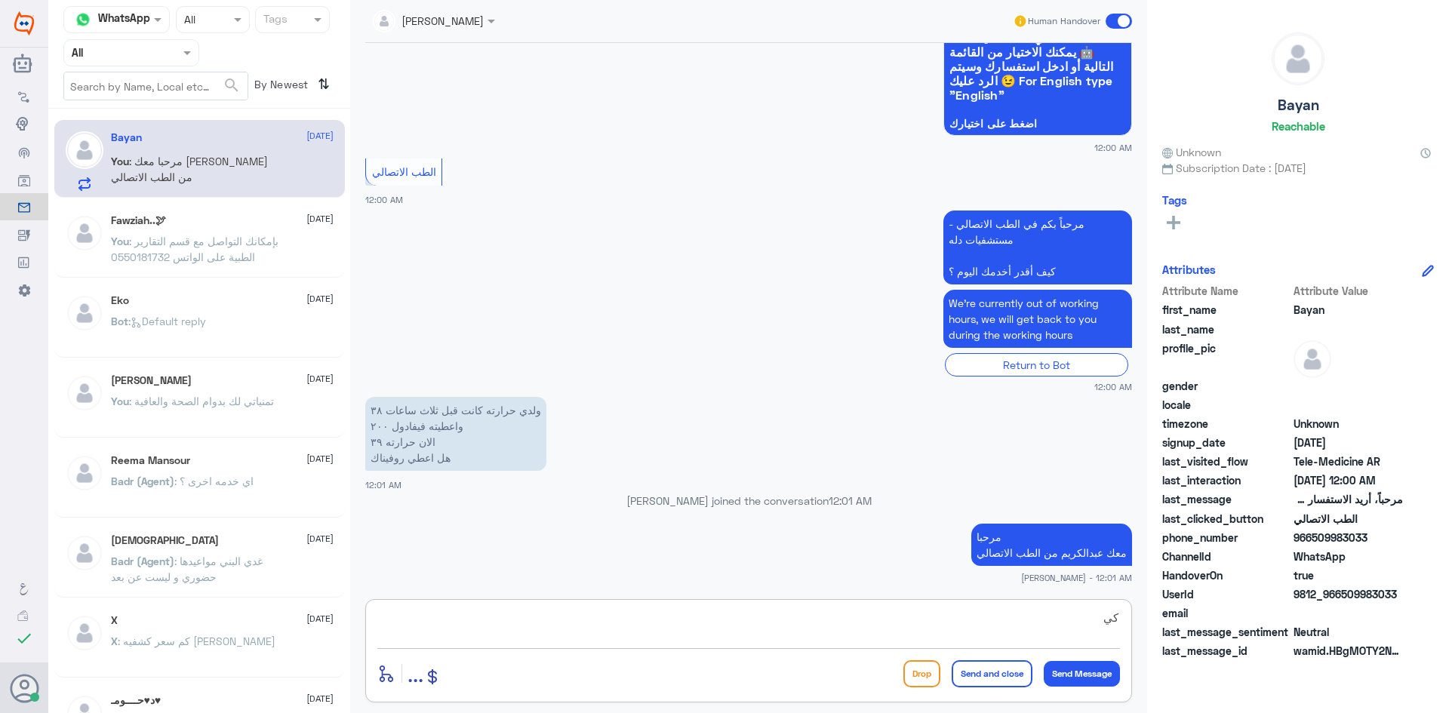
type textarea "ك"
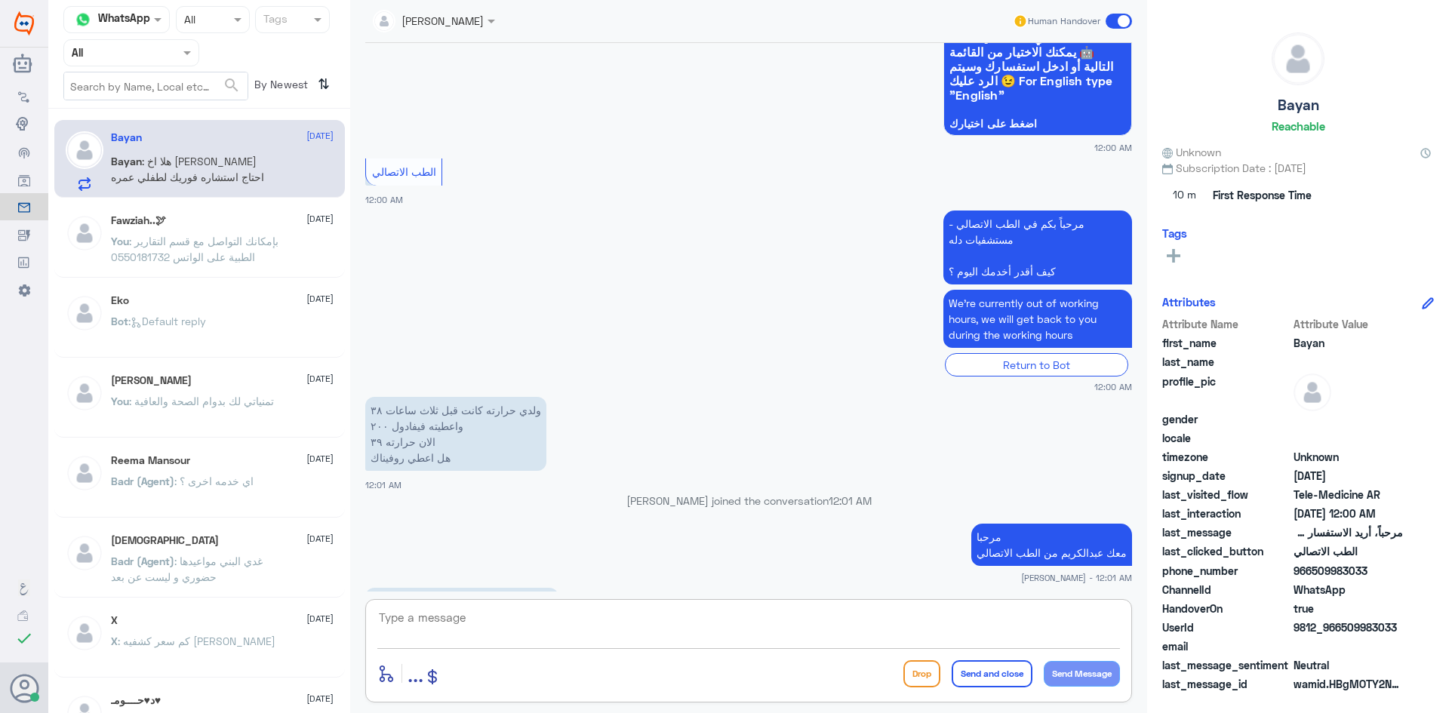
scroll to position [165, 0]
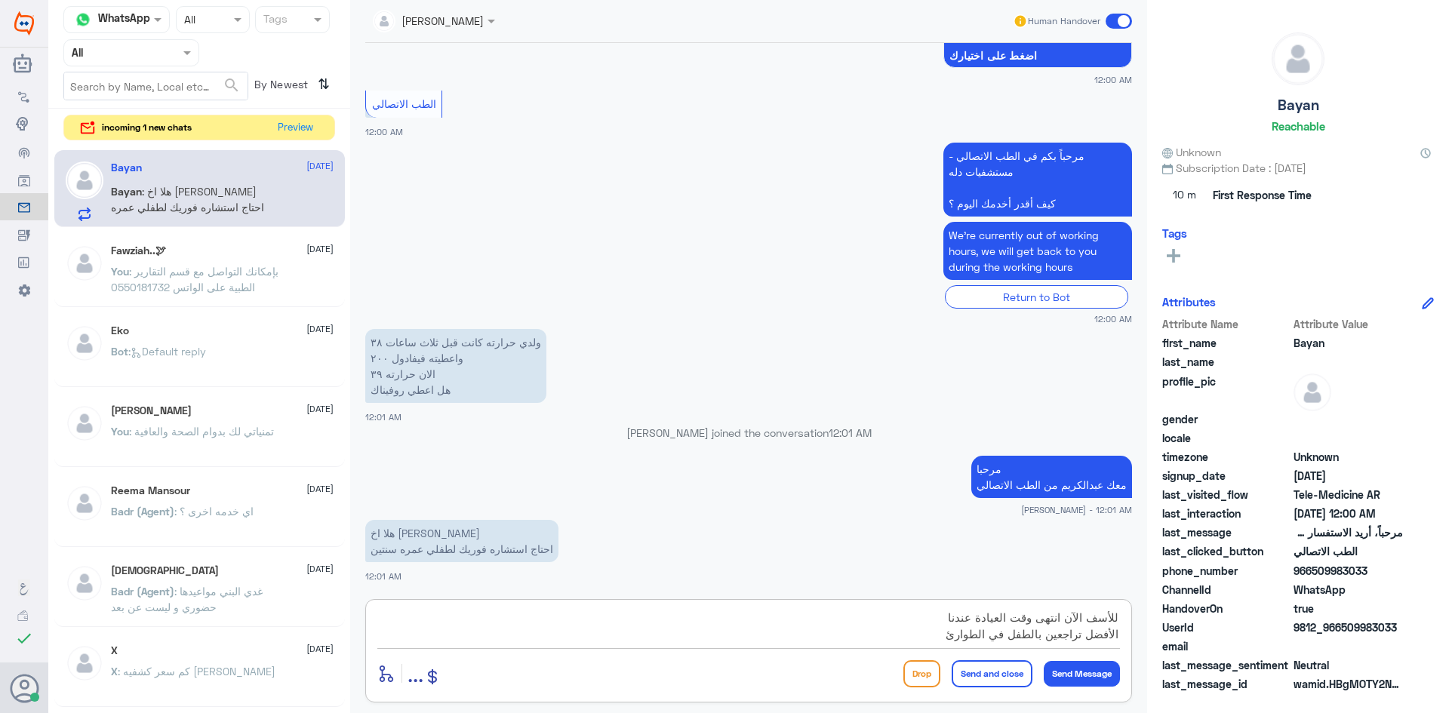
type textarea "للأسف الآن انتهى وقت العيادة عندنا الأفضل تراجعين بالطفل في الطوارئ"
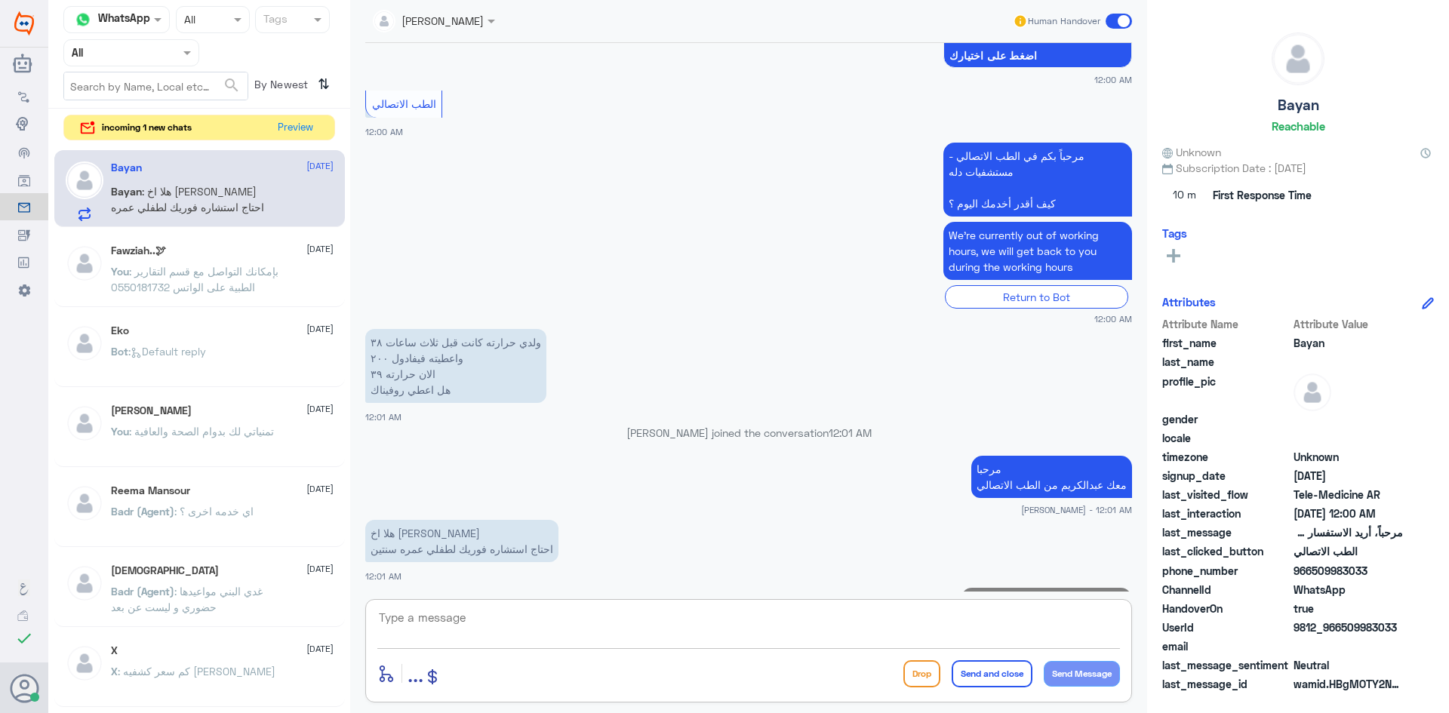
scroll to position [229, 0]
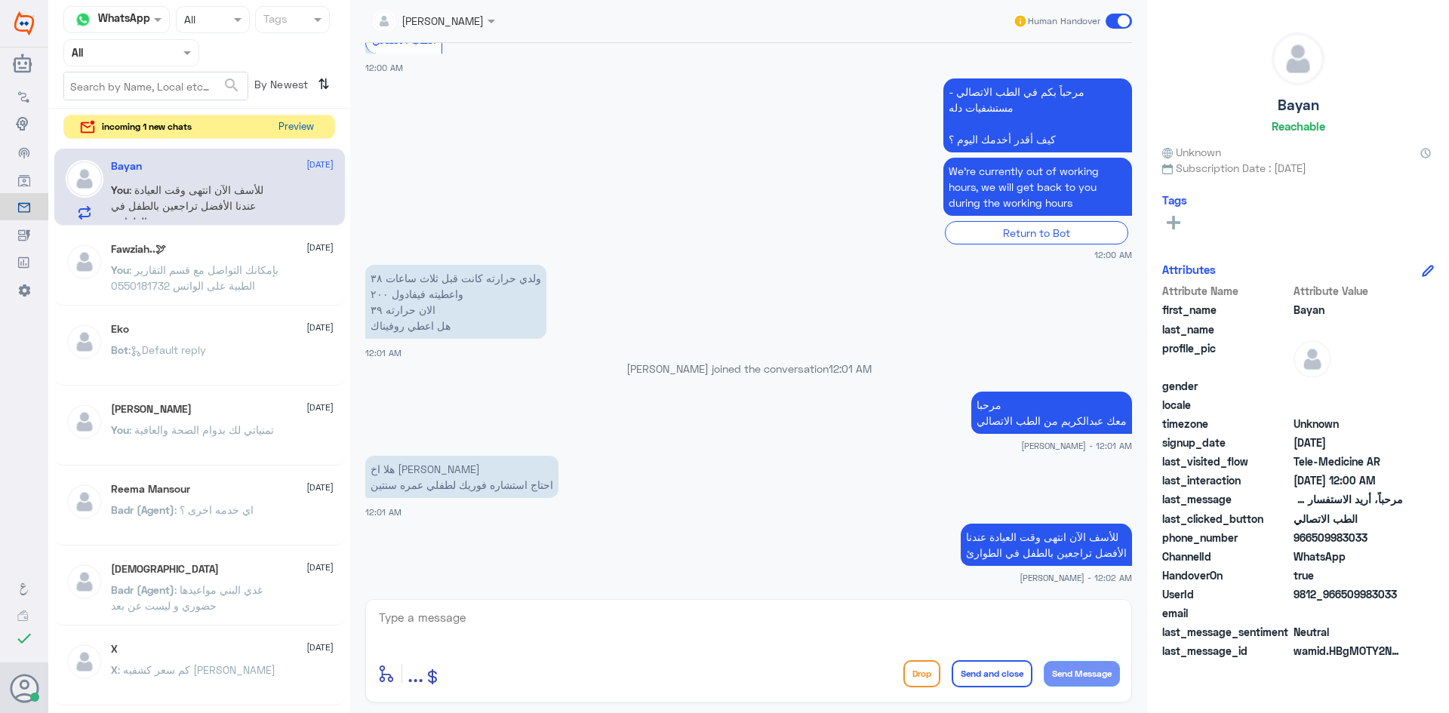
click at [303, 132] on button "Preview" at bounding box center [295, 126] width 47 height 23
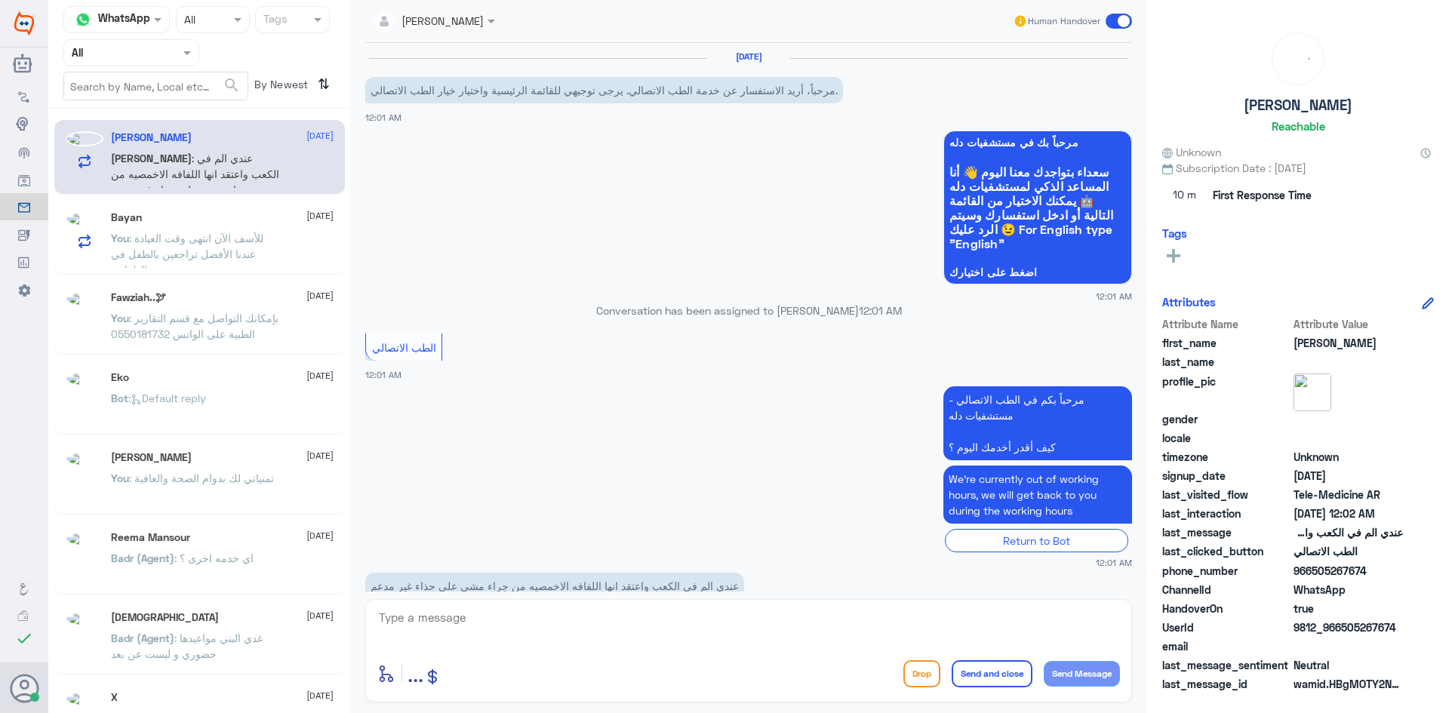
scroll to position [36, 0]
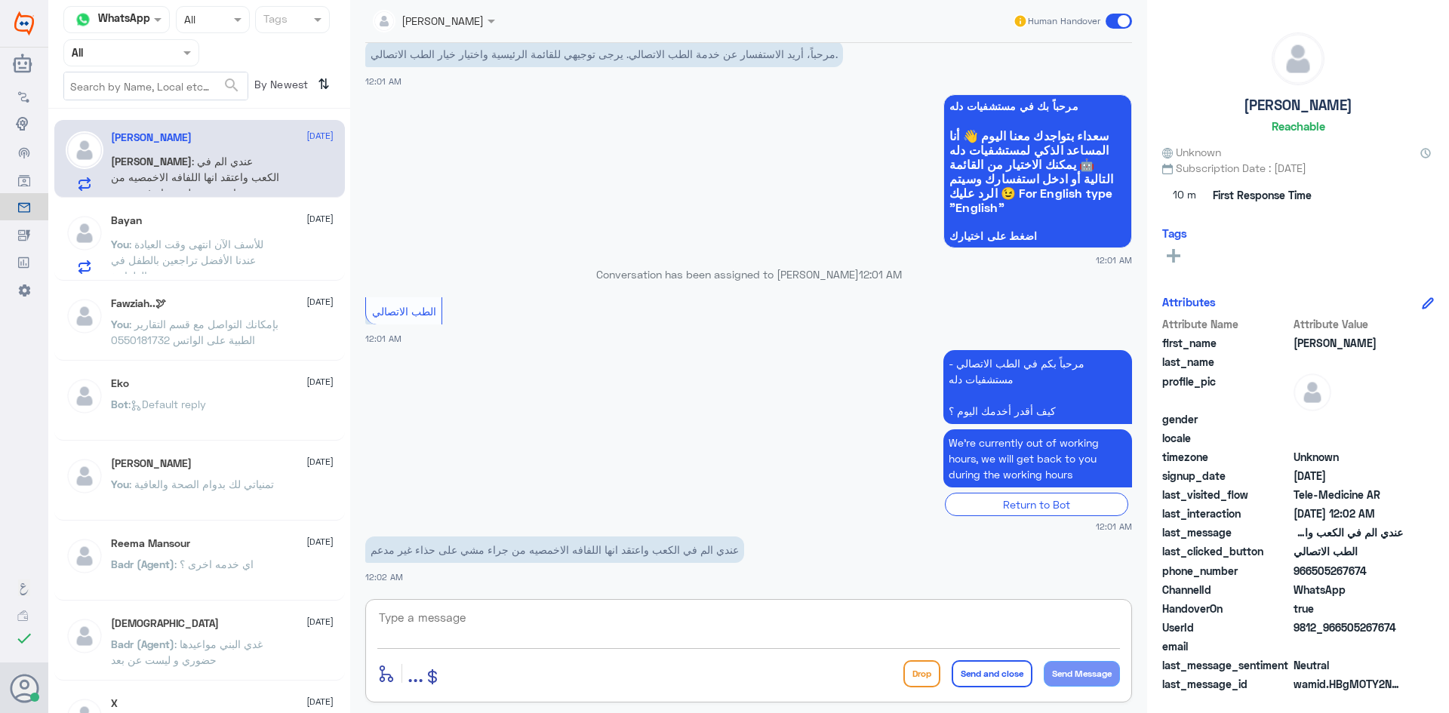
click at [718, 609] on textarea at bounding box center [748, 625] width 743 height 37
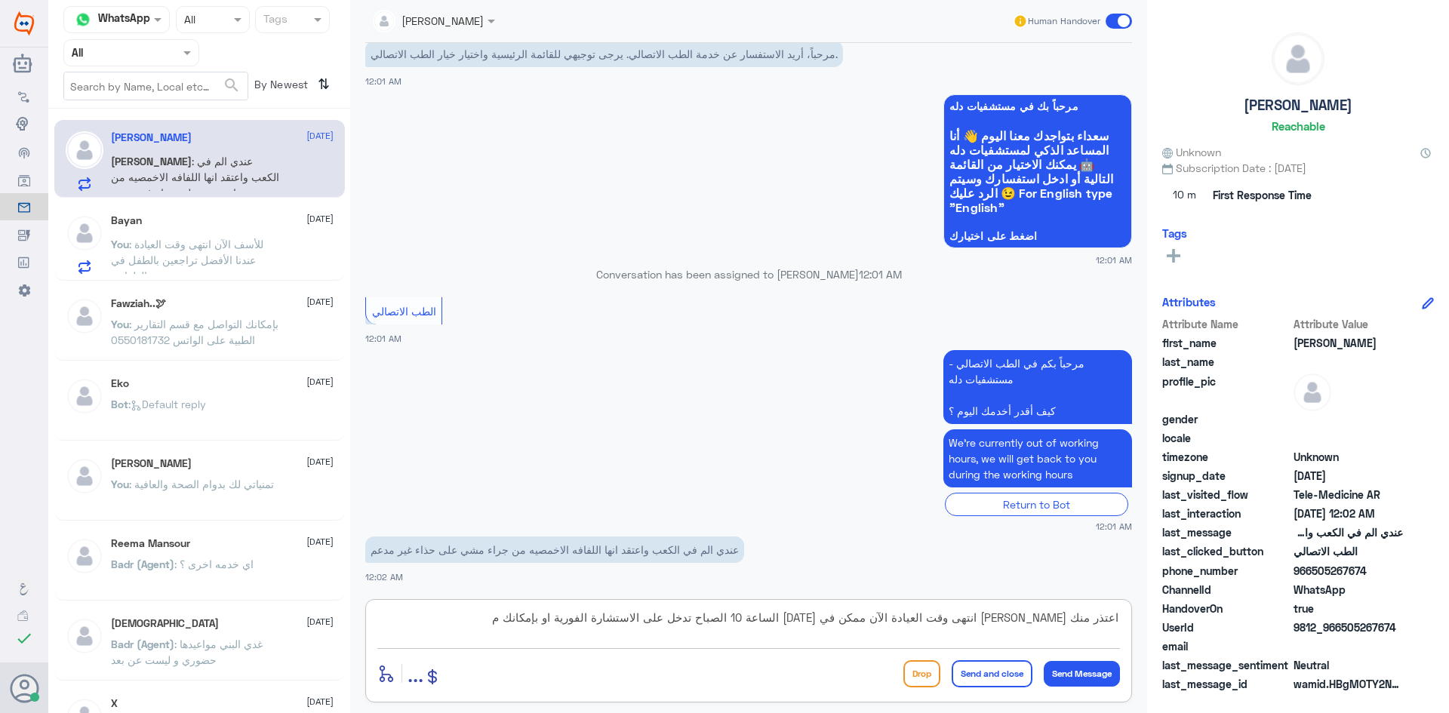
click at [635, 618] on textarea "اعتذر منك عزيزي انتهى وقت العيادة الآن ممكن في الغد الساعة 10 الصباح تدخل على ا…" at bounding box center [748, 625] width 743 height 37
click at [479, 624] on textarea "اعتذر منك عزيزي انتهى وقت العيادة الآن ممكن في الغد الساعة 10 الصباح تدخل على ا…" at bounding box center [748, 625] width 743 height 37
type textarea "اعتذر منك عزيزي انتهى وقت العيادة الآن ممكن في الغد الساعة 10 الصباح تدخل على ا…"
click at [975, 681] on button "Send and close" at bounding box center [992, 673] width 81 height 27
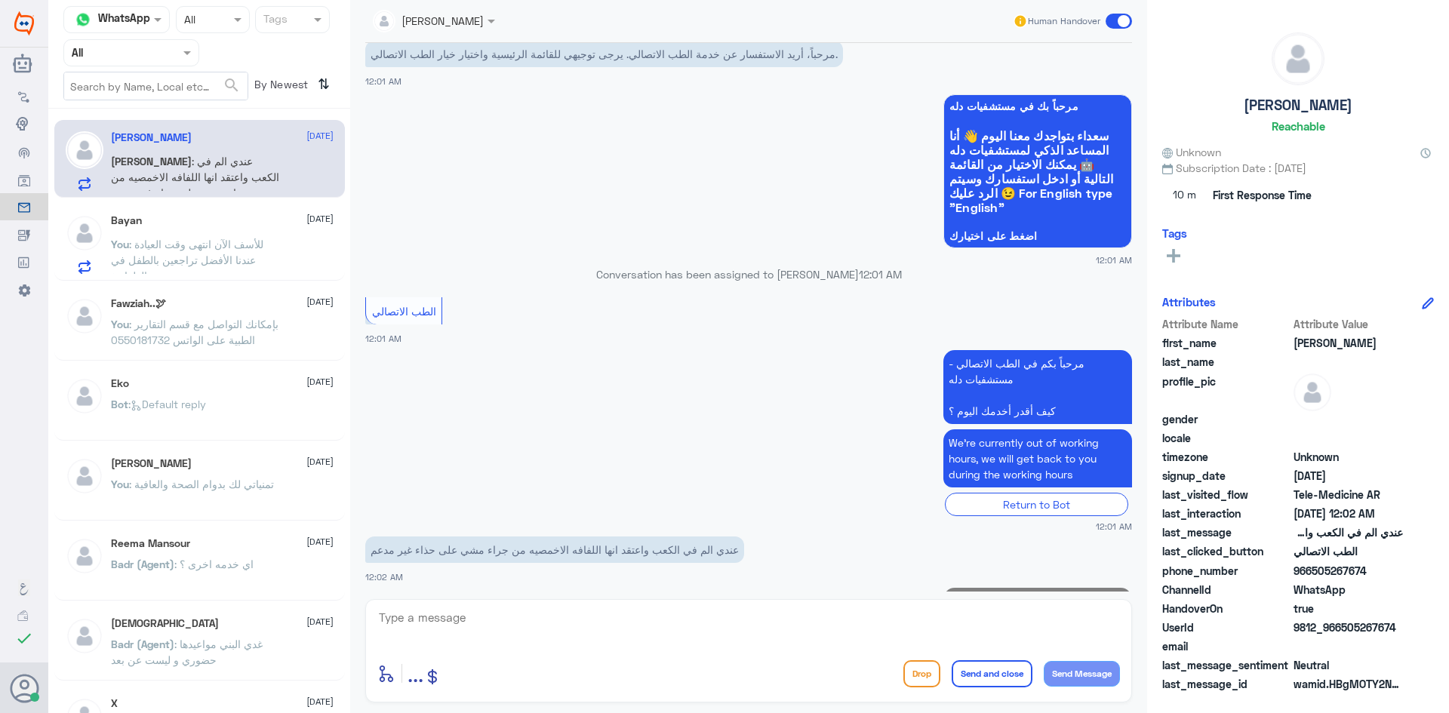
scroll to position [133, 0]
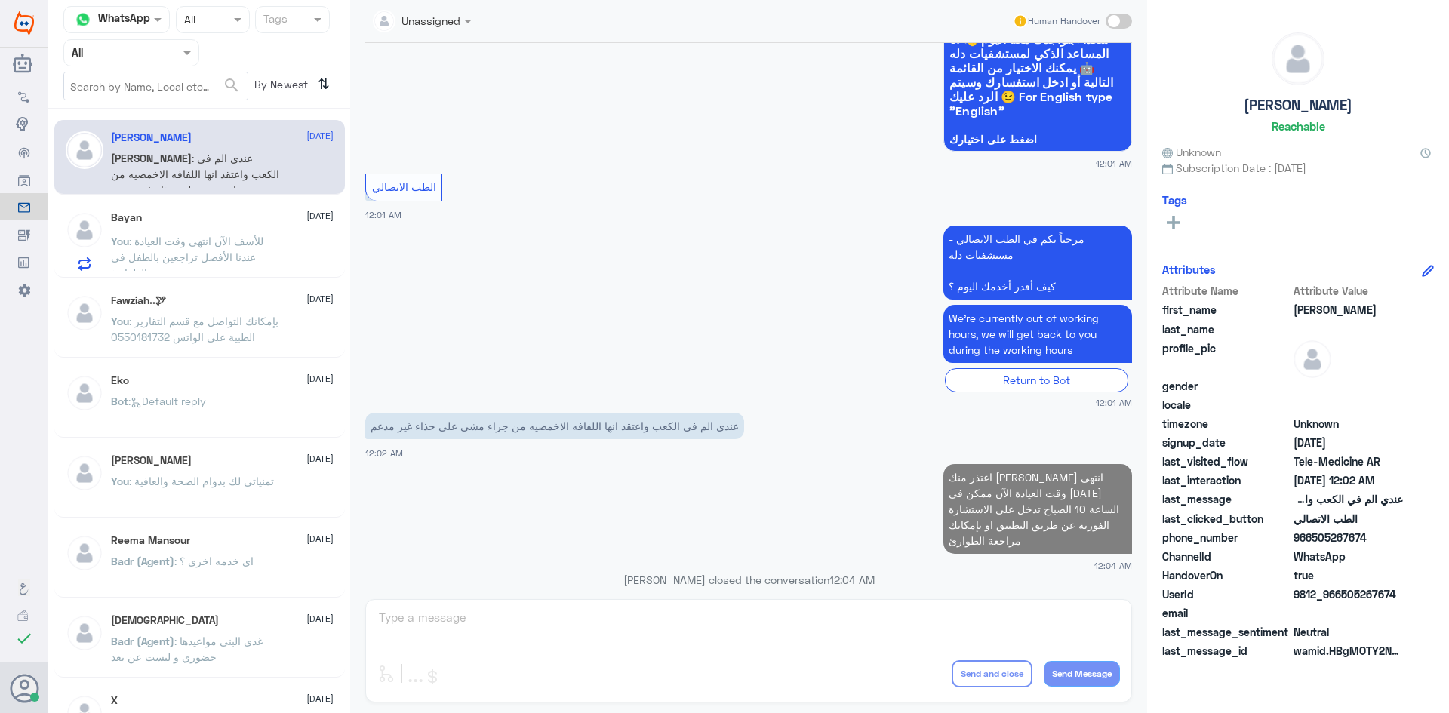
click at [245, 251] on span ": للأسف الآن انتهى وقت العيادة عندنا الأفضل تراجعين بالطفل في الطوارئ" at bounding box center [187, 257] width 152 height 45
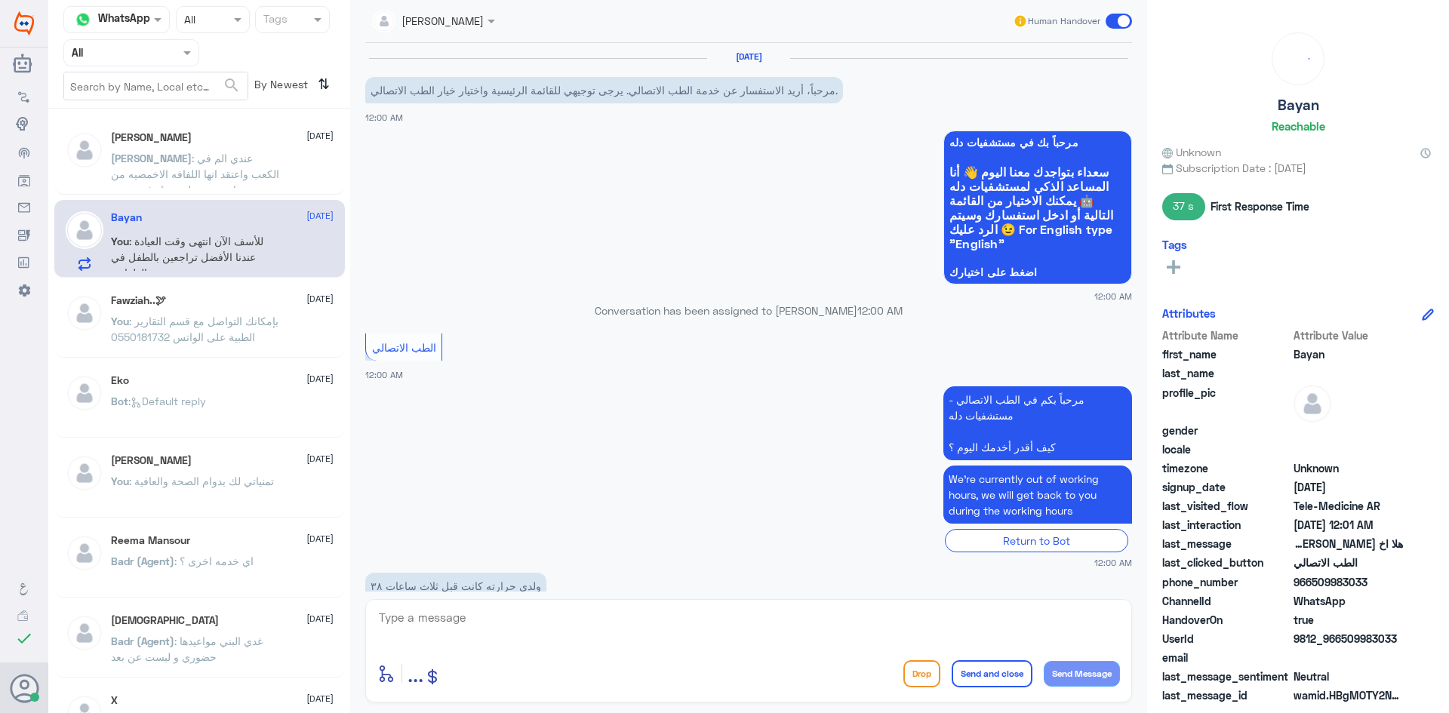
scroll to position [307, 0]
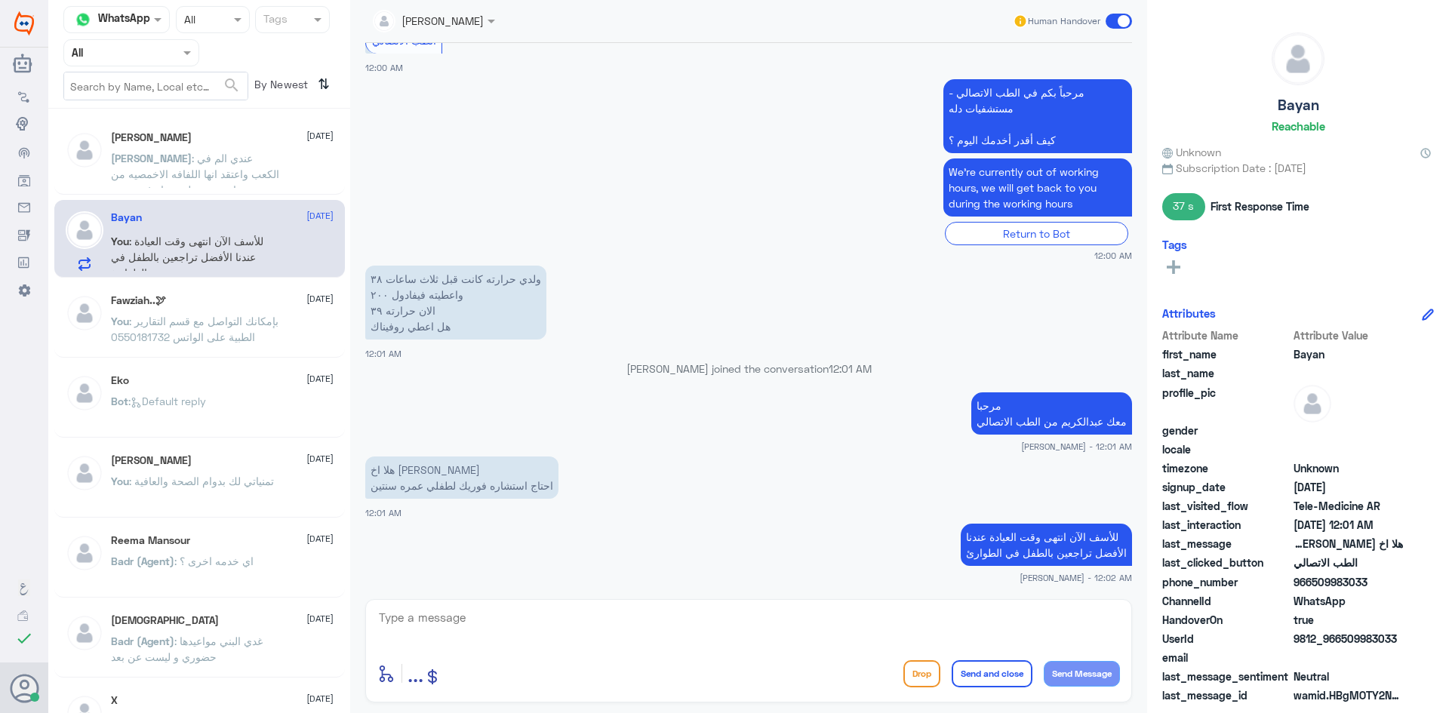
click at [1113, 17] on span at bounding box center [1119, 21] width 26 height 15
click at [0, 0] on input "checkbox" at bounding box center [0, 0] width 0 height 0
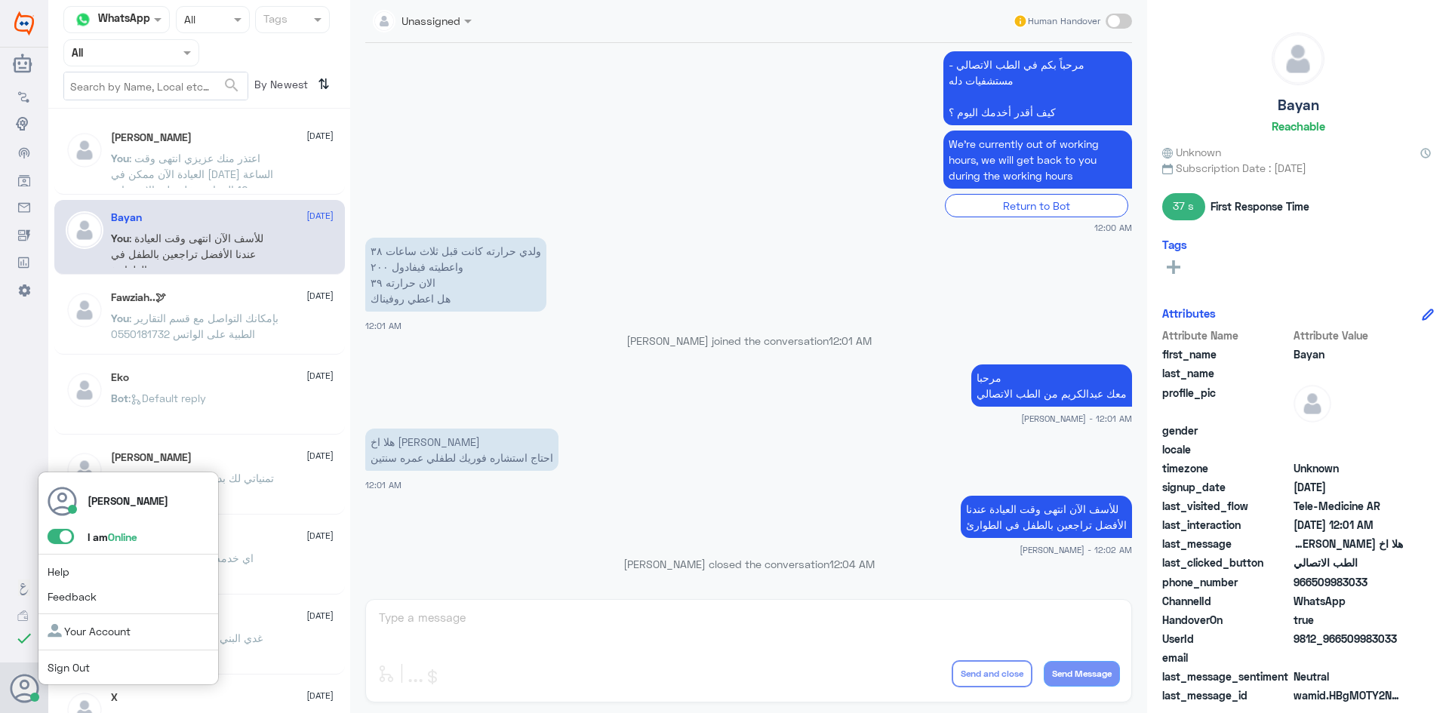
click at [55, 535] on span at bounding box center [61, 536] width 26 height 15
click at [0, 0] on input "checkbox" at bounding box center [0, 0] width 0 height 0
